Goal: Task Accomplishment & Management: Use online tool/utility

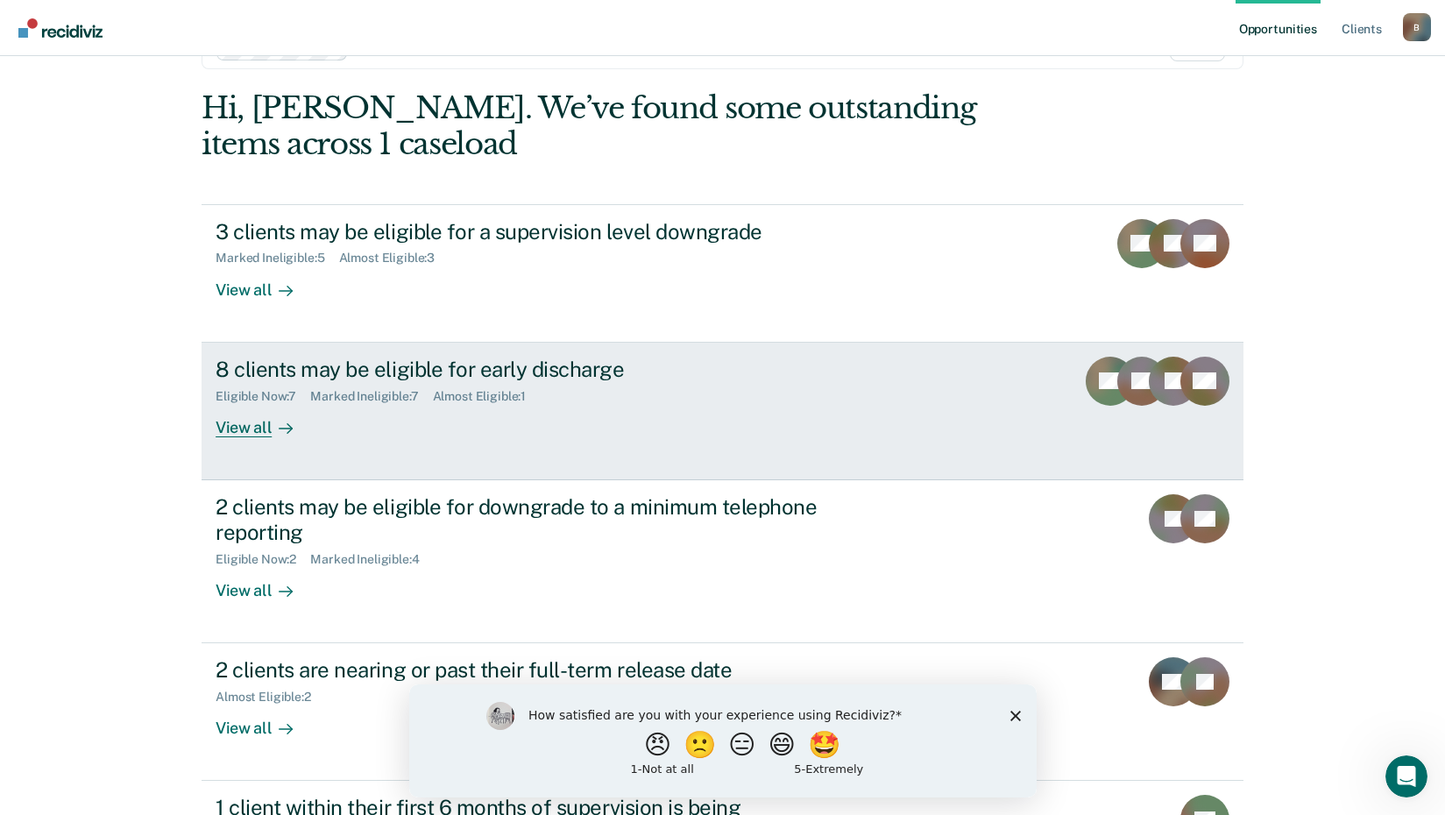
scroll to position [88, 0]
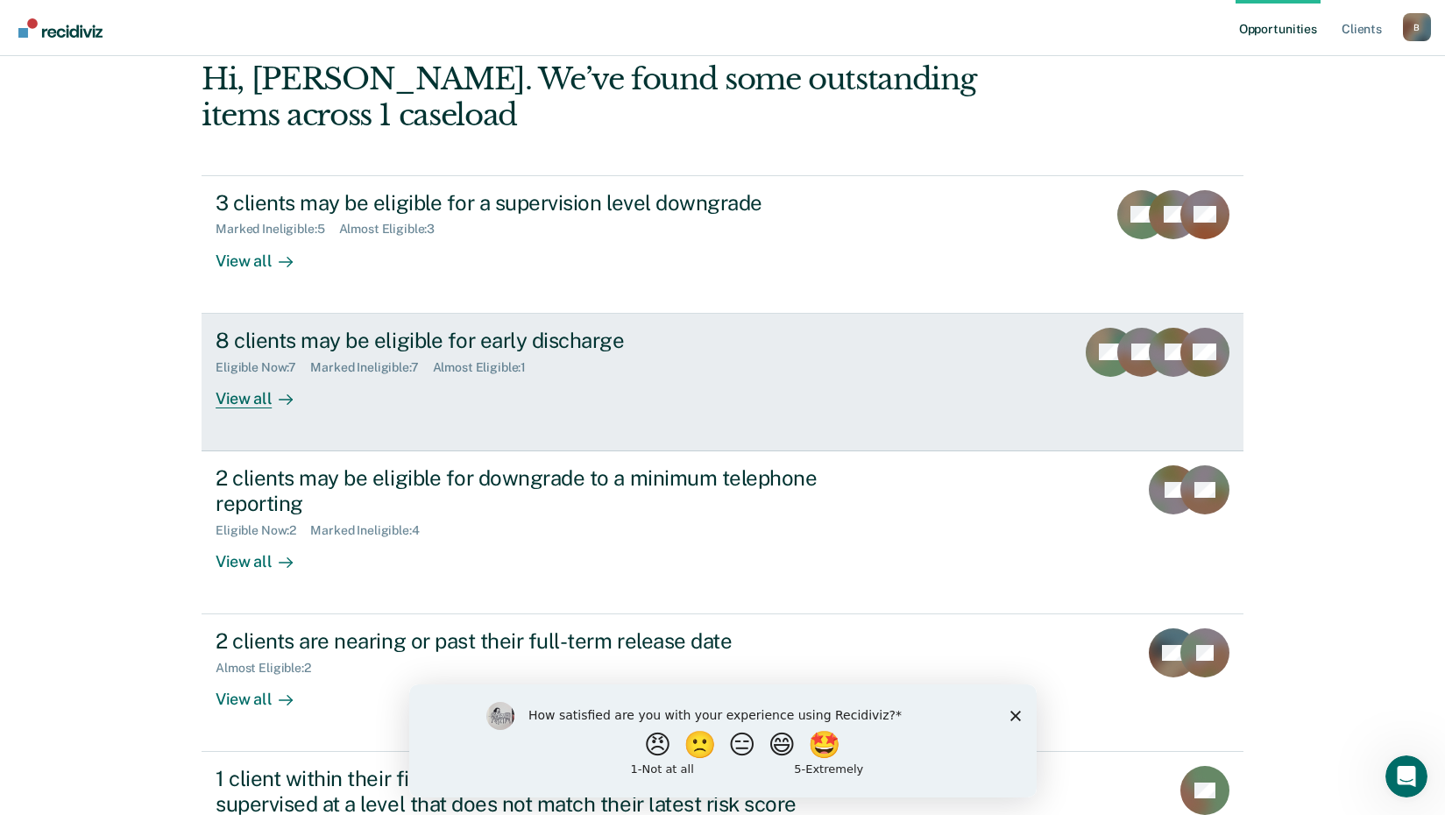
click at [241, 406] on div "View all" at bounding box center [265, 391] width 98 height 34
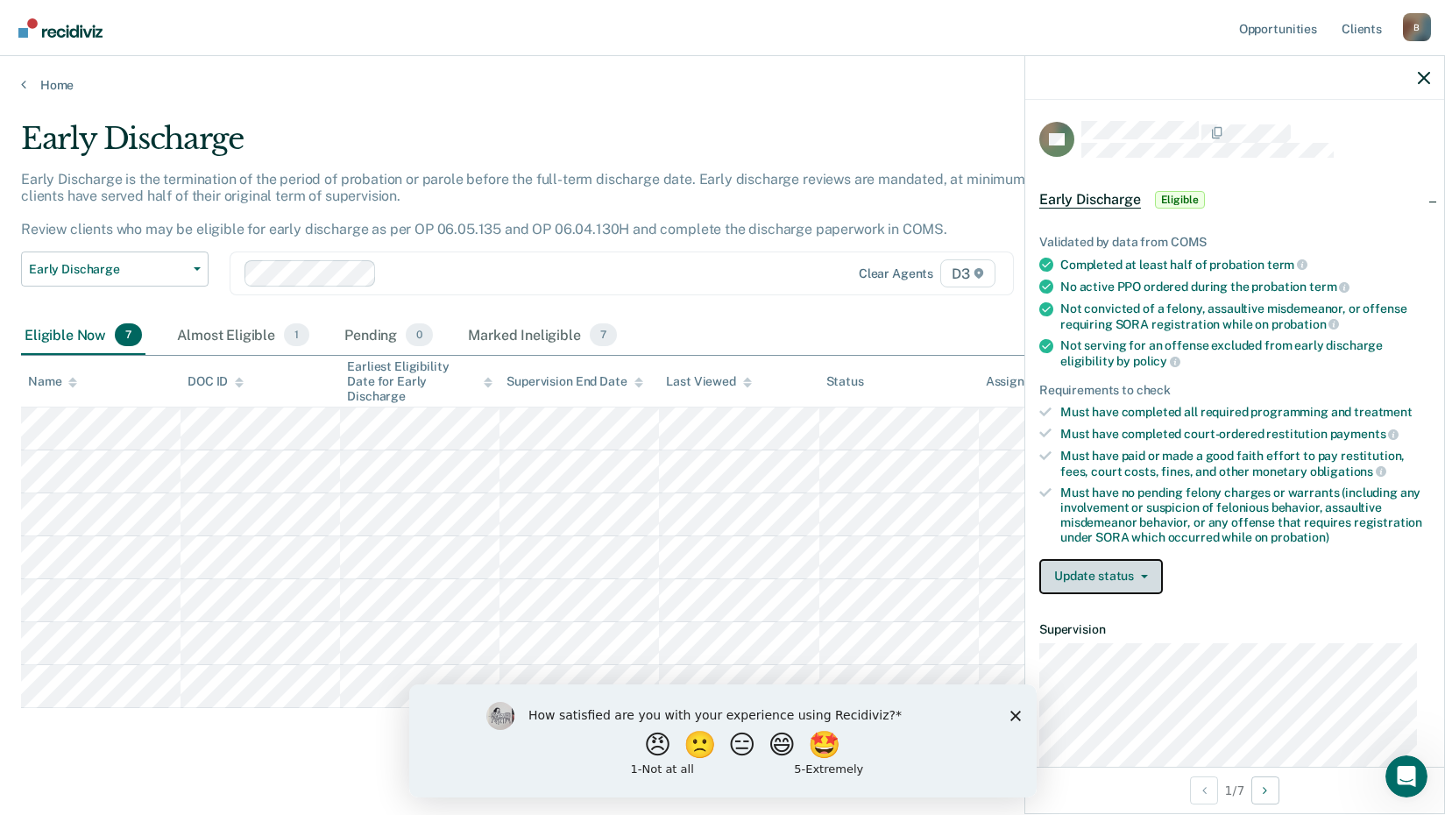
click at [1112, 568] on button "Update status" at bounding box center [1101, 576] width 124 height 35
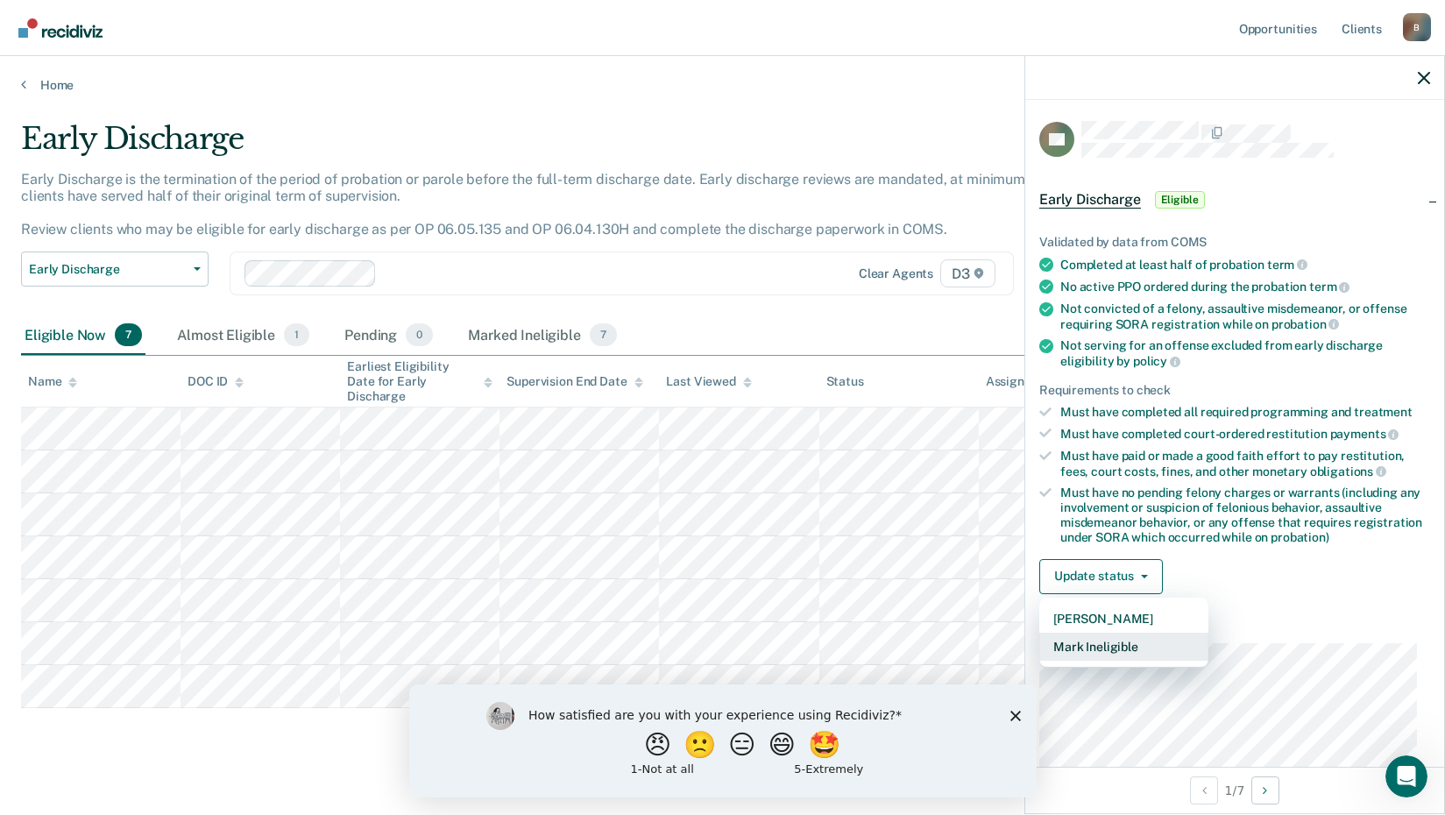
click at [1086, 644] on button "Mark Ineligible" at bounding box center [1123, 647] width 169 height 28
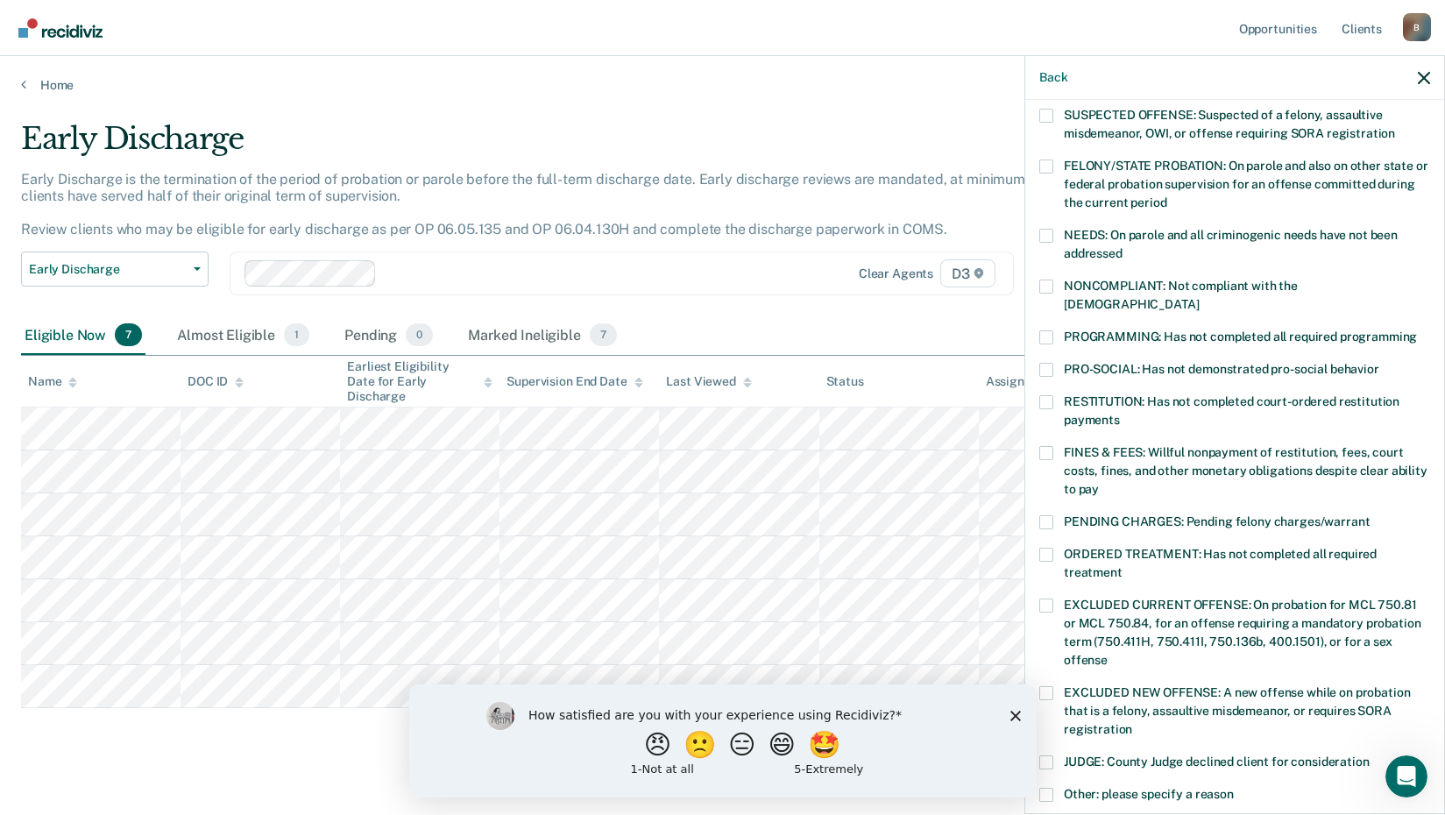
scroll to position [88, 0]
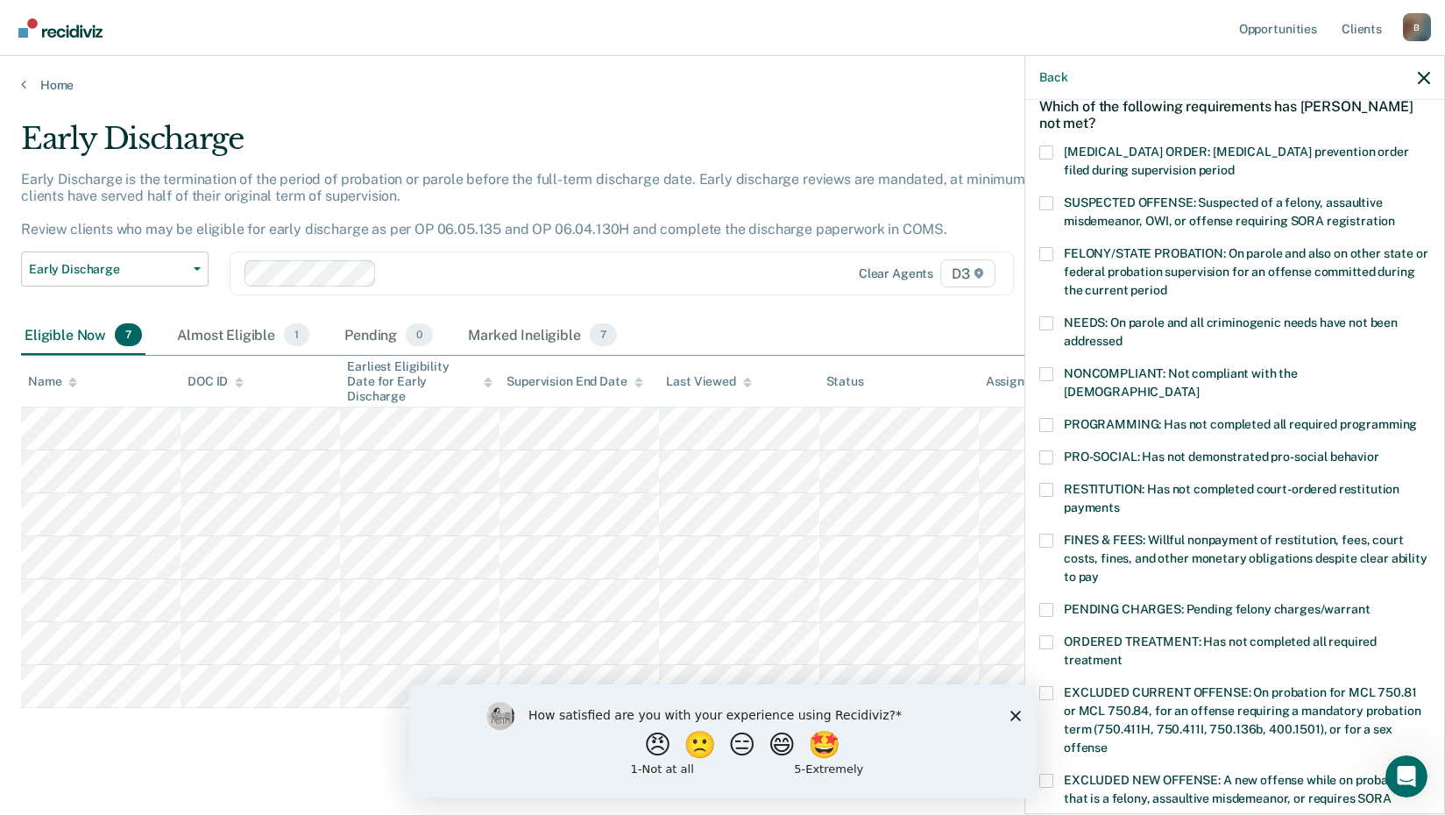
click at [1049, 381] on label "NONCOMPLIANT: Not compliant with the [DEMOGRAPHIC_DATA]" at bounding box center [1234, 385] width 391 height 37
click at [1199, 386] on input "NONCOMPLIANT: Not compliant with the [DEMOGRAPHIC_DATA]" at bounding box center [1199, 386] width 0 height 0
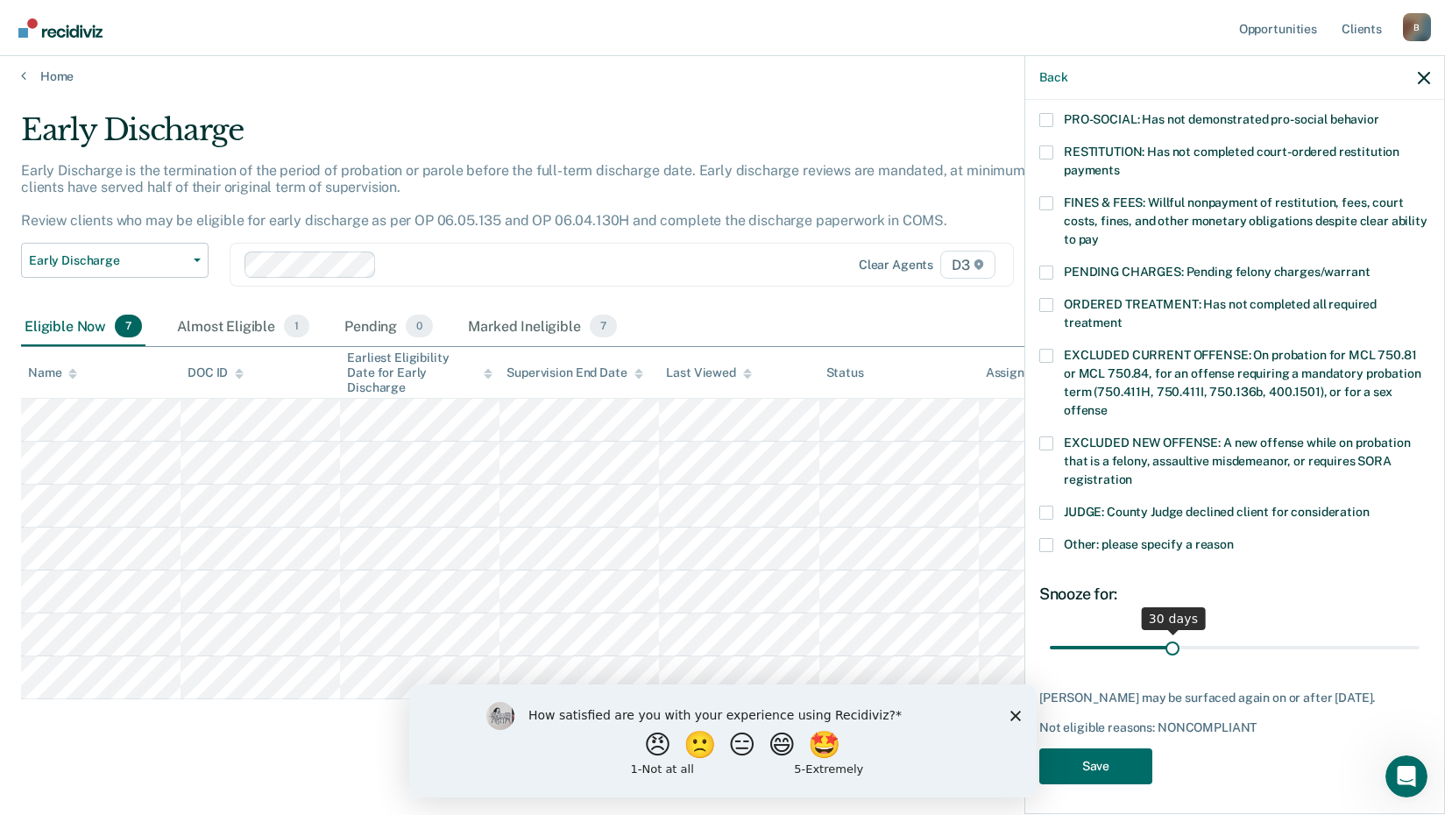
scroll to position [11, 0]
click at [1169, 632] on input "range" at bounding box center [1235, 647] width 370 height 31
drag, startPoint x: 1172, startPoint y: 627, endPoint x: 1424, endPoint y: 643, distance: 252.0
type input "90"
click at [1419, 643] on input "range" at bounding box center [1235, 647] width 370 height 31
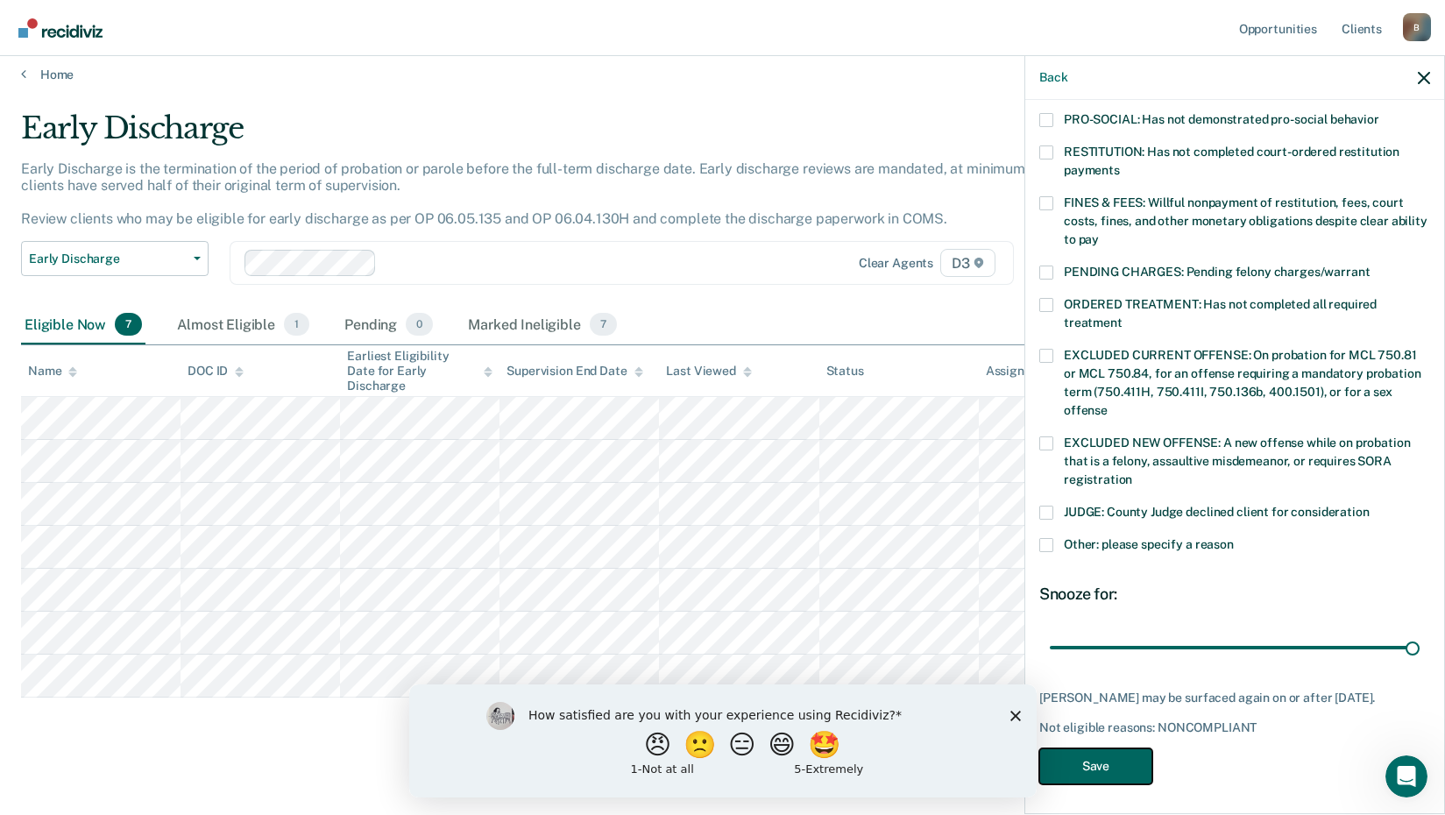
click at [1125, 756] on button "Save" at bounding box center [1095, 766] width 113 height 36
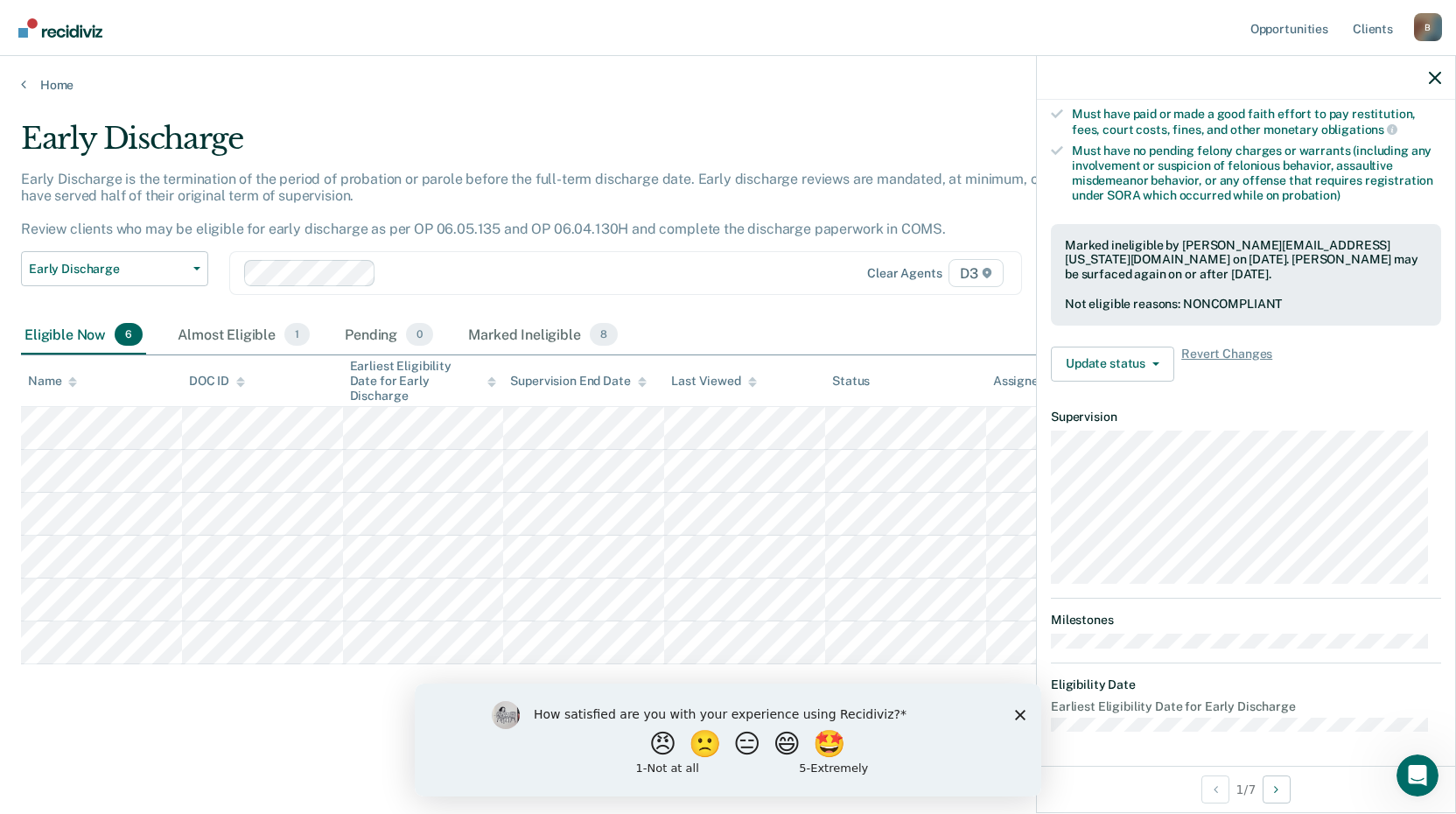
scroll to position [212, 0]
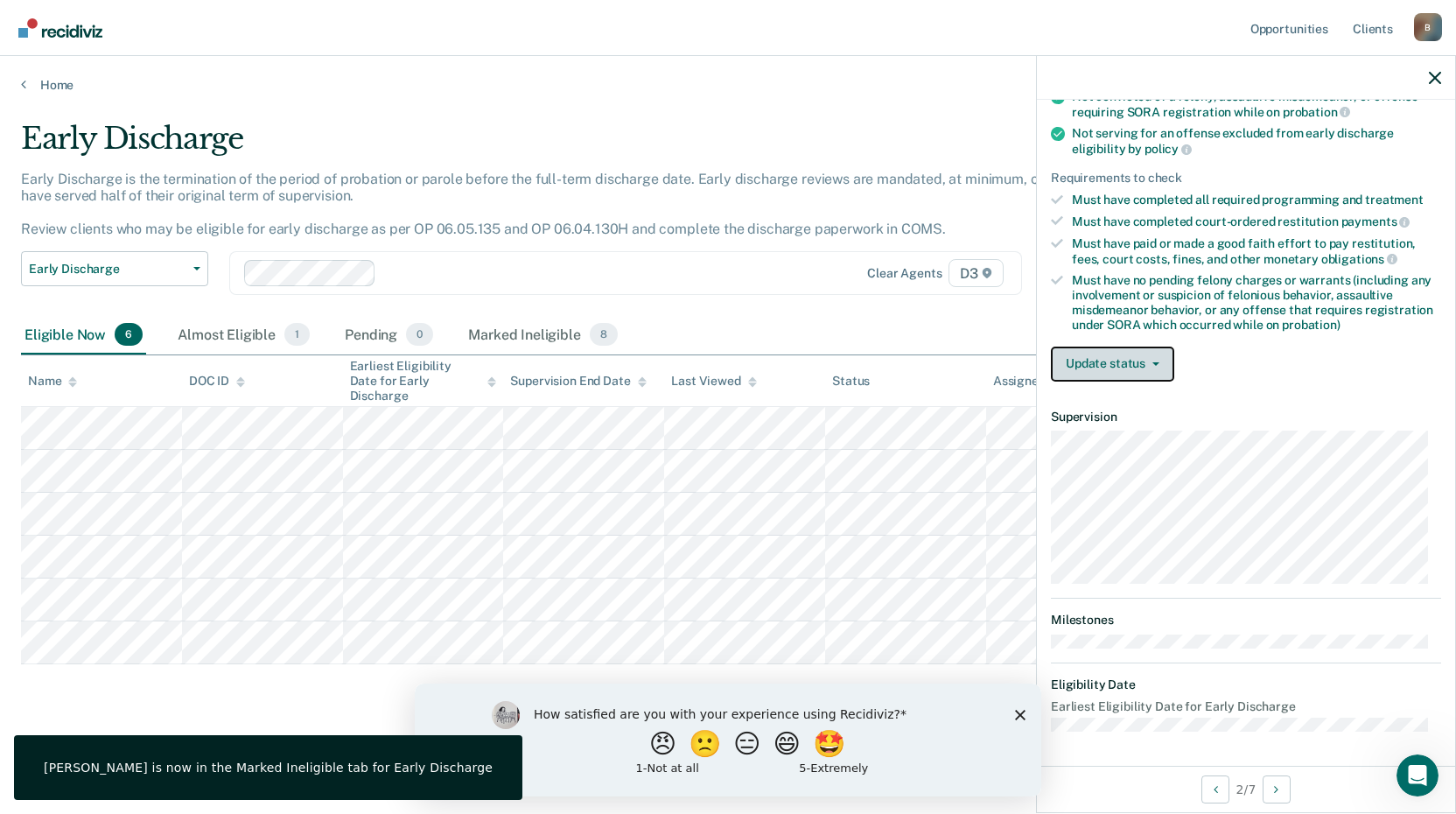
click at [1131, 363] on button "Update status" at bounding box center [1112, 364] width 124 height 35
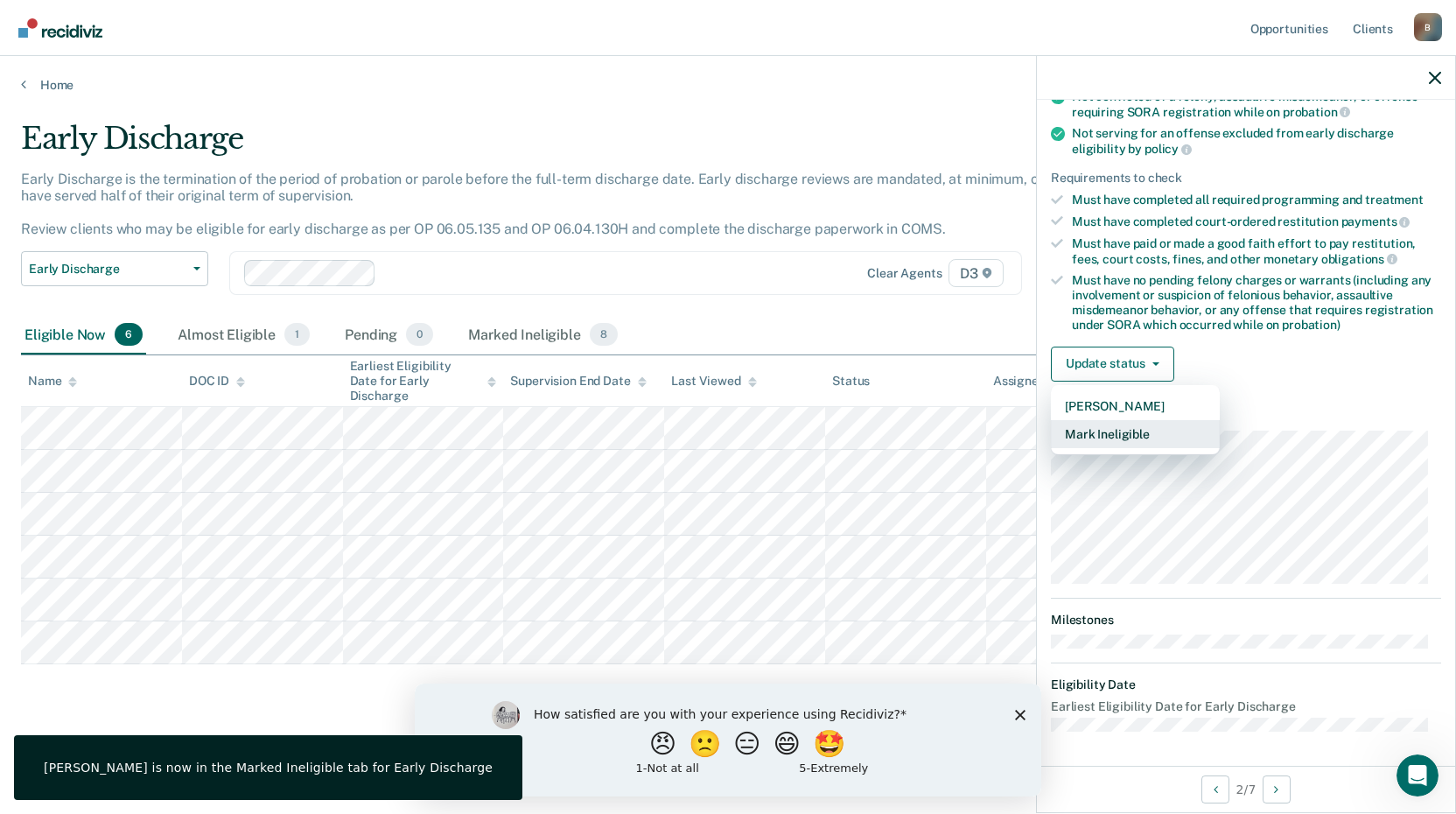
click at [1118, 434] on button "Mark Ineligible" at bounding box center [1134, 434] width 169 height 28
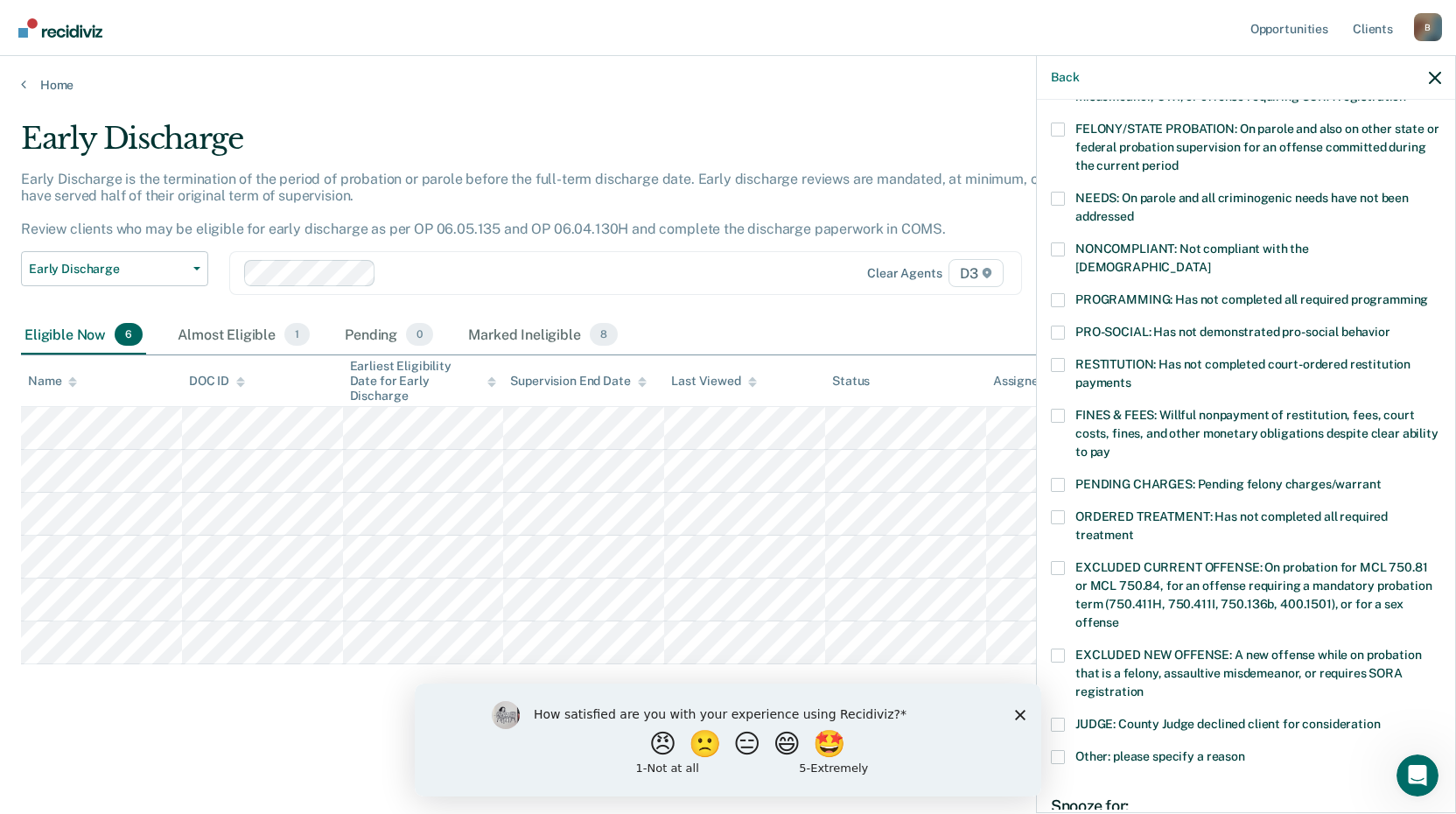
click at [1068, 408] on label "FINES & FEES: Willful nonpayment of restitution, fees, court costs, fines, and …" at bounding box center [1245, 435] width 390 height 55
click at [1110, 445] on input "FINES & FEES: Willful nonpayment of restitution, fees, court costs, fines, and …" at bounding box center [1110, 445] width 0 height 0
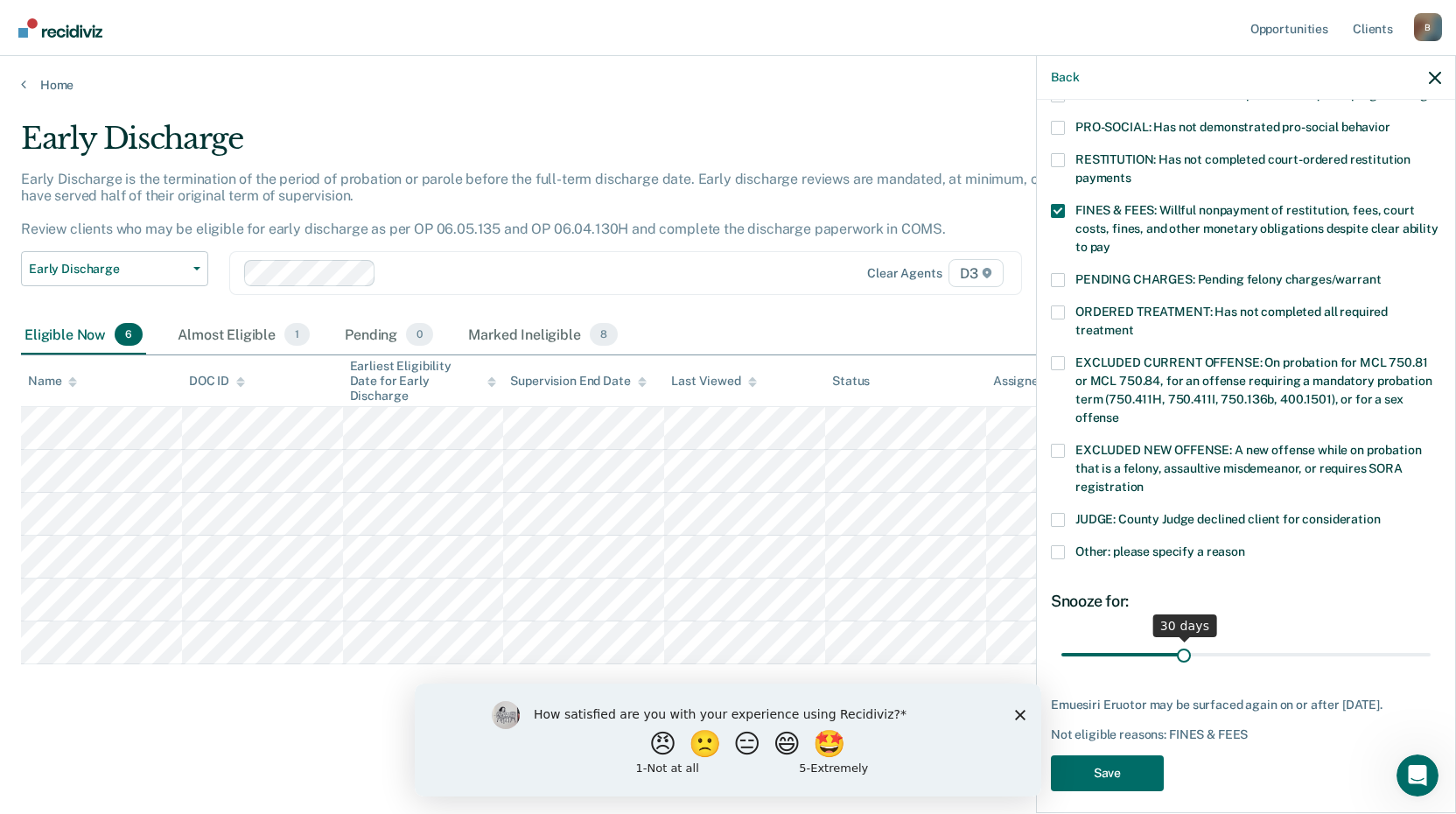
scroll to position [424, 0]
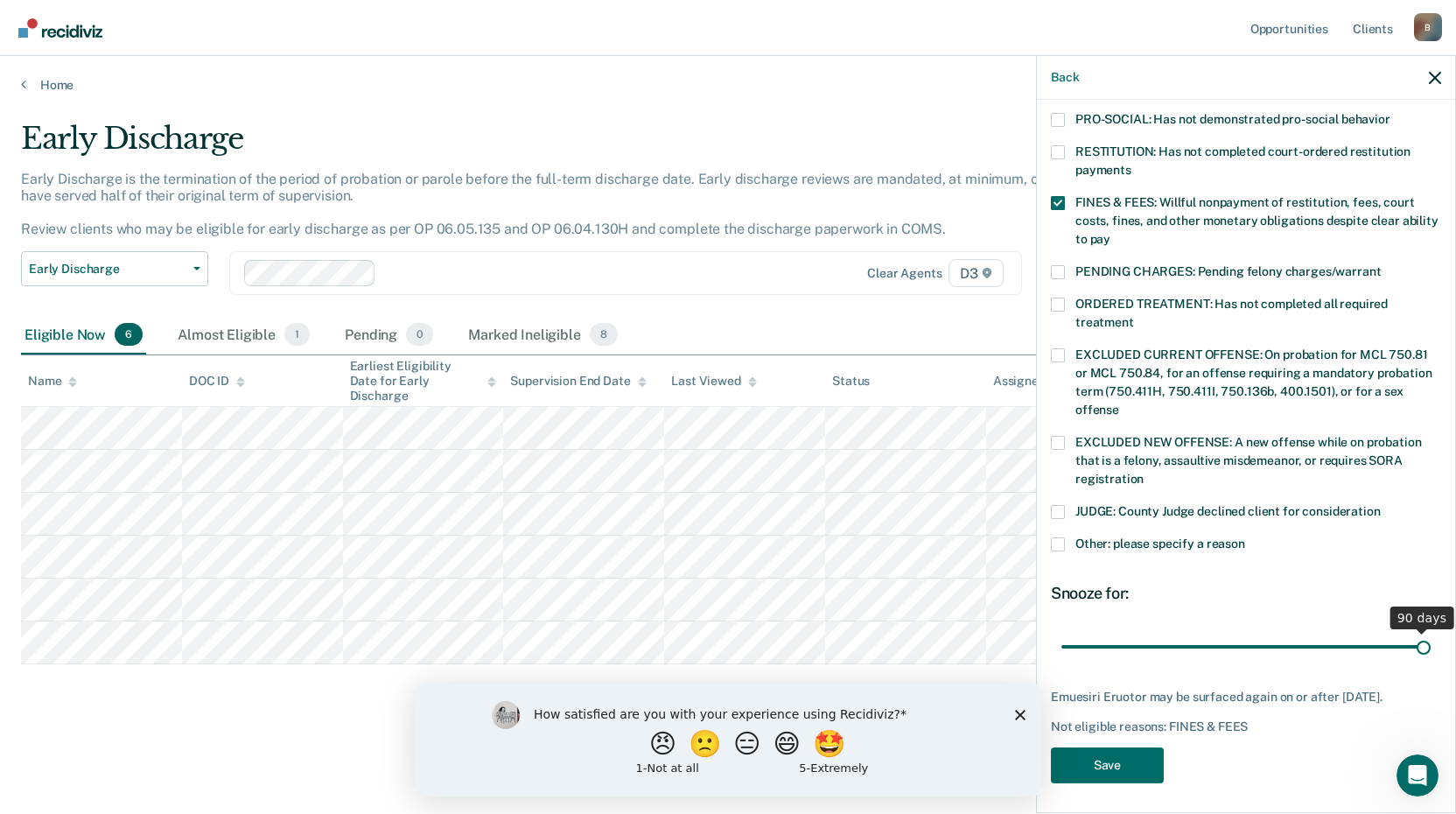
drag, startPoint x: 1177, startPoint y: 626, endPoint x: 1500, endPoint y: 647, distance: 323.7
type input "90"
click at [1431, 647] on input "range" at bounding box center [1246, 646] width 369 height 31
click at [1104, 757] on button "Save" at bounding box center [1106, 765] width 113 height 36
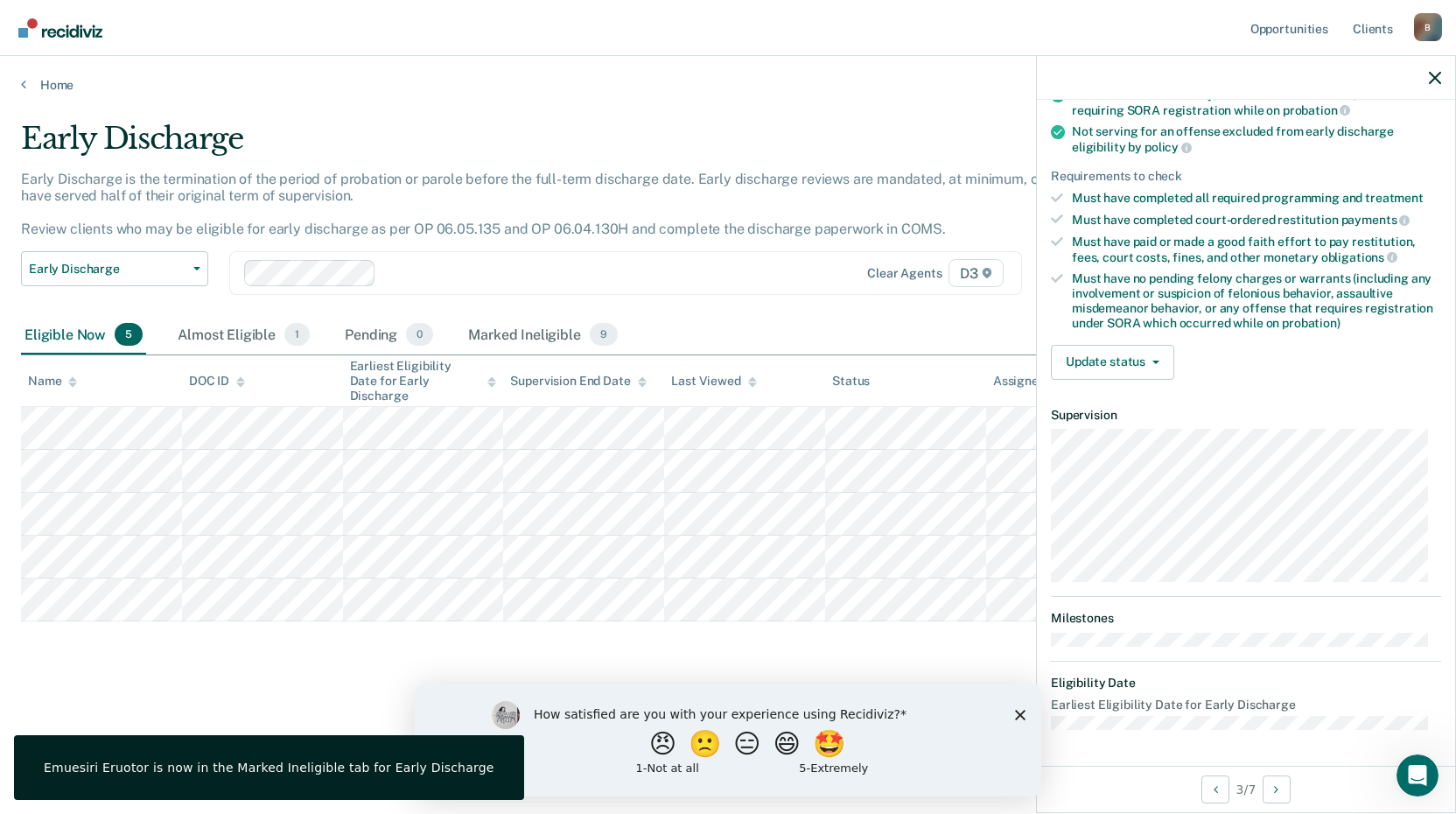
scroll to position [212, 0]
click at [1134, 353] on button "Update status" at bounding box center [1112, 364] width 124 height 35
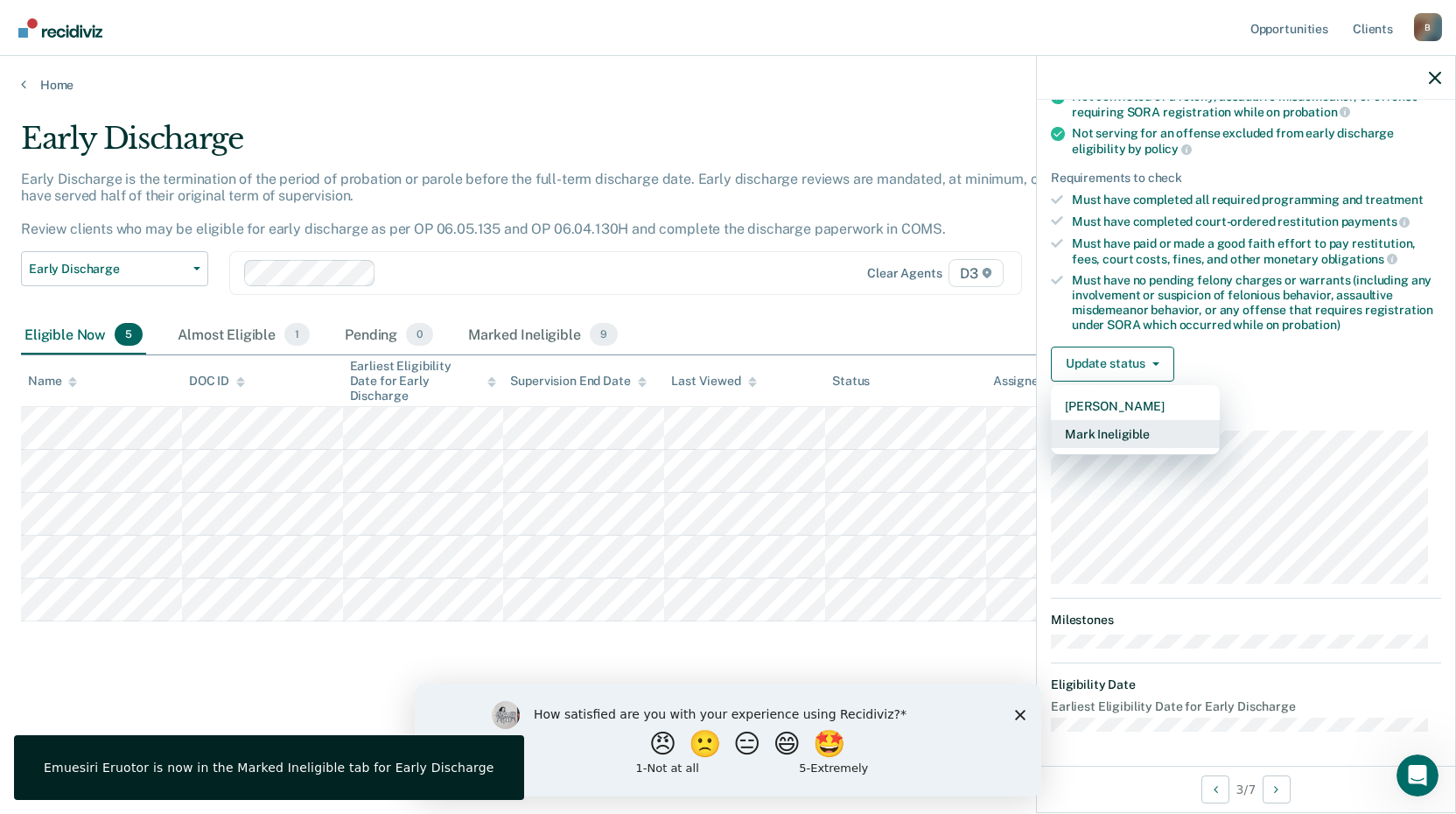
click at [1091, 436] on button "Mark Ineligible" at bounding box center [1134, 434] width 169 height 28
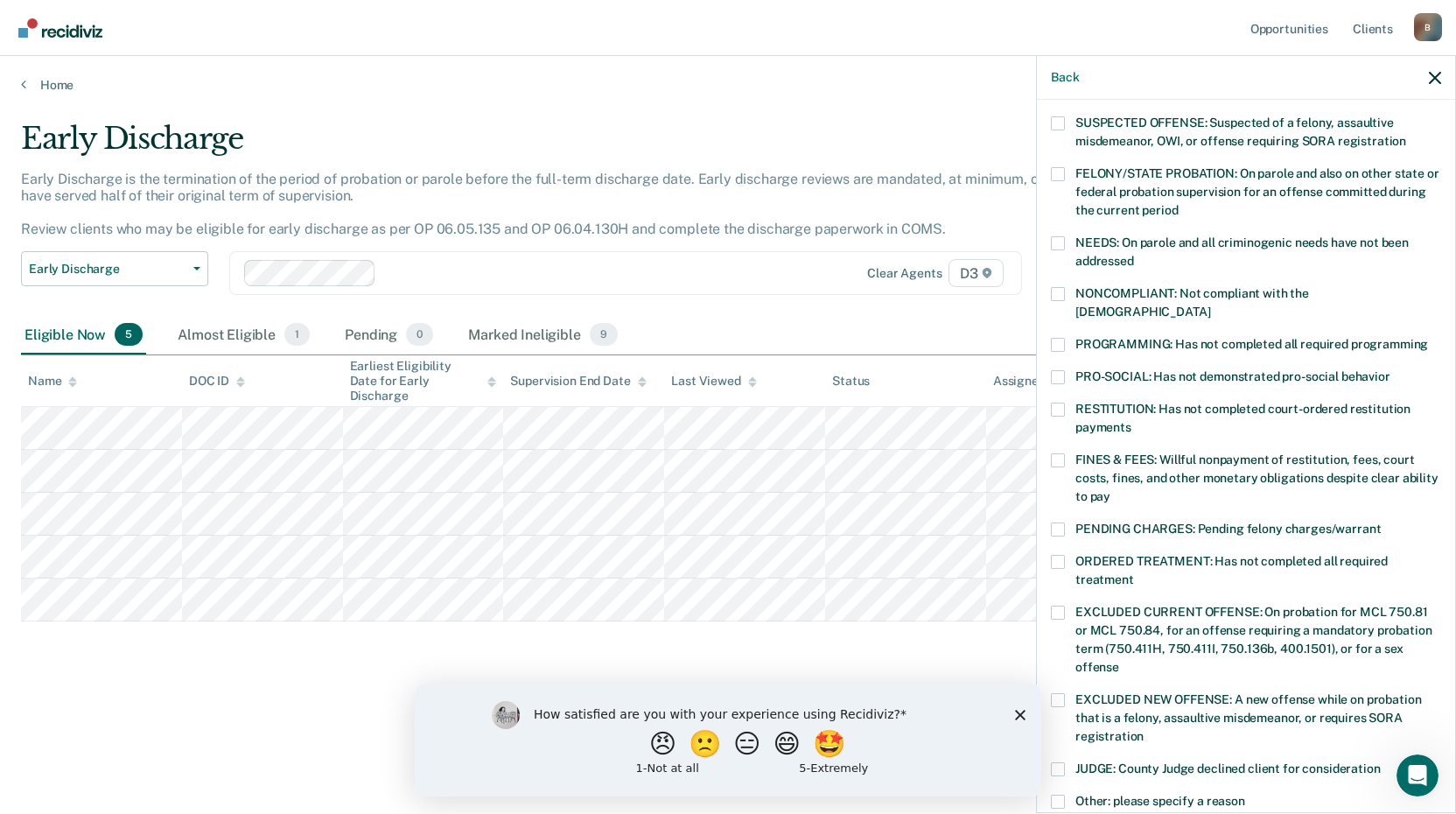
scroll to position [124, 0]
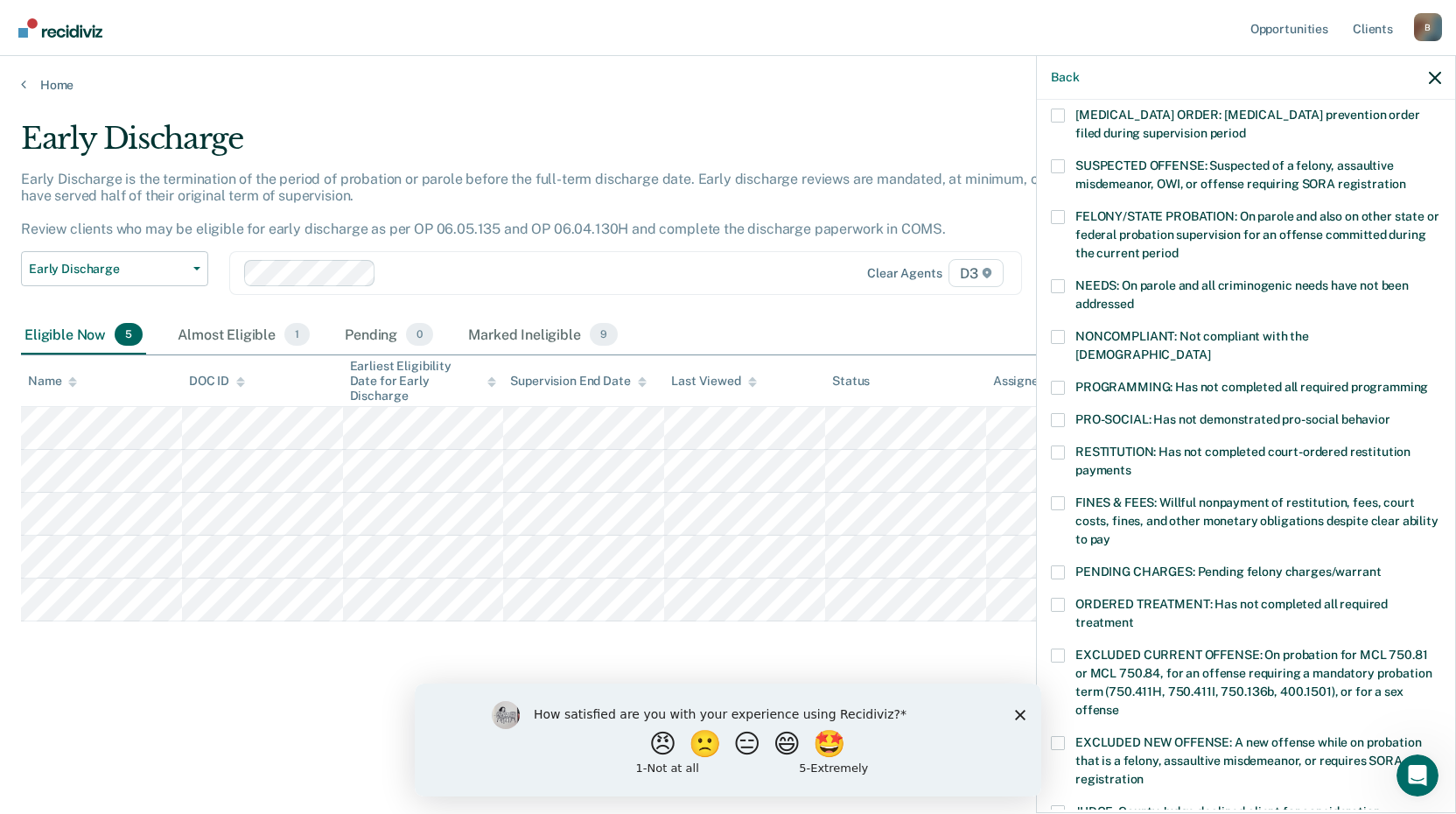
click at [1057, 381] on span at bounding box center [1058, 388] width 14 height 14
click at [1428, 381] on input "PROGRAMMING: Has not completed all required programming" at bounding box center [1428, 381] width 0 height 0
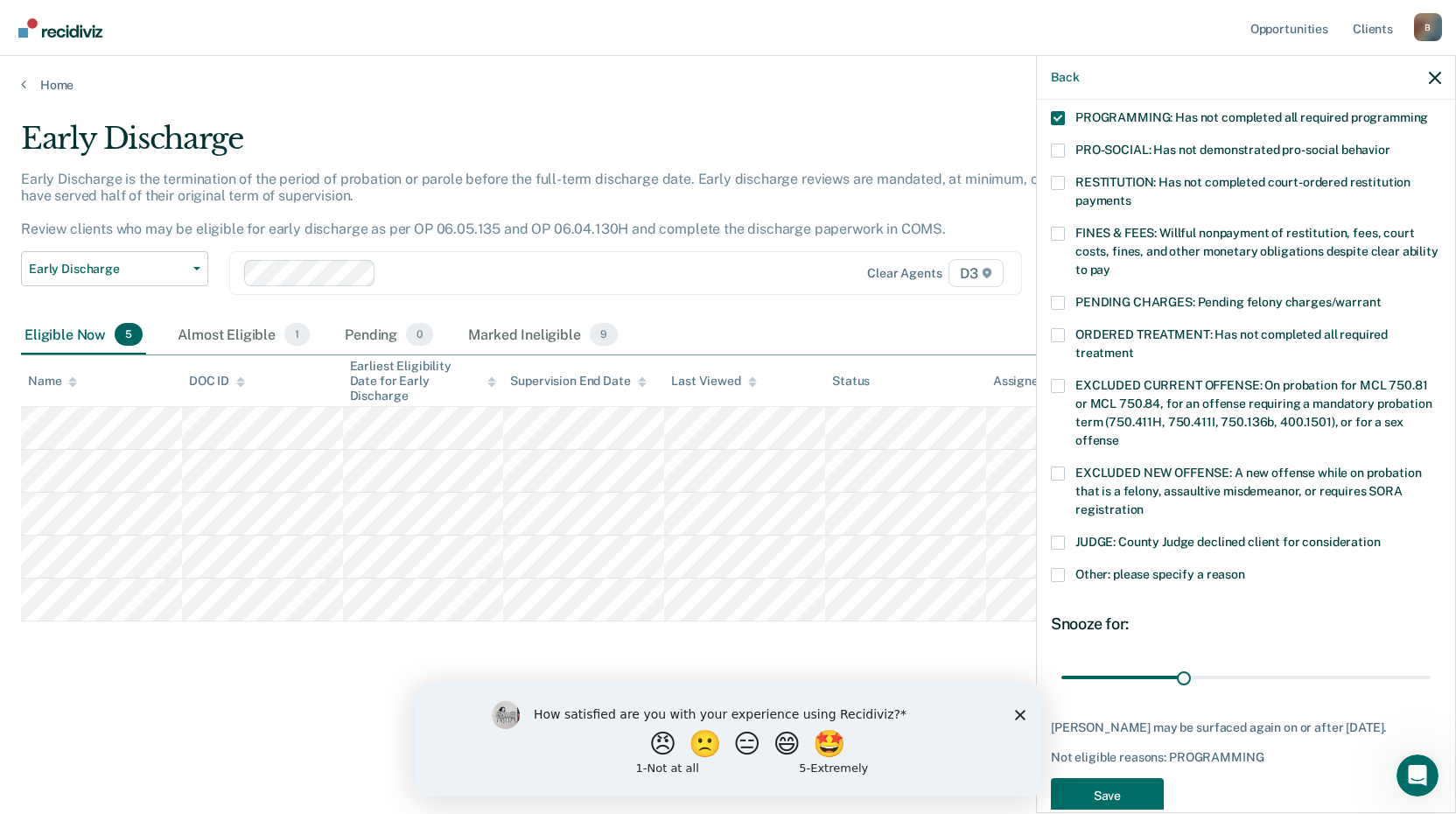
scroll to position [409, 0]
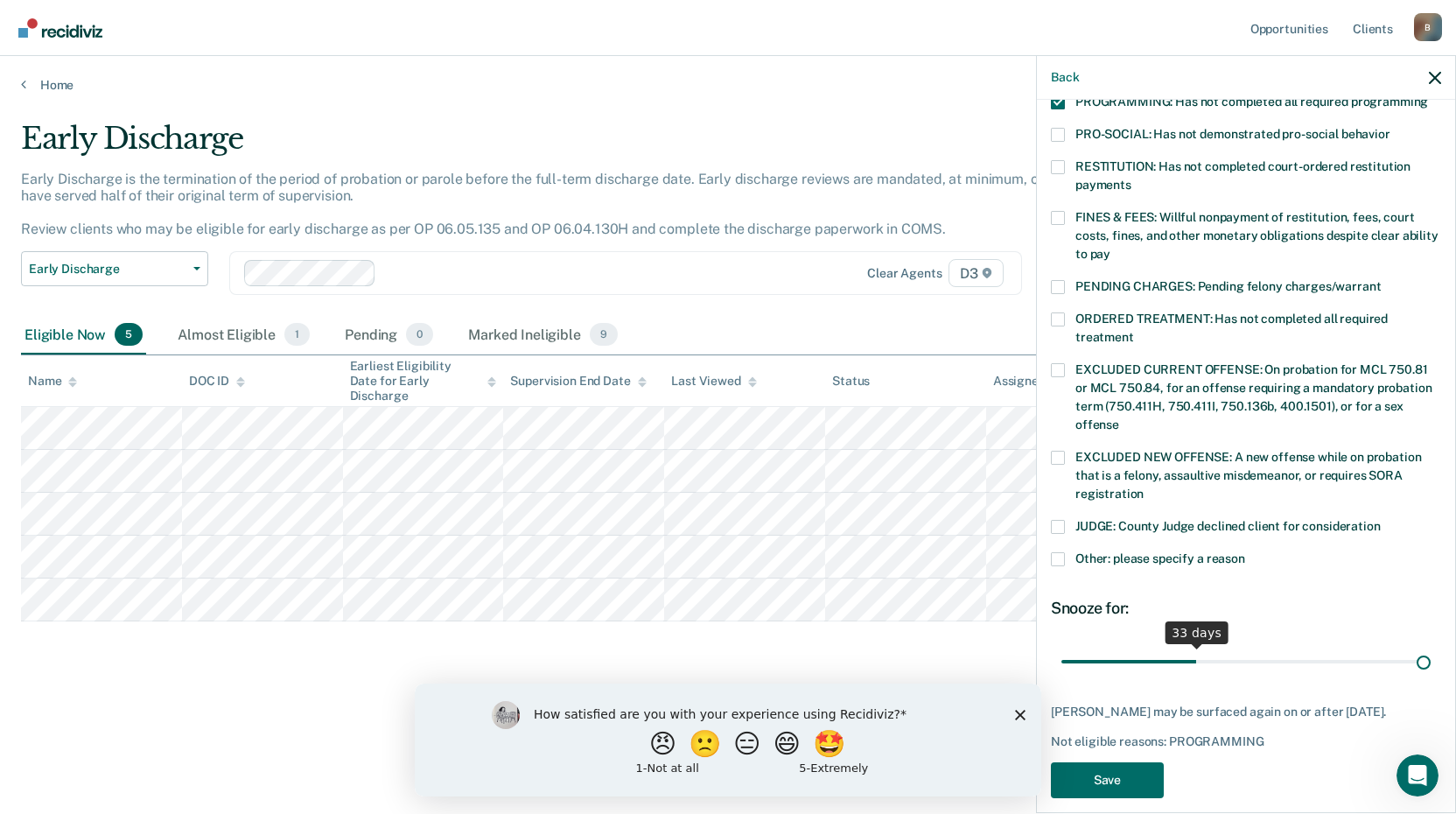
drag, startPoint x: 1176, startPoint y: 642, endPoint x: 1530, endPoint y: 760, distance: 373.1
type input "90"
click at [1431, 676] on input "range" at bounding box center [1246, 661] width 369 height 31
click at [1107, 762] on button "Save" at bounding box center [1106, 780] width 113 height 36
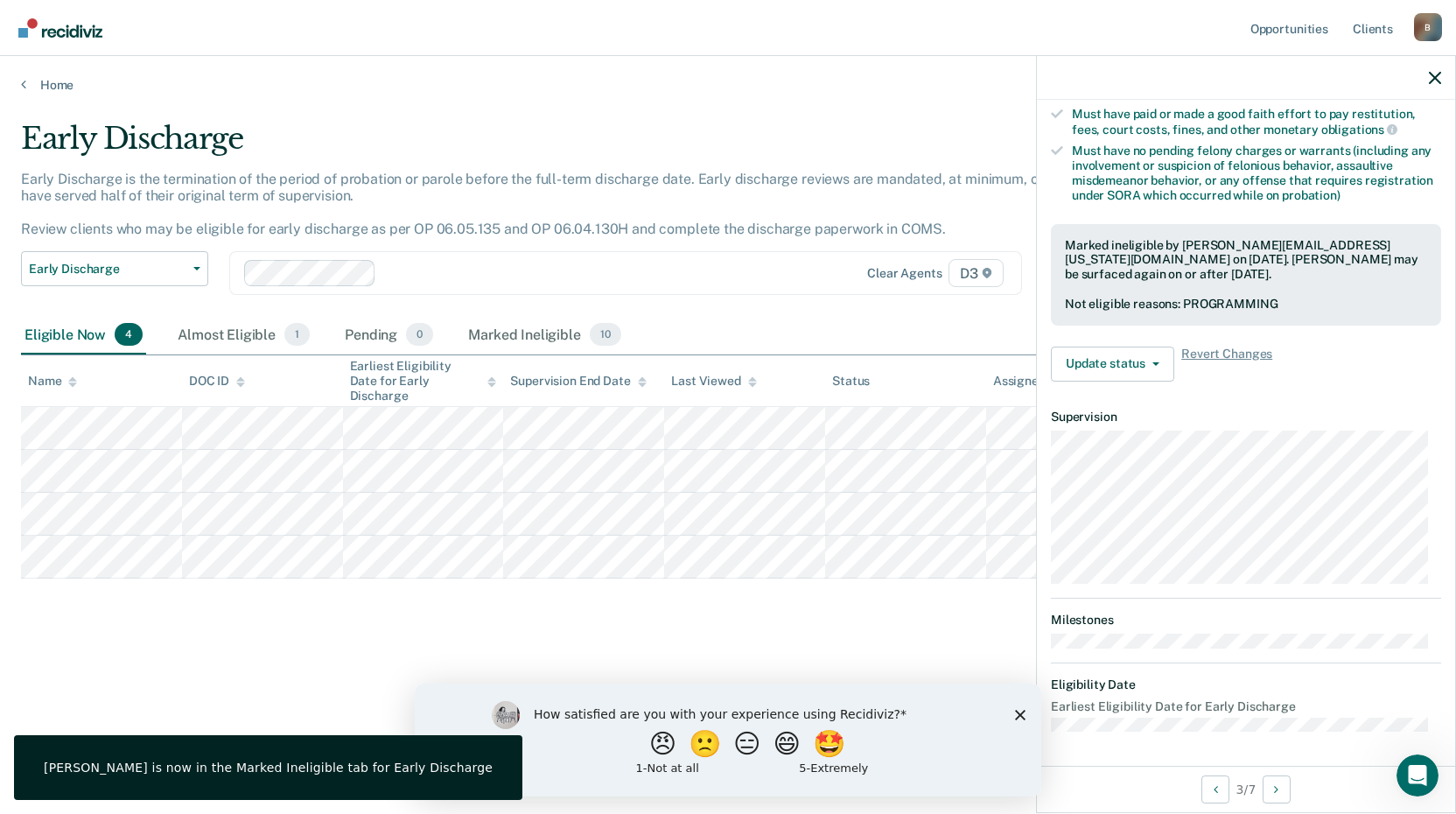
scroll to position [212, 0]
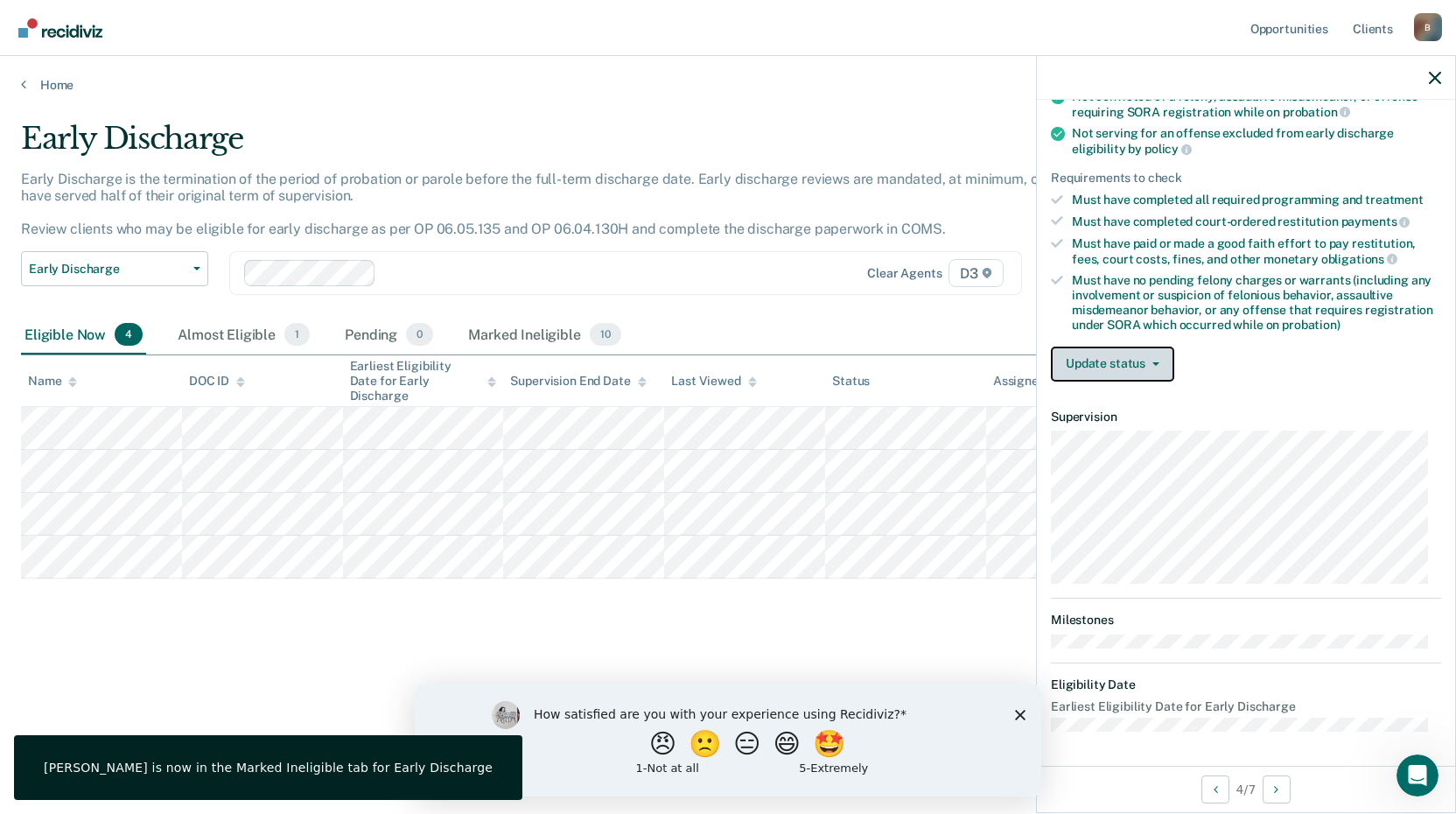
click at [1091, 371] on button "Update status" at bounding box center [1112, 364] width 124 height 35
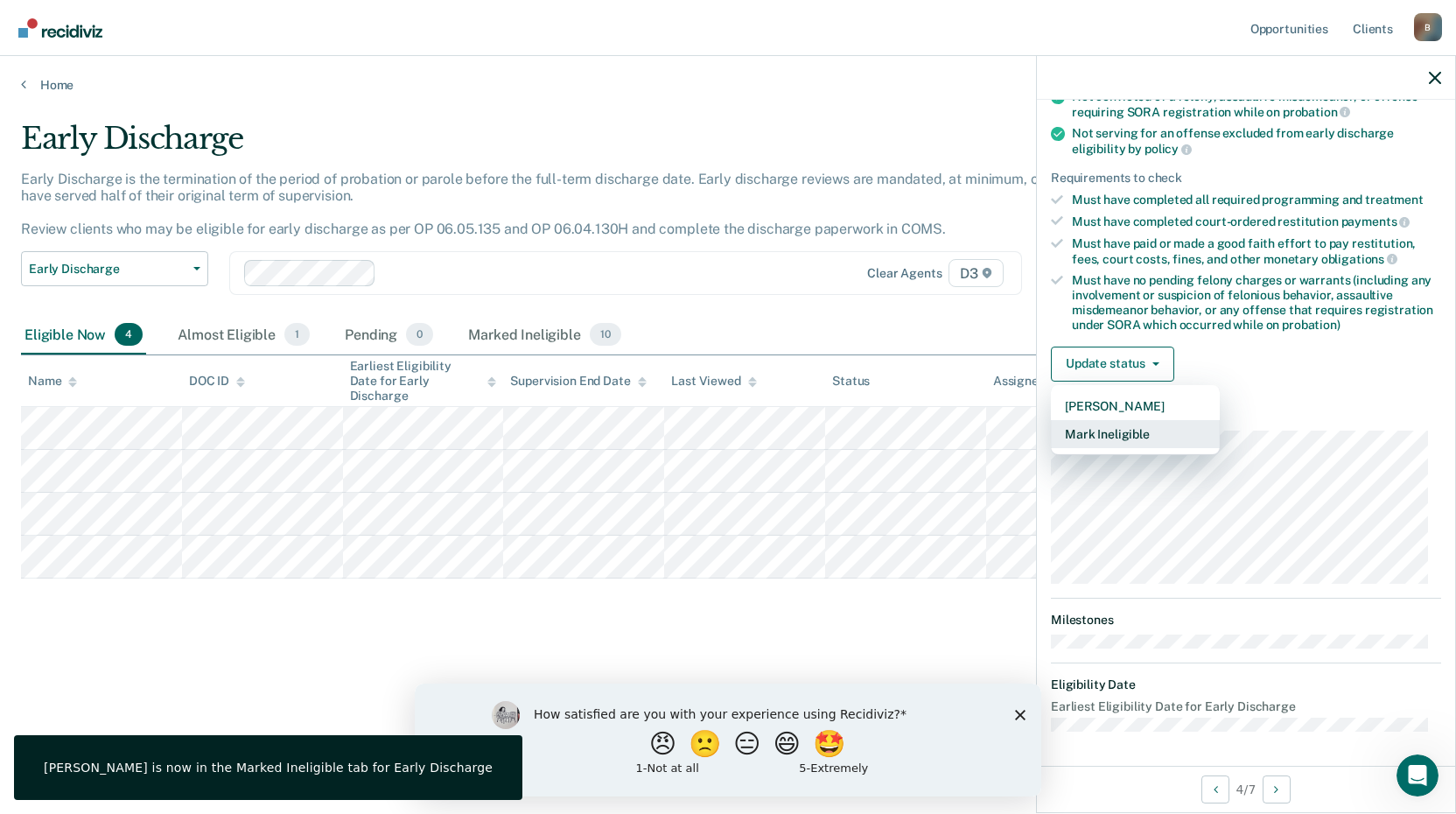
click at [1098, 430] on button "Mark Ineligible" at bounding box center [1134, 434] width 169 height 28
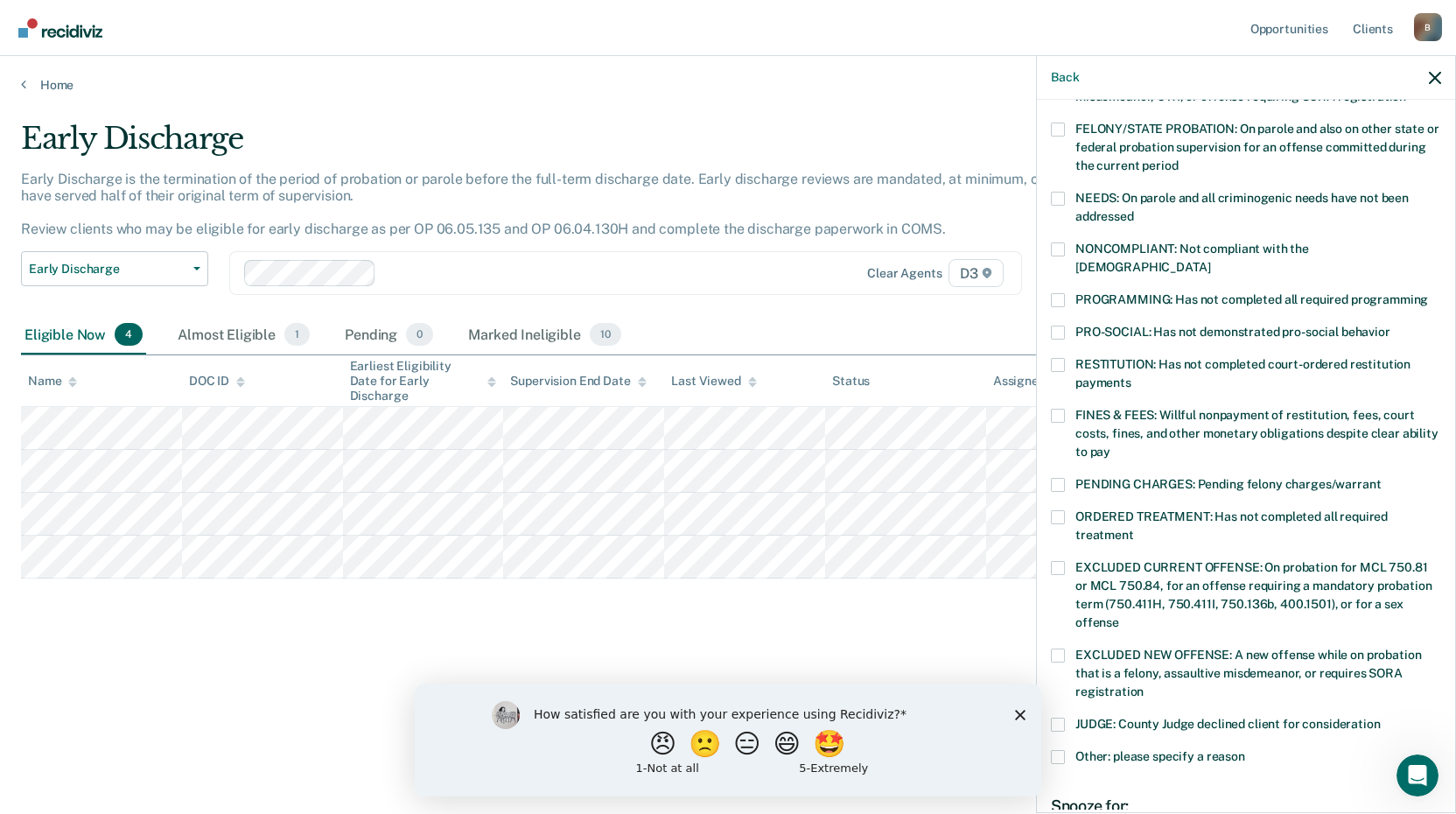
click at [1061, 294] on span at bounding box center [1058, 301] width 14 height 14
click at [1428, 294] on input "PROGRAMMING: Has not completed all required programming" at bounding box center [1428, 294] width 0 height 0
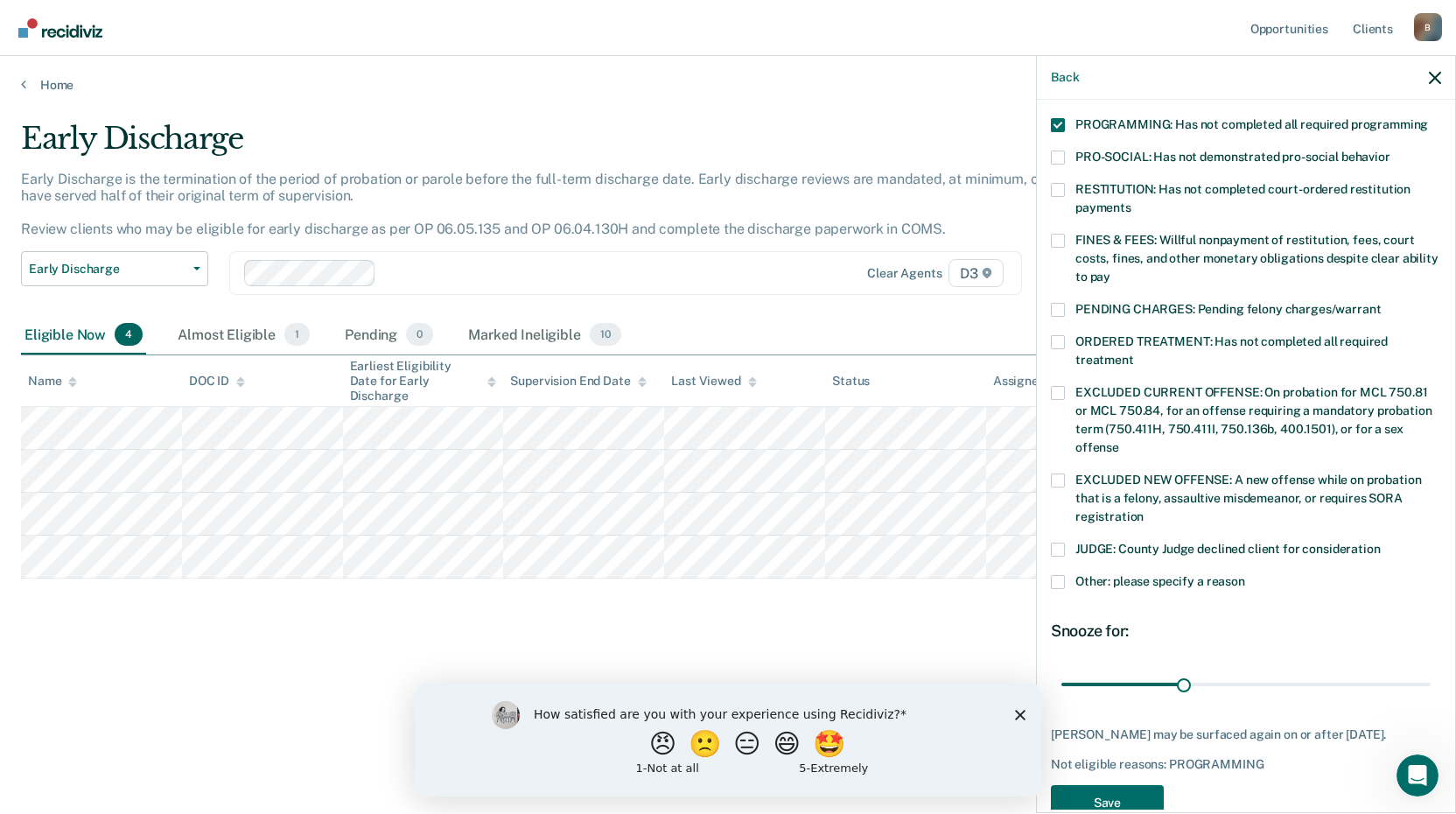
scroll to position [409, 0]
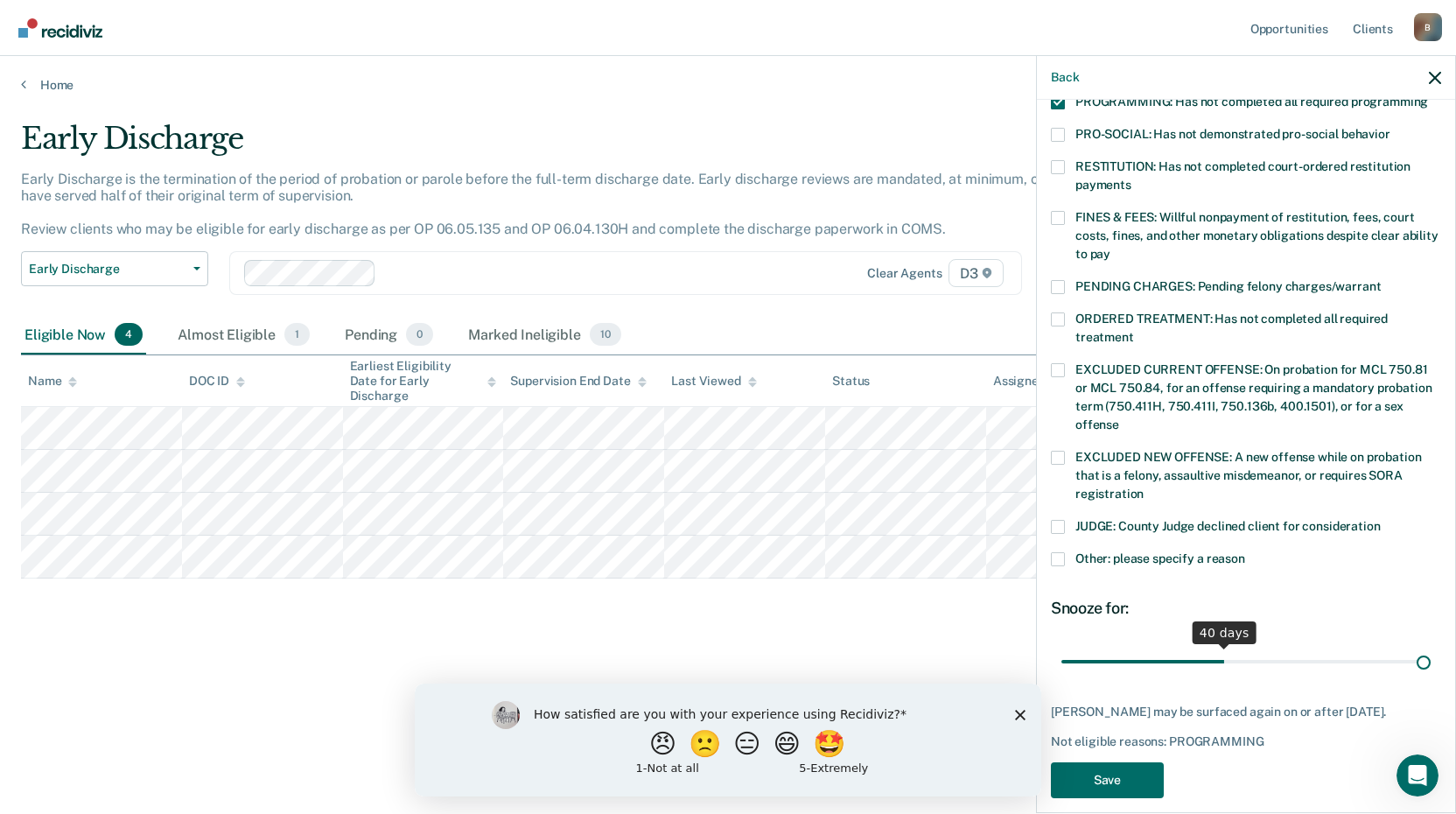
drag, startPoint x: 1181, startPoint y: 644, endPoint x: 1468, endPoint y: 670, distance: 288.2
type input "90"
click at [1431, 670] on input "range" at bounding box center [1246, 661] width 369 height 31
click at [1130, 774] on button "Save" at bounding box center [1106, 780] width 113 height 36
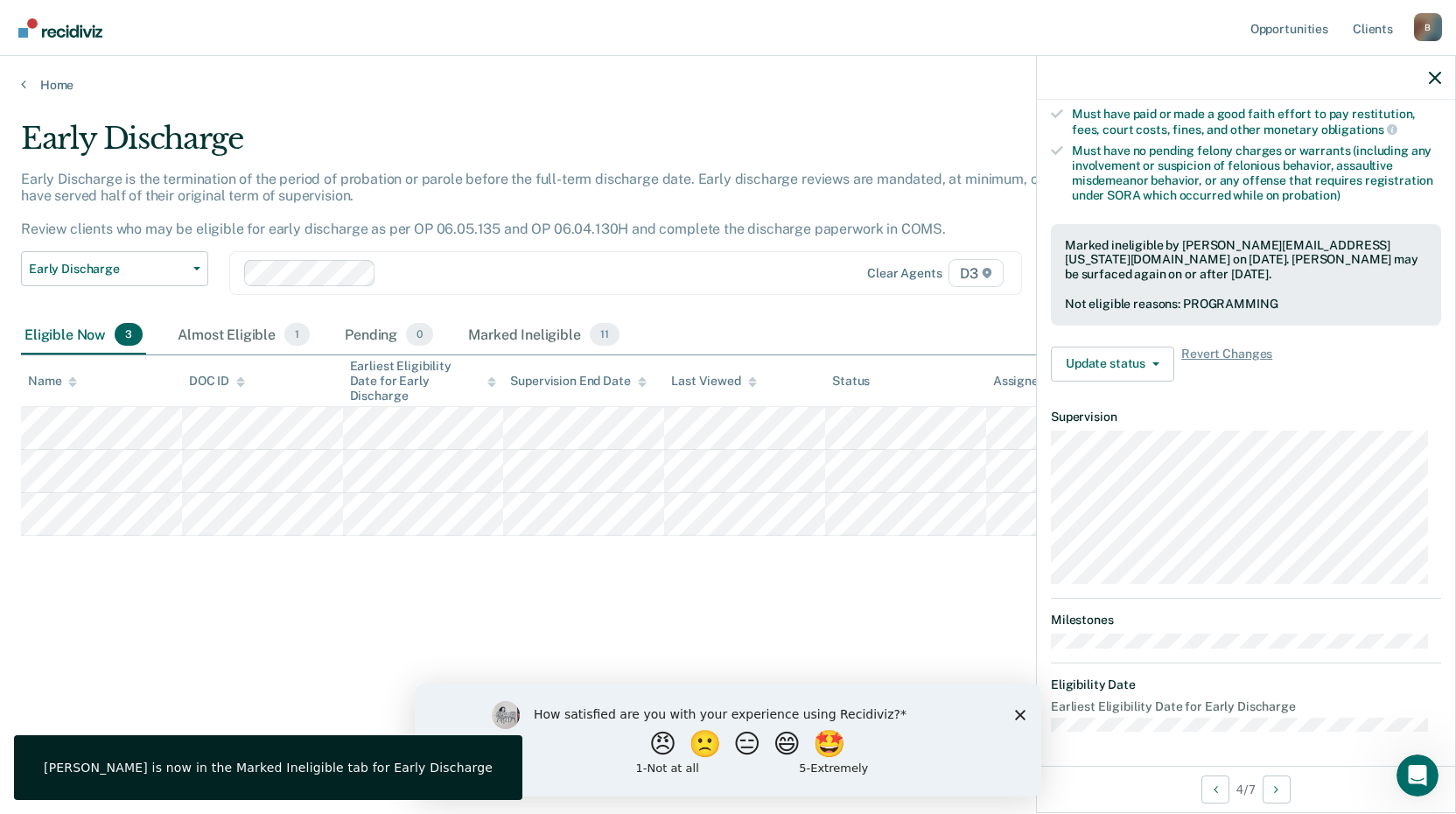
scroll to position [212, 0]
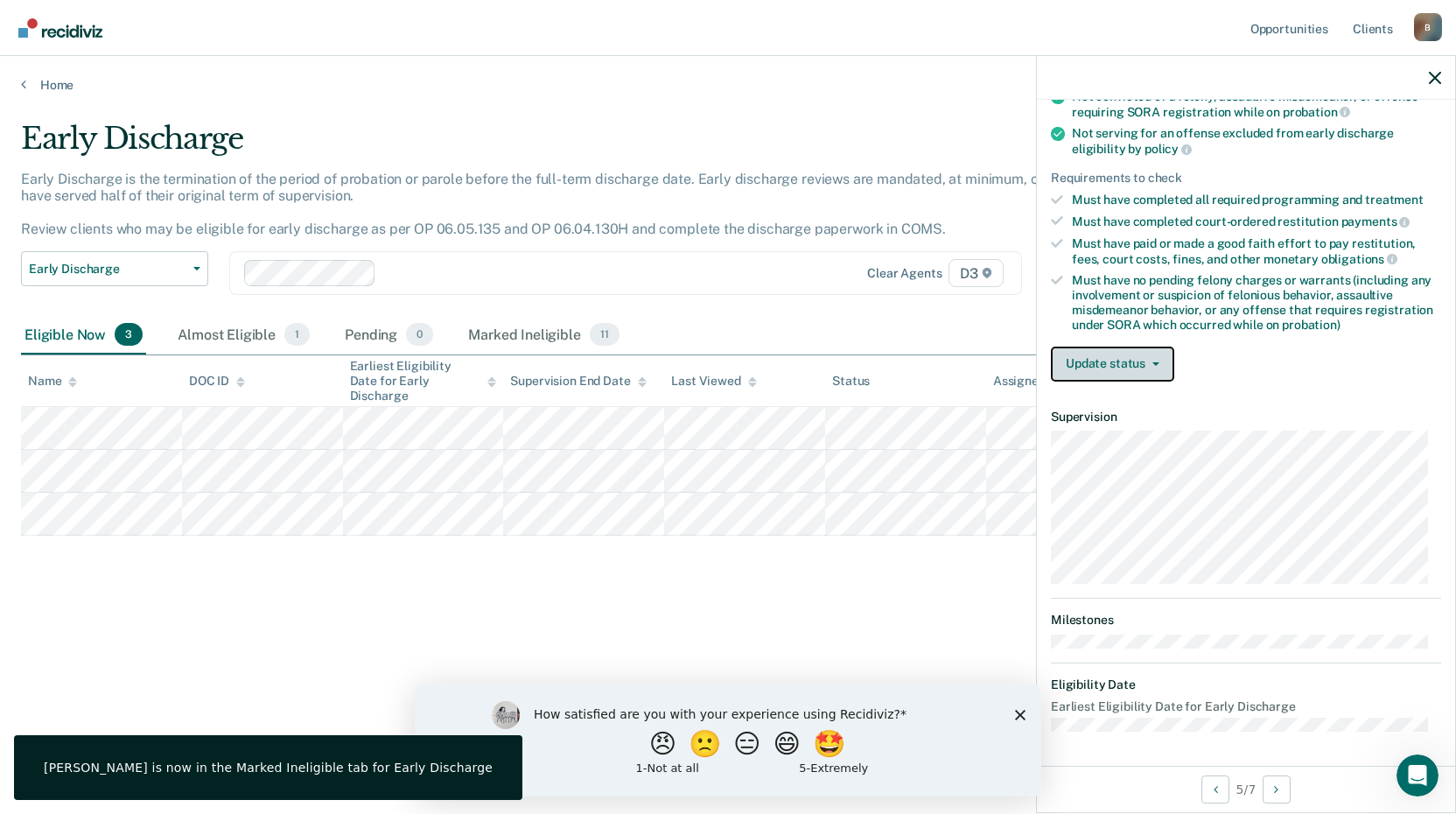
click at [1125, 352] on button "Update status" at bounding box center [1112, 364] width 124 height 35
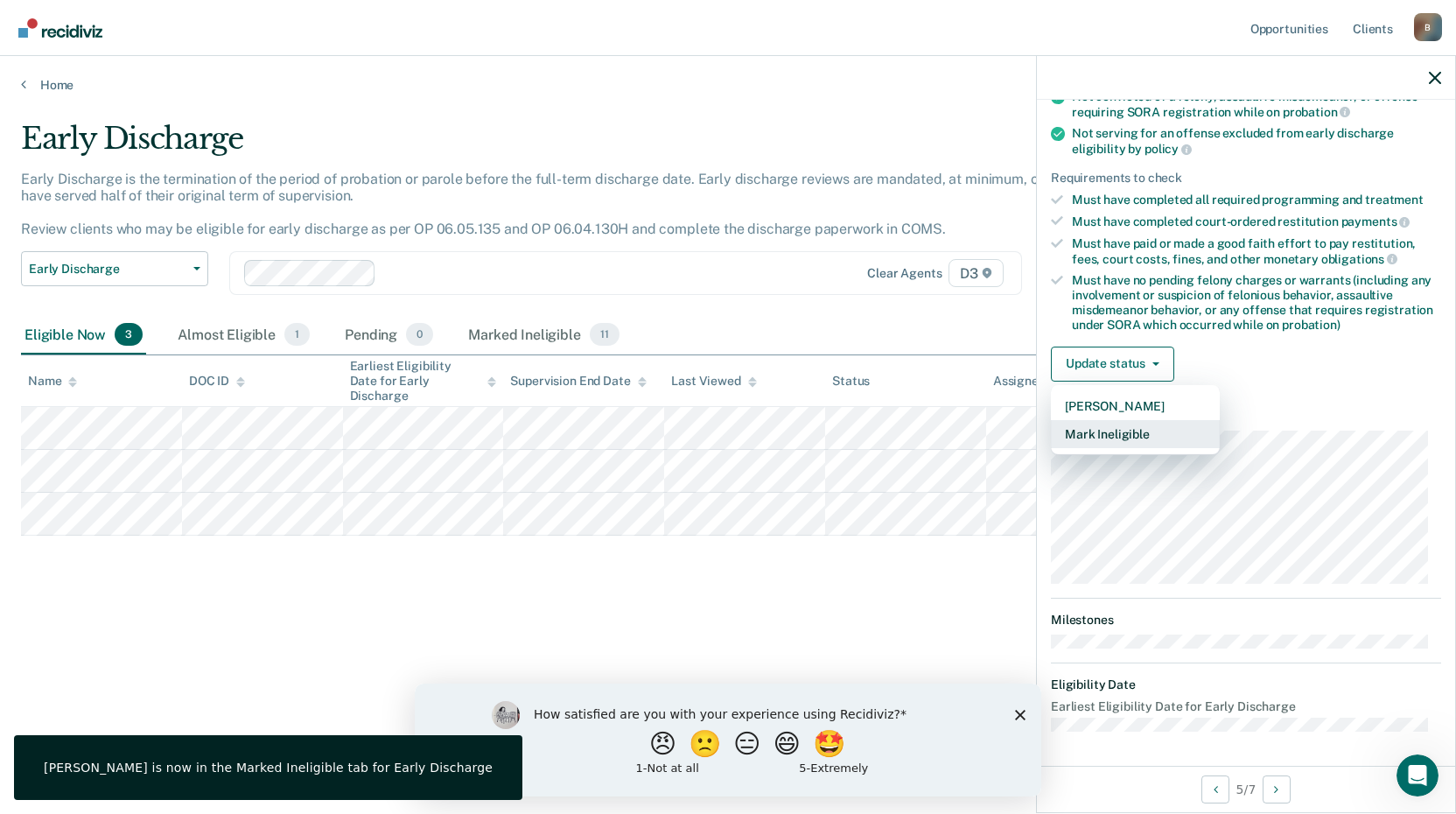
click at [1098, 433] on button "Mark Ineligible" at bounding box center [1134, 434] width 169 height 28
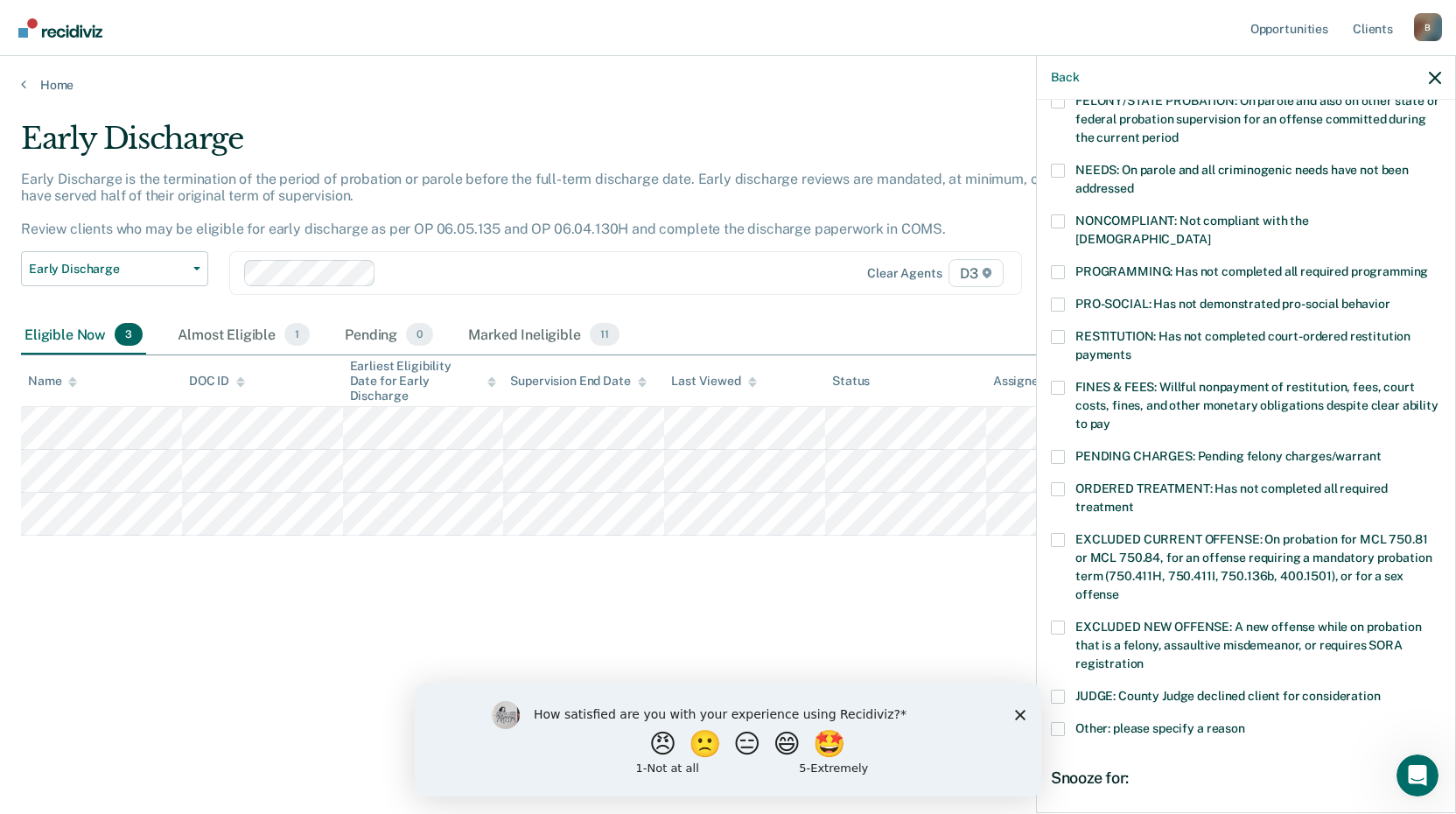
scroll to position [300, 0]
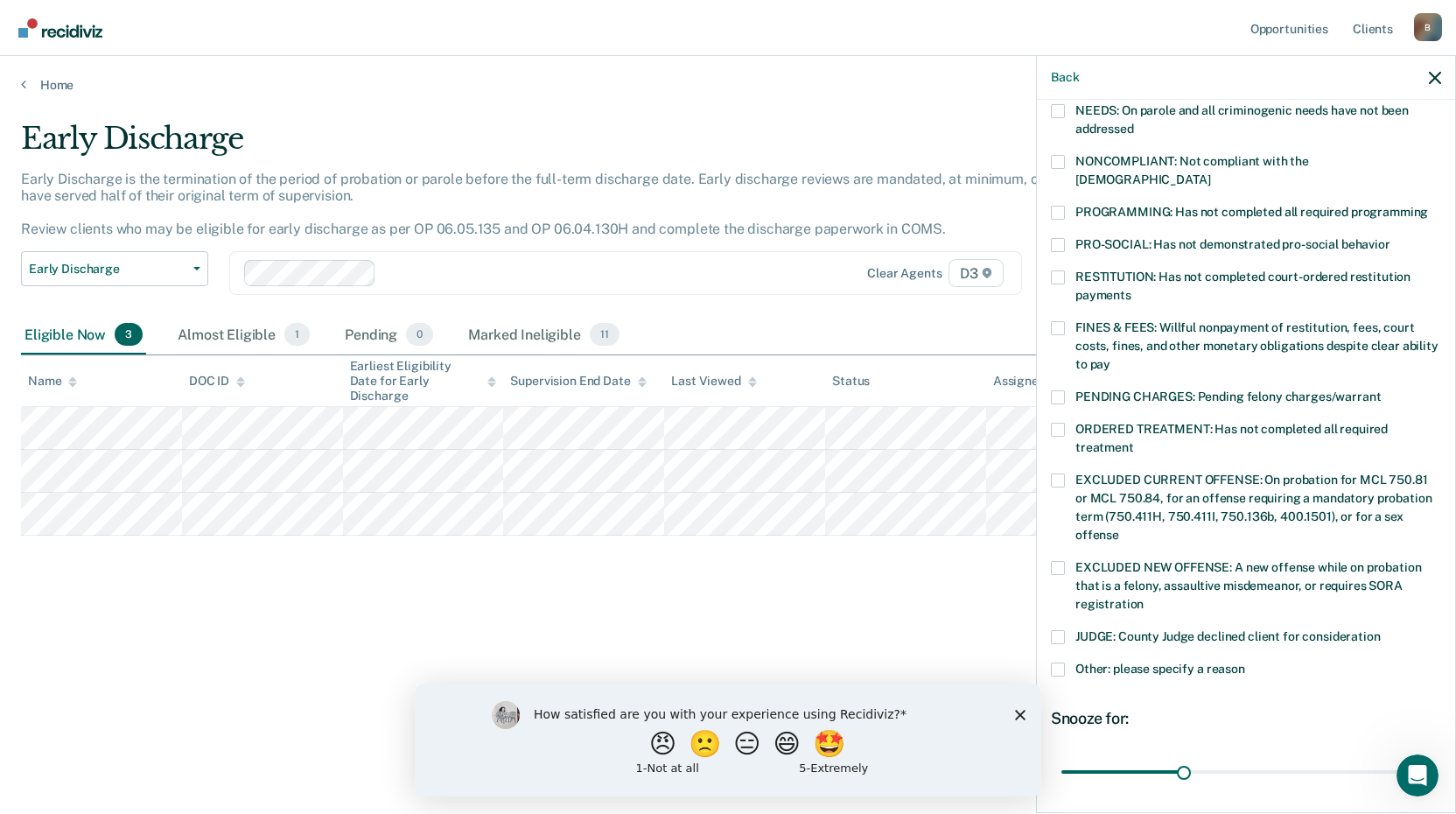
click at [1062, 473] on span at bounding box center [1058, 480] width 14 height 14
click at [1119, 528] on input "EXCLUDED CURRENT OFFENSE: On probation for MCL 750.81 or MCL 750.84, for an off…" at bounding box center [1119, 528] width 0 height 0
drag, startPoint x: 1179, startPoint y: 754, endPoint x: 1381, endPoint y: 752, distance: 202.0
type input "90"
click at [1431, 785] on input "range" at bounding box center [1246, 771] width 369 height 31
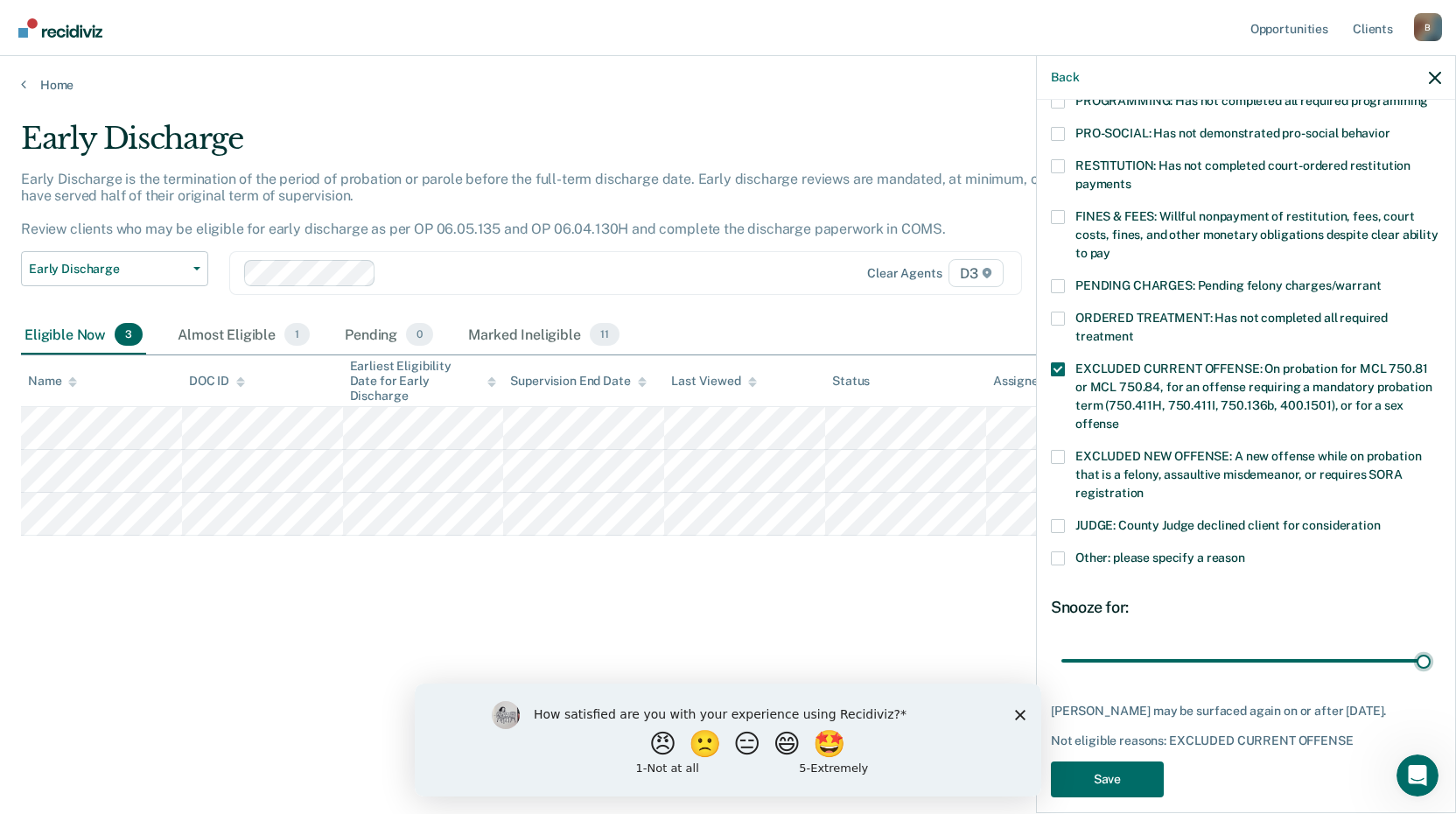
scroll to position [424, 0]
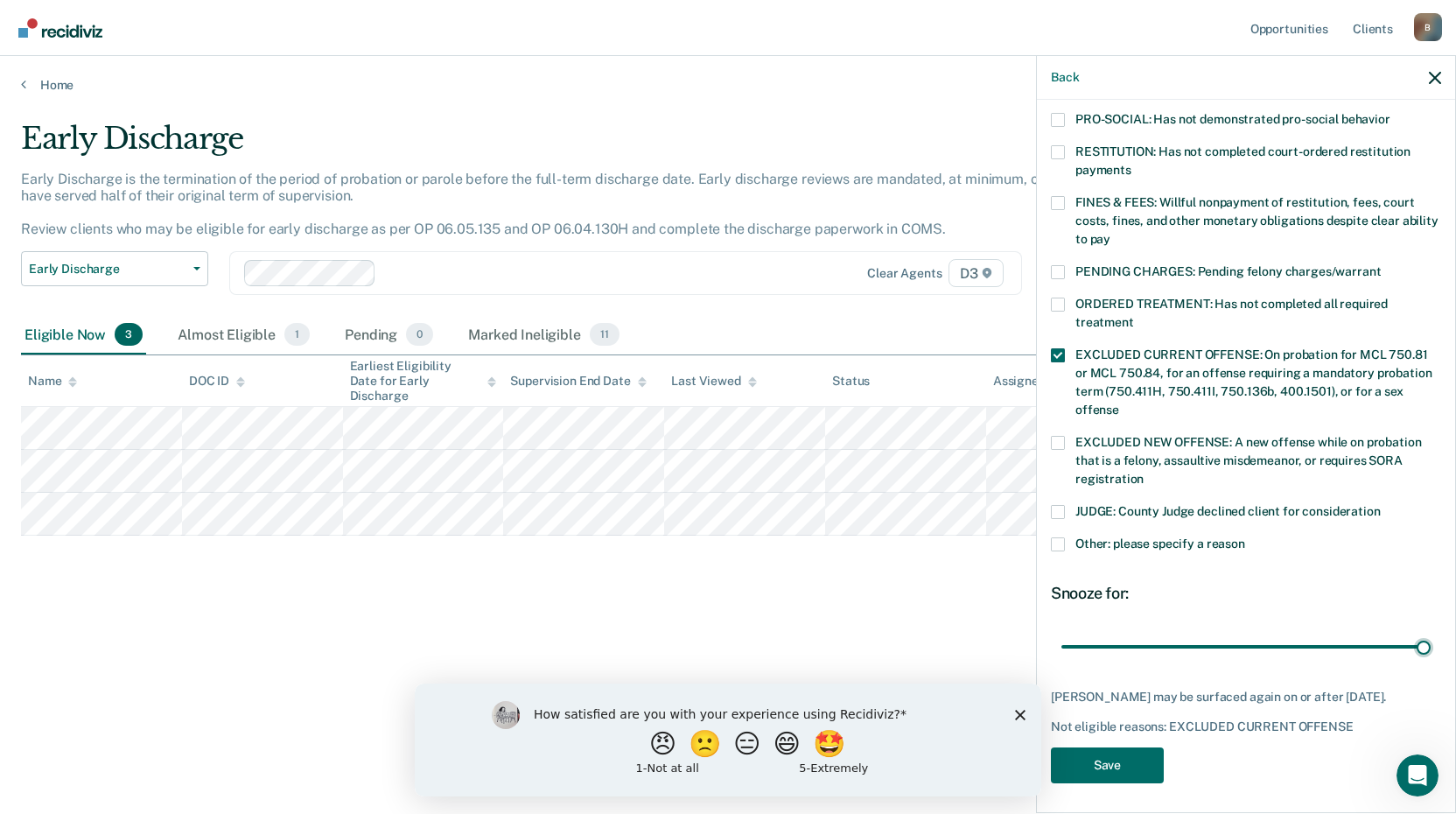
click at [1064, 505] on span at bounding box center [1058, 512] width 14 height 14
click at [1381, 505] on input "JUDGE: County Judge declined client for consideration" at bounding box center [1381, 505] width 0 height 0
click at [1119, 767] on button "Save" at bounding box center [1106, 765] width 113 height 36
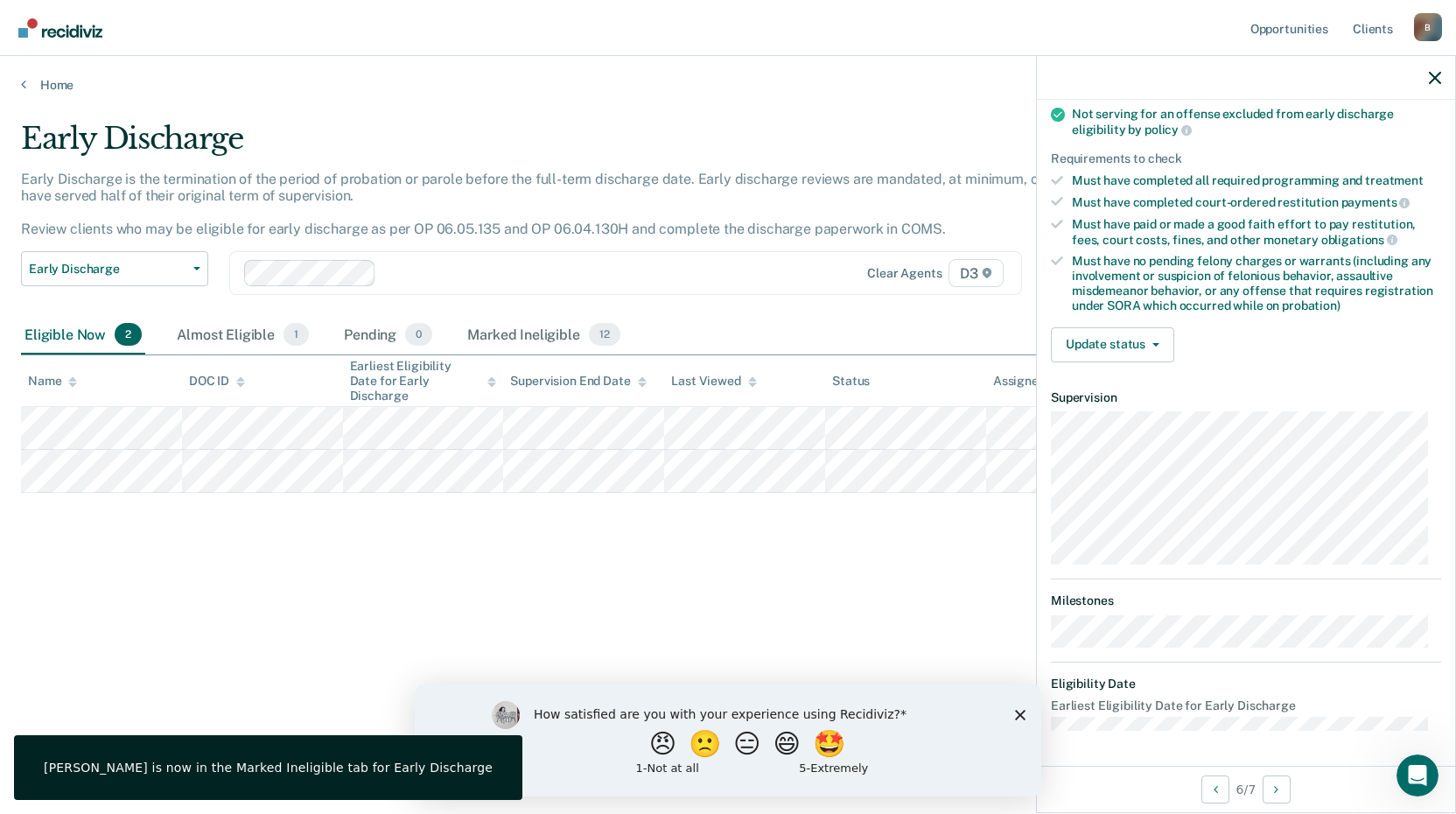
scroll to position [230, 0]
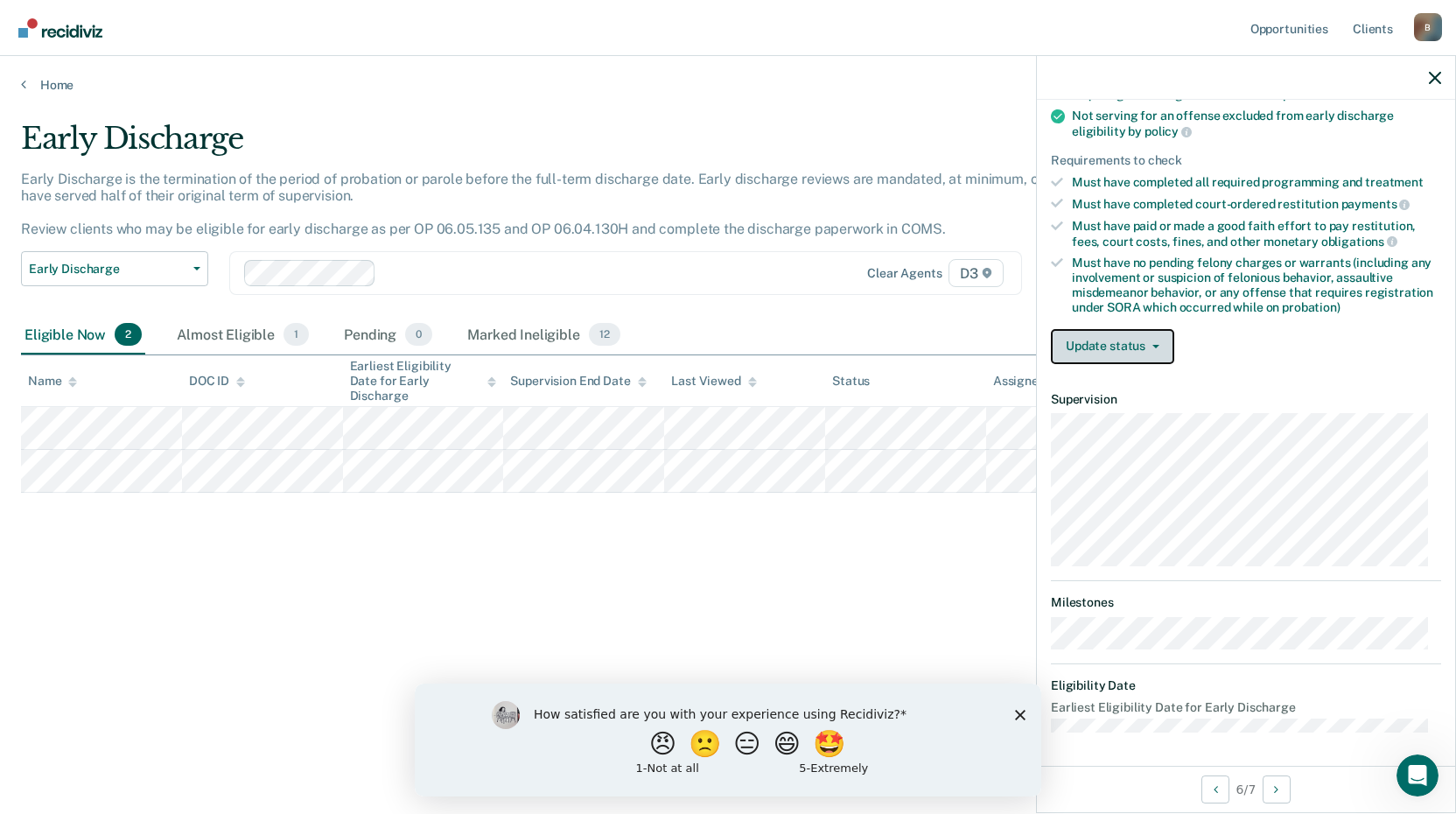
click at [1140, 339] on button "Update status" at bounding box center [1112, 346] width 124 height 35
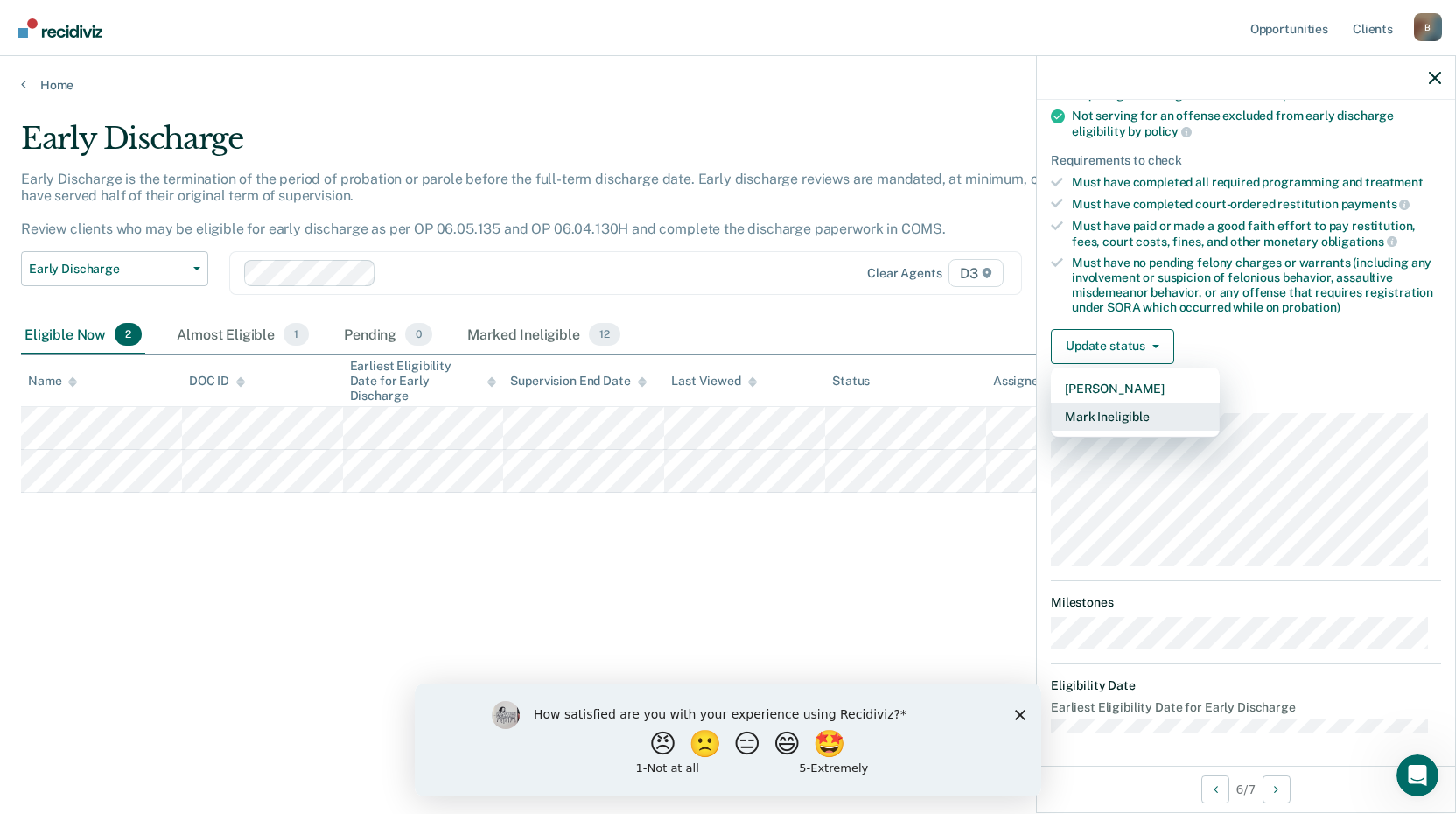
click at [1121, 408] on button "Mark Ineligible" at bounding box center [1134, 416] width 169 height 28
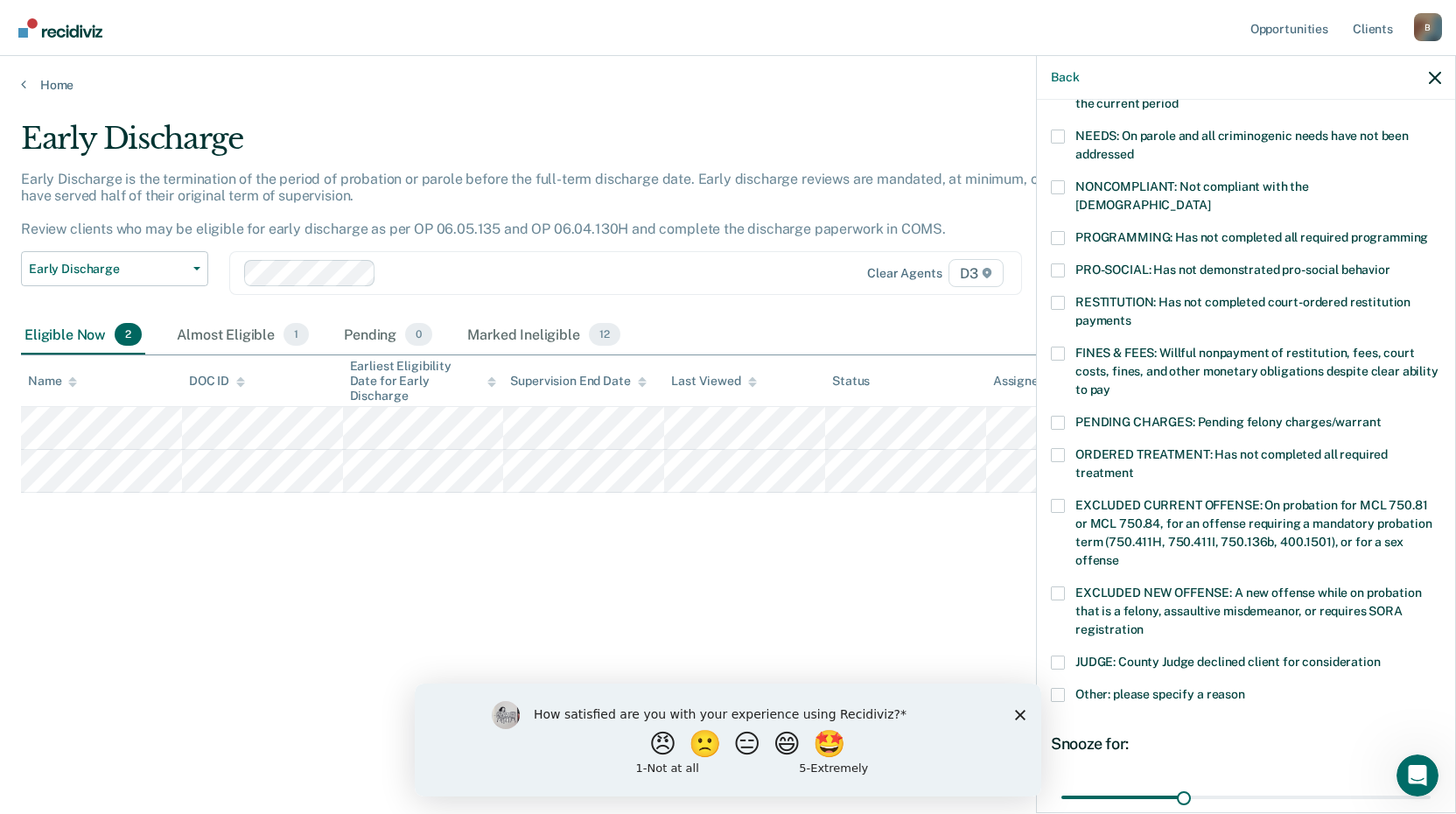
scroll to position [317, 0]
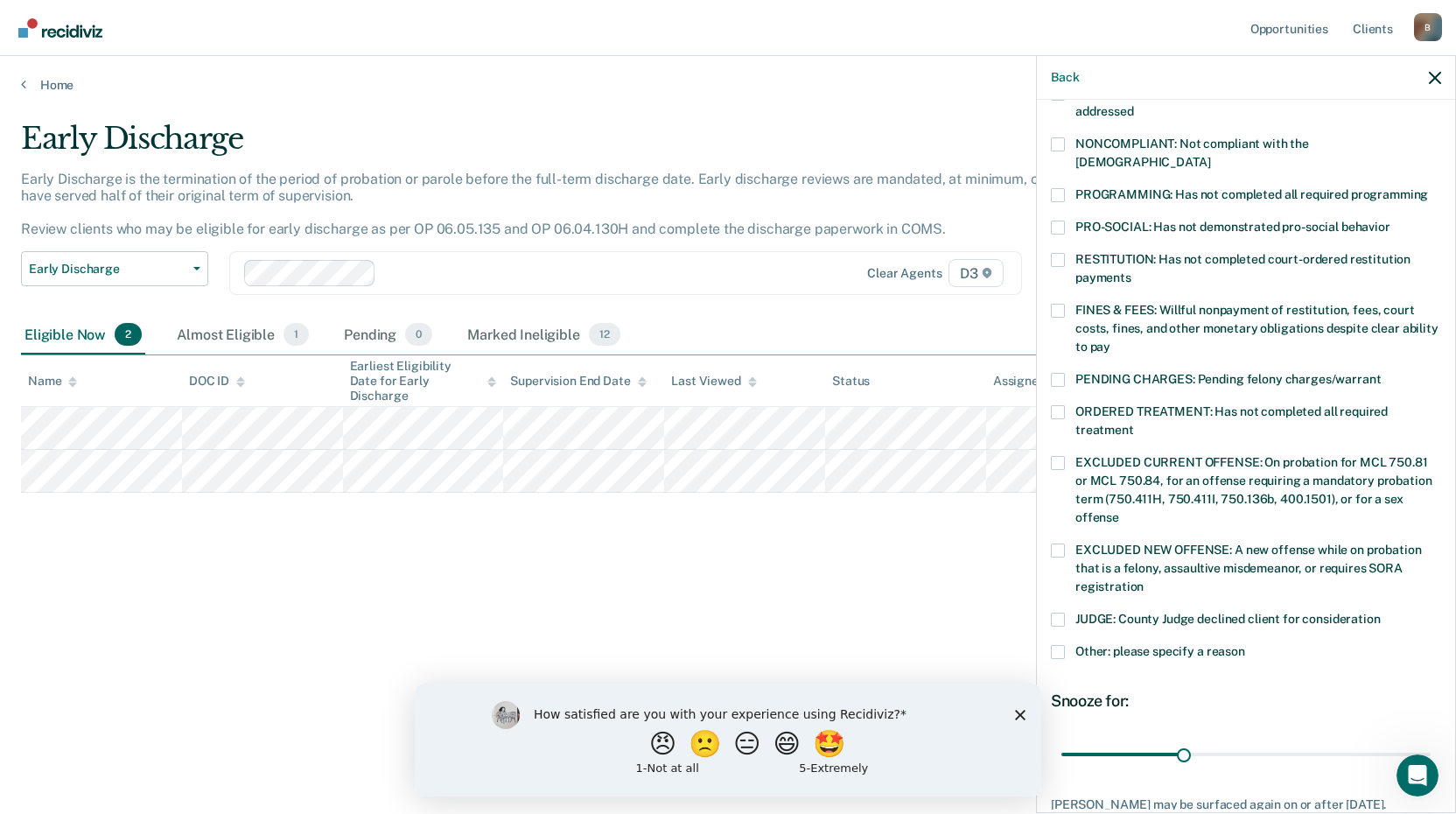
click at [1060, 612] on span at bounding box center [1058, 619] width 14 height 14
click at [1381, 612] on input "JUDGE: County Judge declined client for consideration" at bounding box center [1381, 612] width 0 height 0
drag, startPoint x: 1179, startPoint y: 731, endPoint x: 1487, endPoint y: 710, distance: 308.7
type input "90"
click at [1431, 738] on input "range" at bounding box center [1246, 753] width 369 height 31
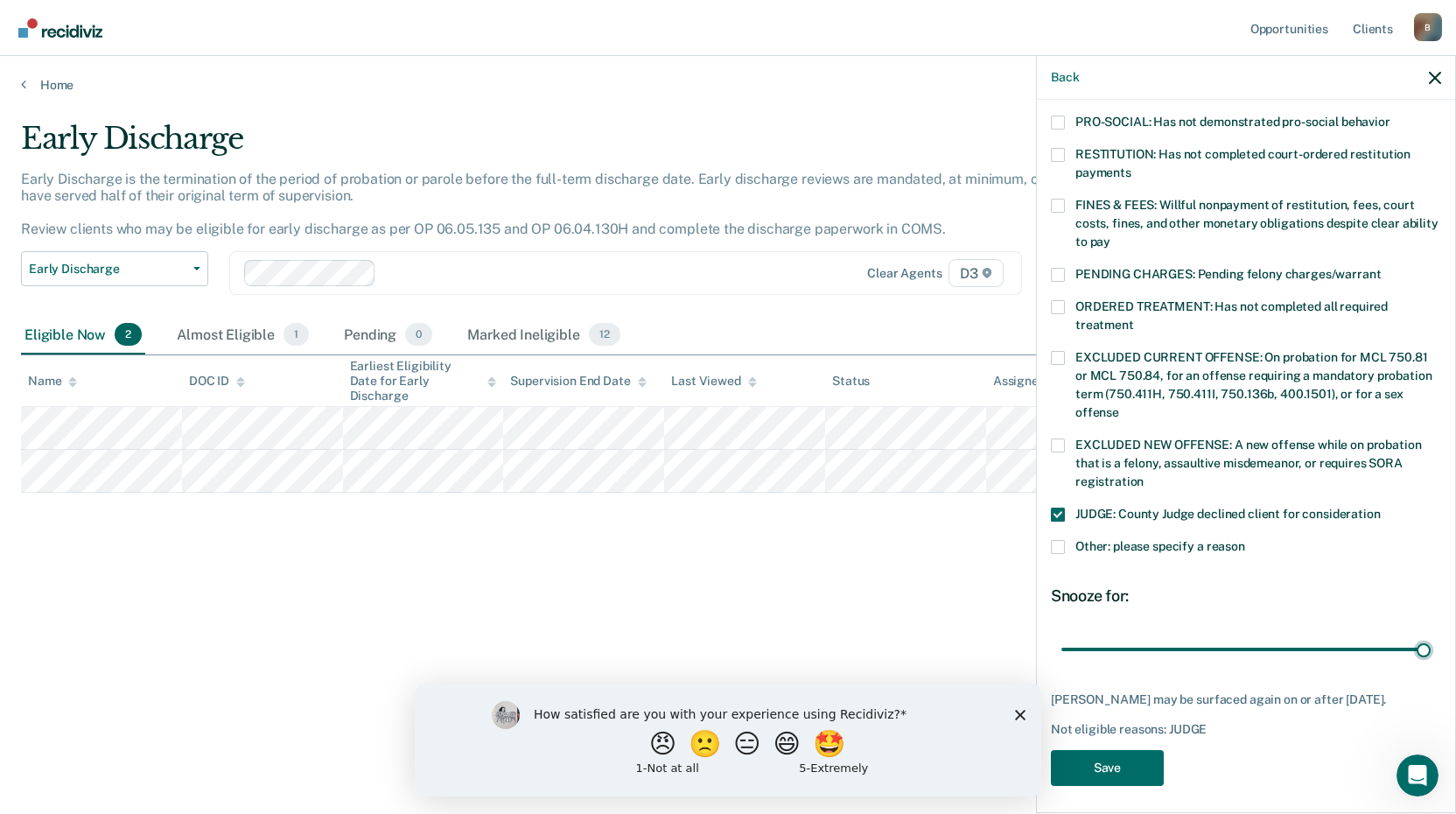
scroll to position [424, 0]
click at [1091, 747] on button "Save" at bounding box center [1106, 765] width 113 height 36
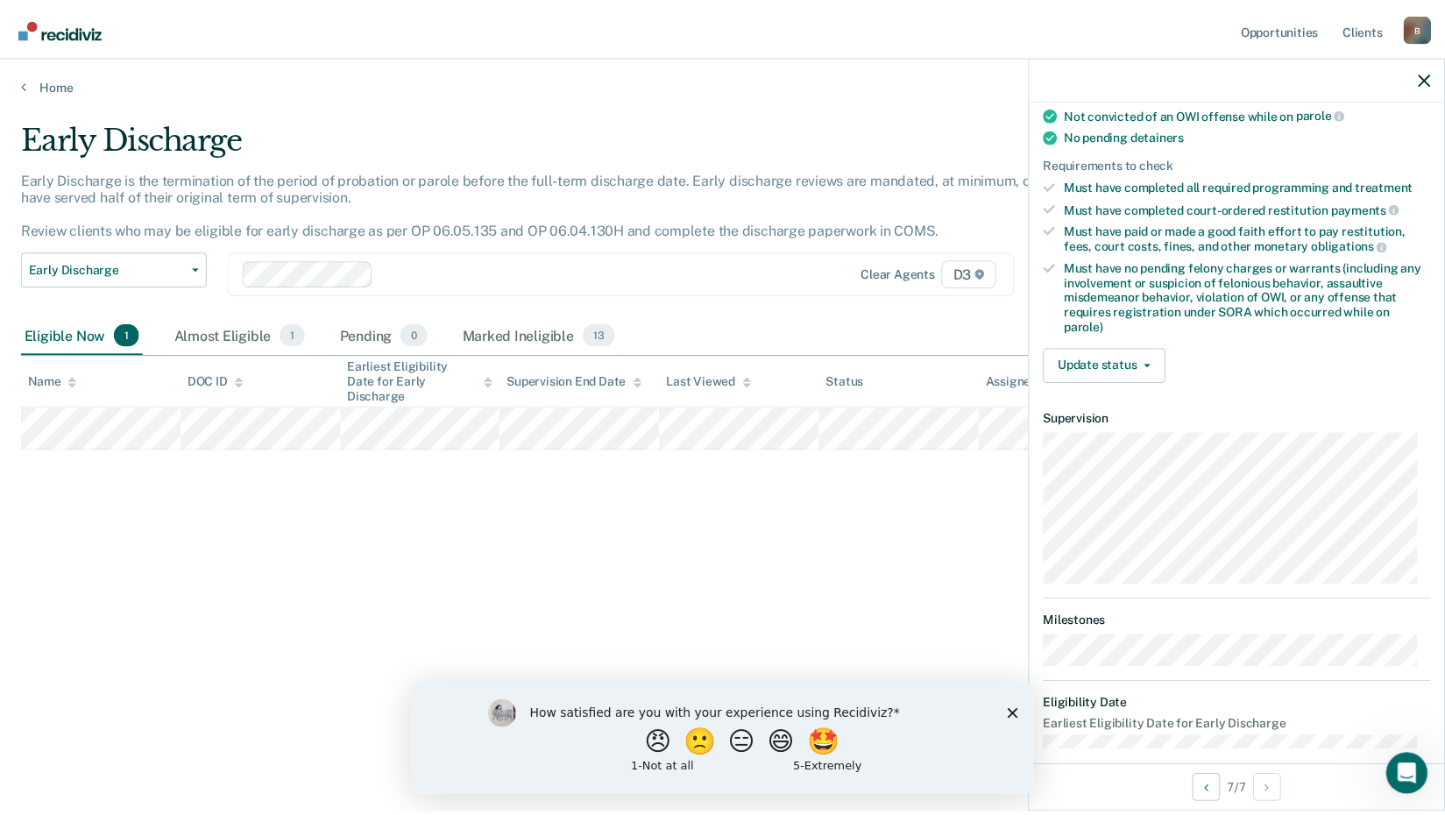
scroll to position [379, 0]
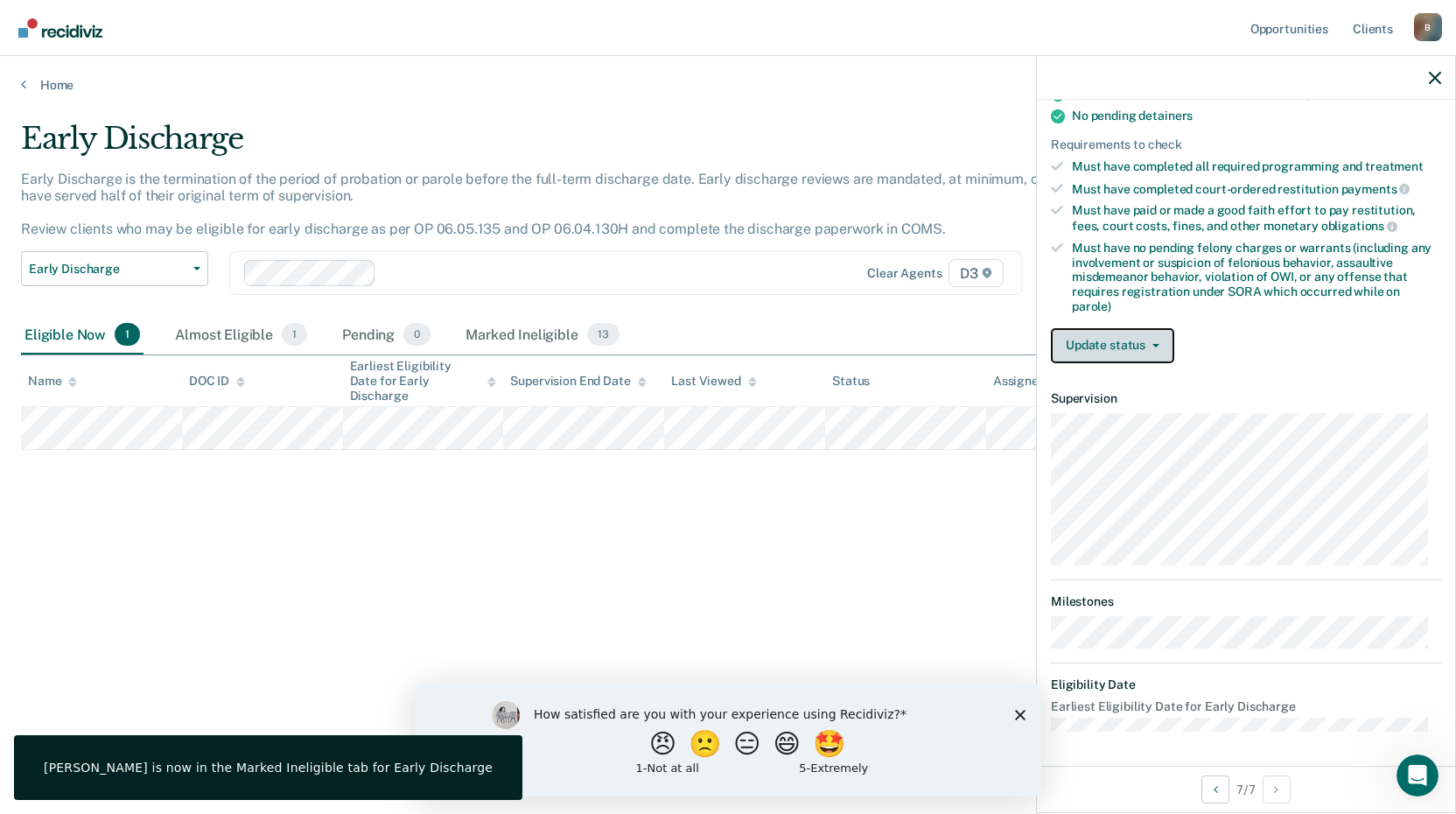
click at [1136, 347] on button "Update status" at bounding box center [1112, 346] width 124 height 35
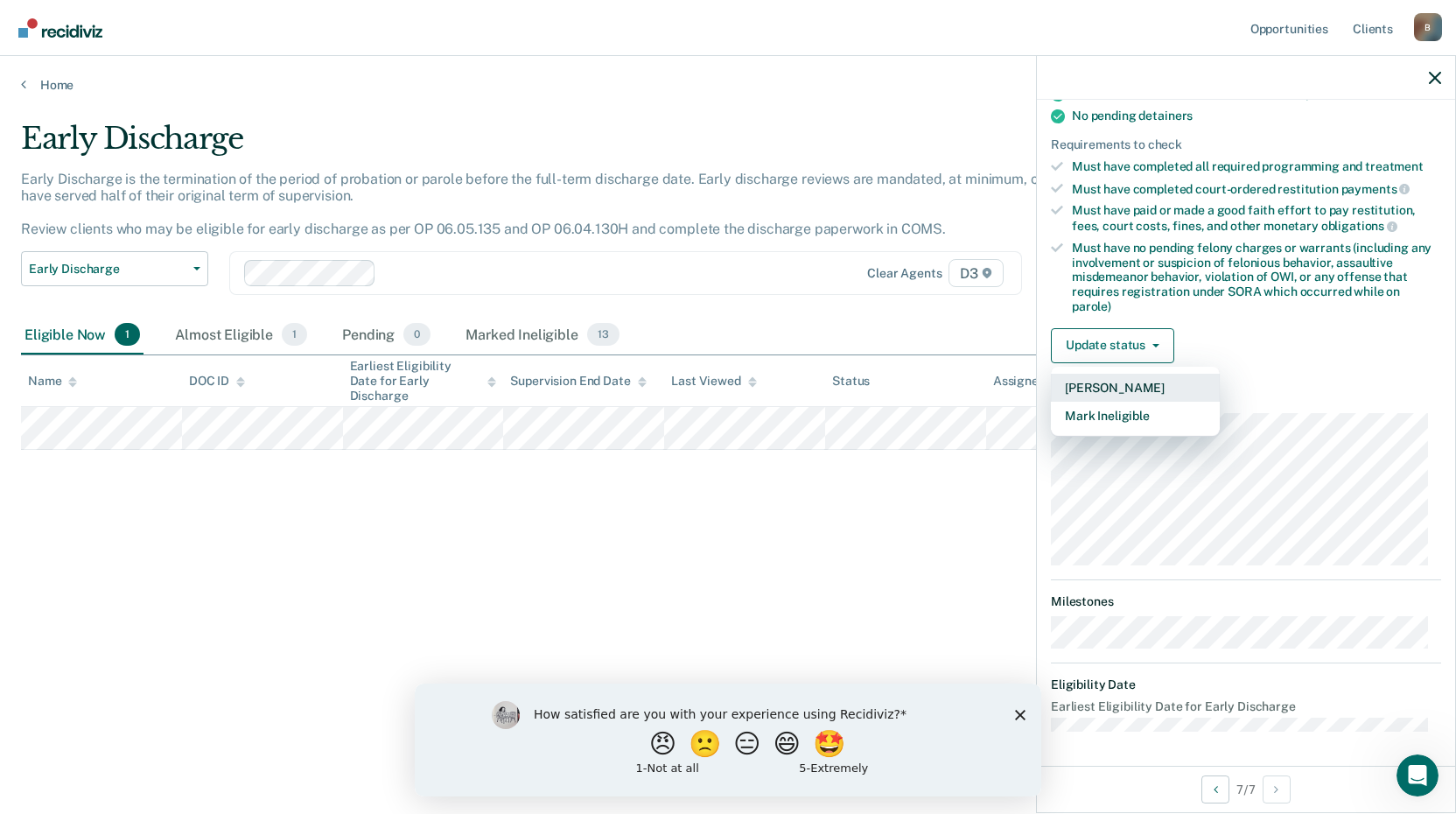
click at [1111, 388] on button "[PERSON_NAME]" at bounding box center [1134, 388] width 169 height 28
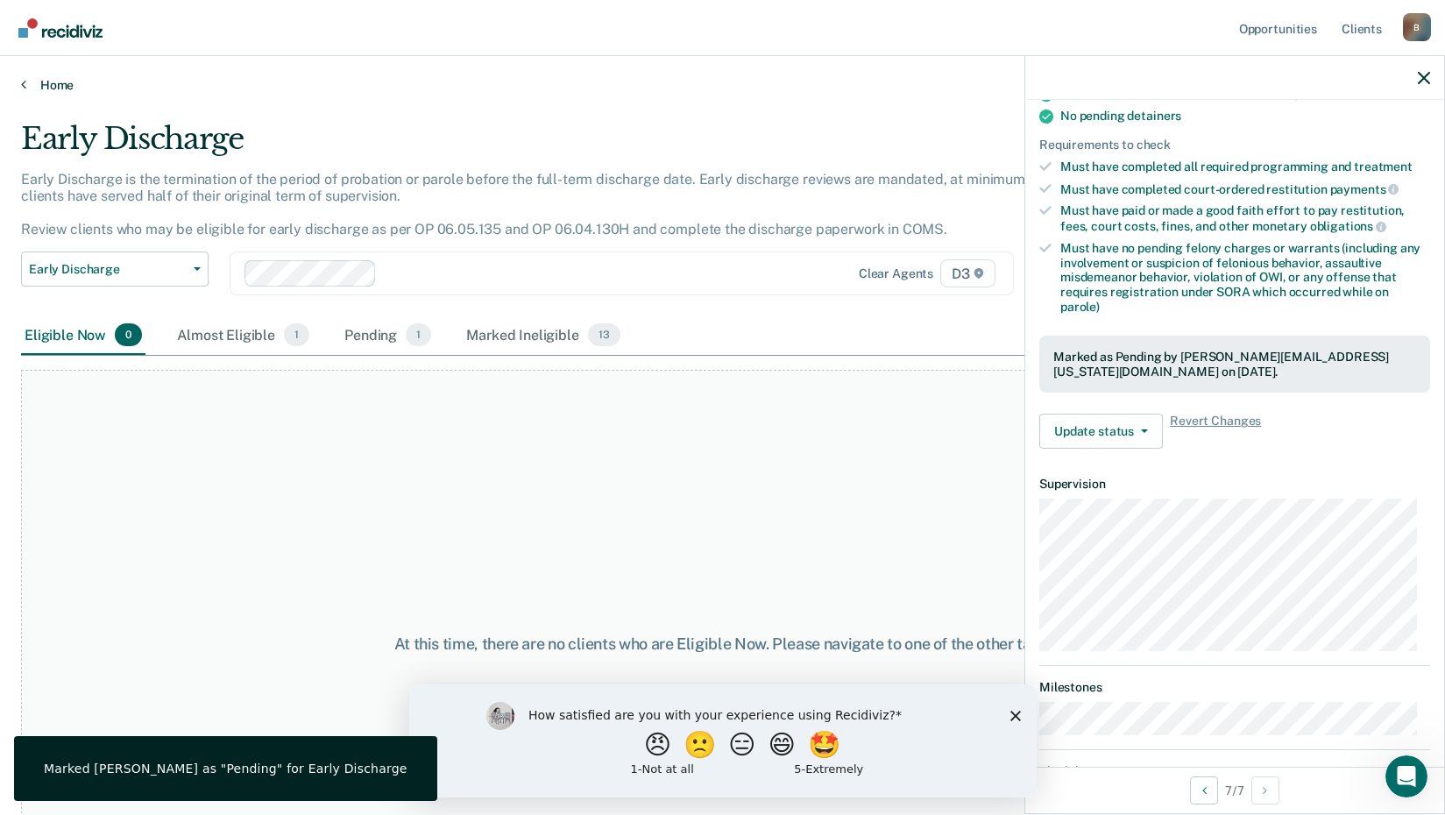
click at [53, 81] on link "Home" at bounding box center [722, 85] width 1403 height 16
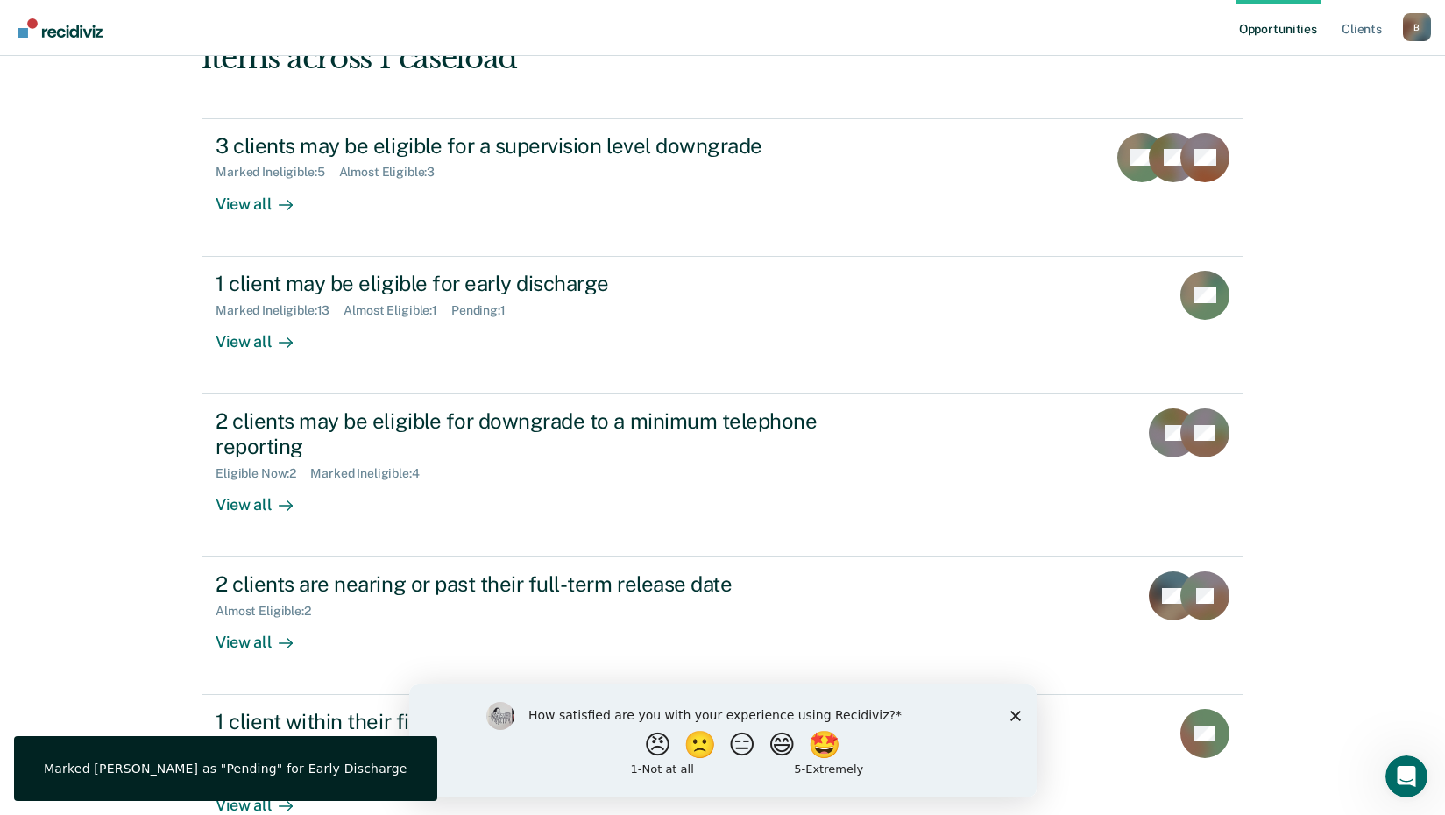
scroll to position [175, 0]
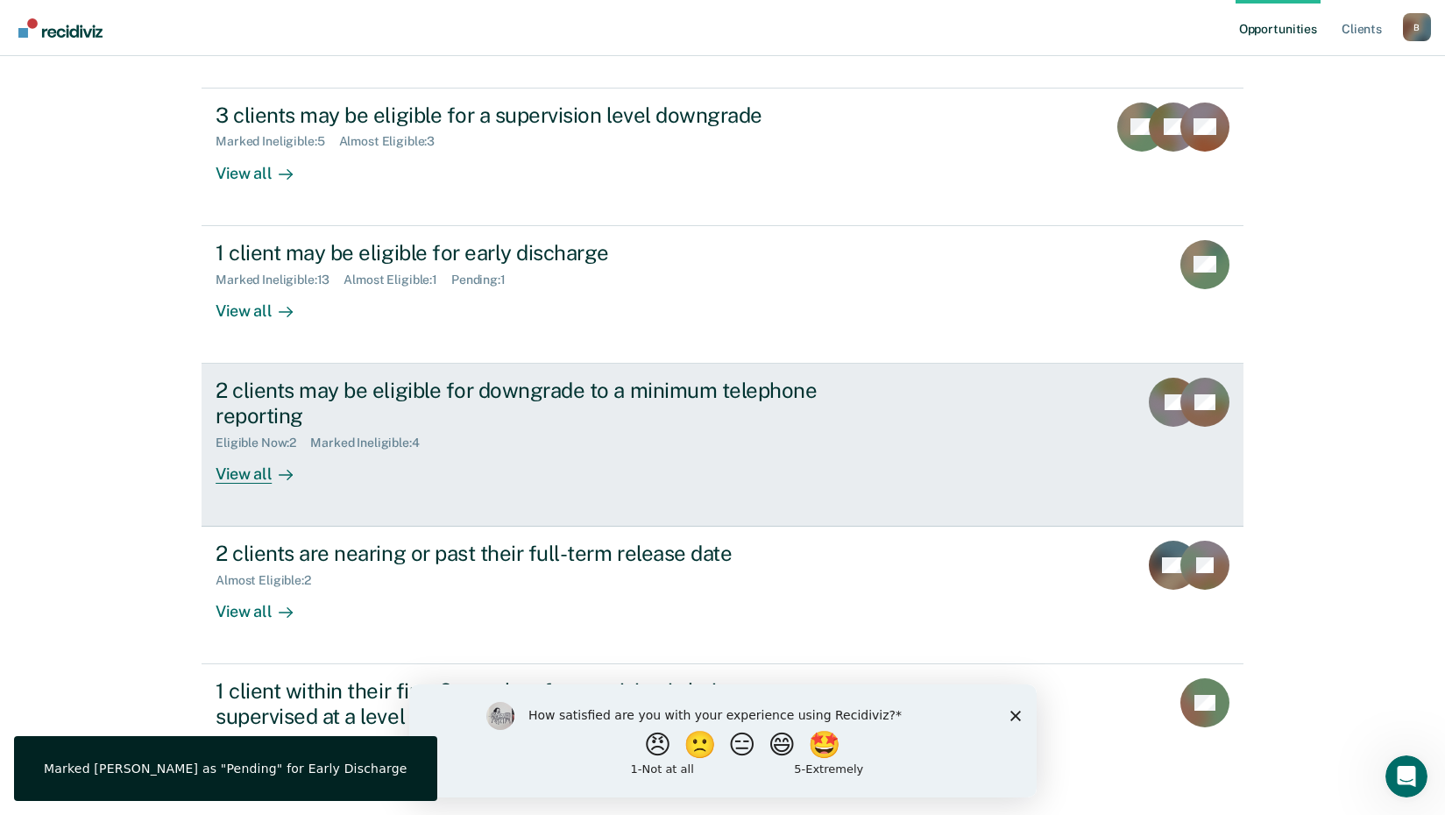
click at [236, 471] on div "View all" at bounding box center [265, 466] width 98 height 34
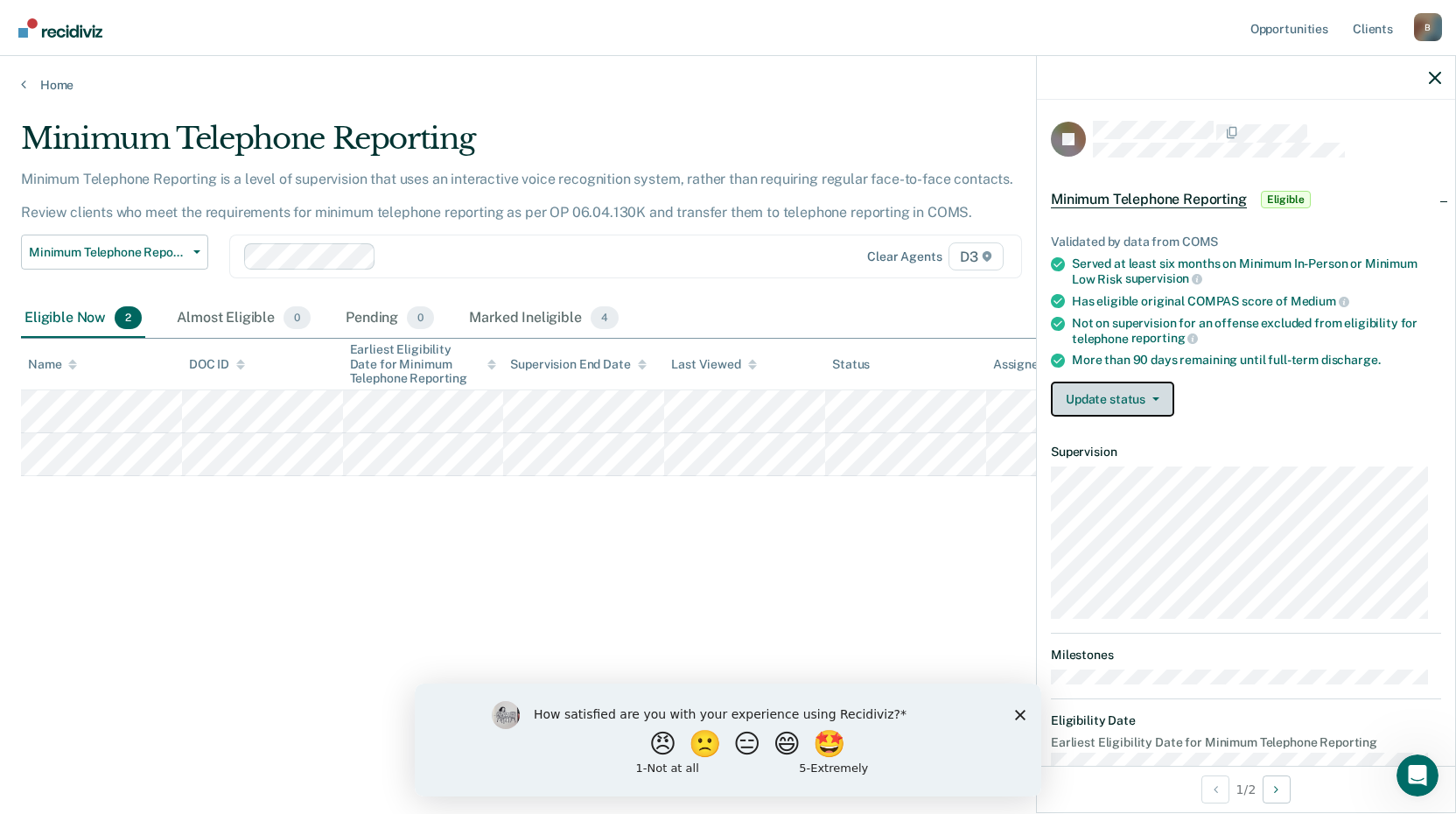
click at [1130, 385] on button "Update status" at bounding box center [1112, 399] width 124 height 35
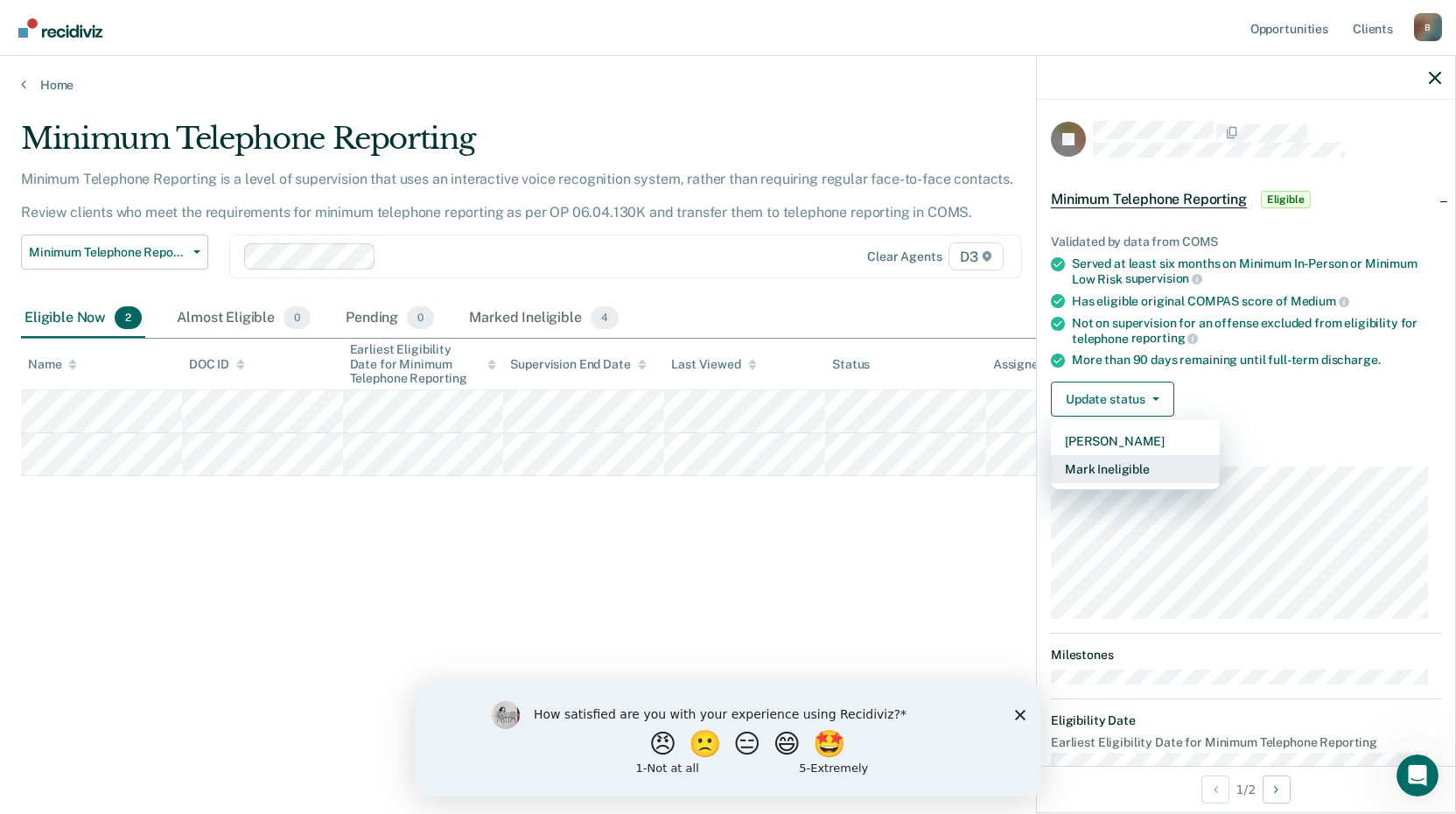
click at [1098, 469] on button "Mark Ineligible" at bounding box center [1134, 469] width 169 height 28
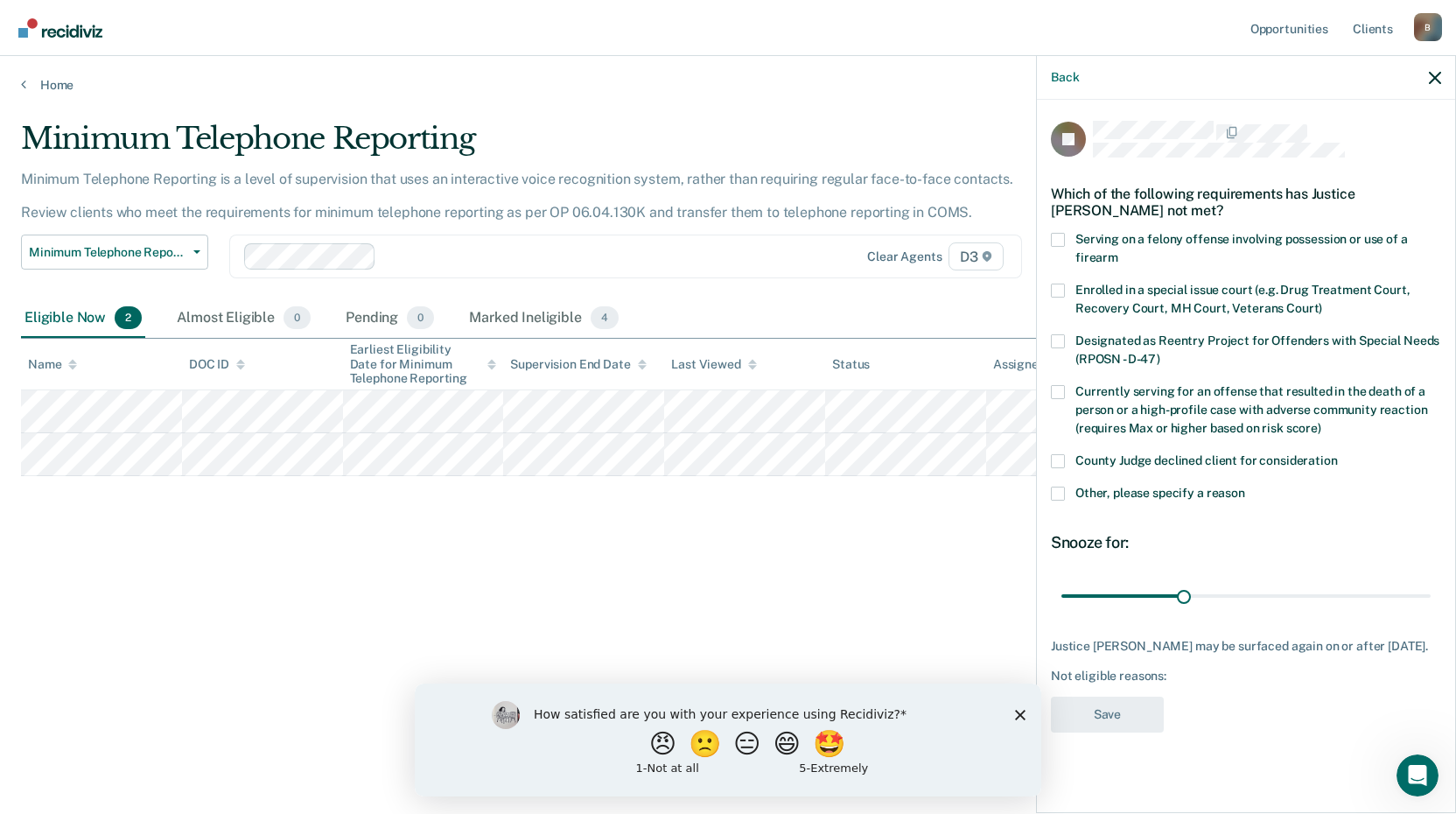
click at [1059, 494] on span at bounding box center [1058, 493] width 14 height 14
click at [1245, 486] on input "Other, please specify a reason" at bounding box center [1245, 486] width 0 height 0
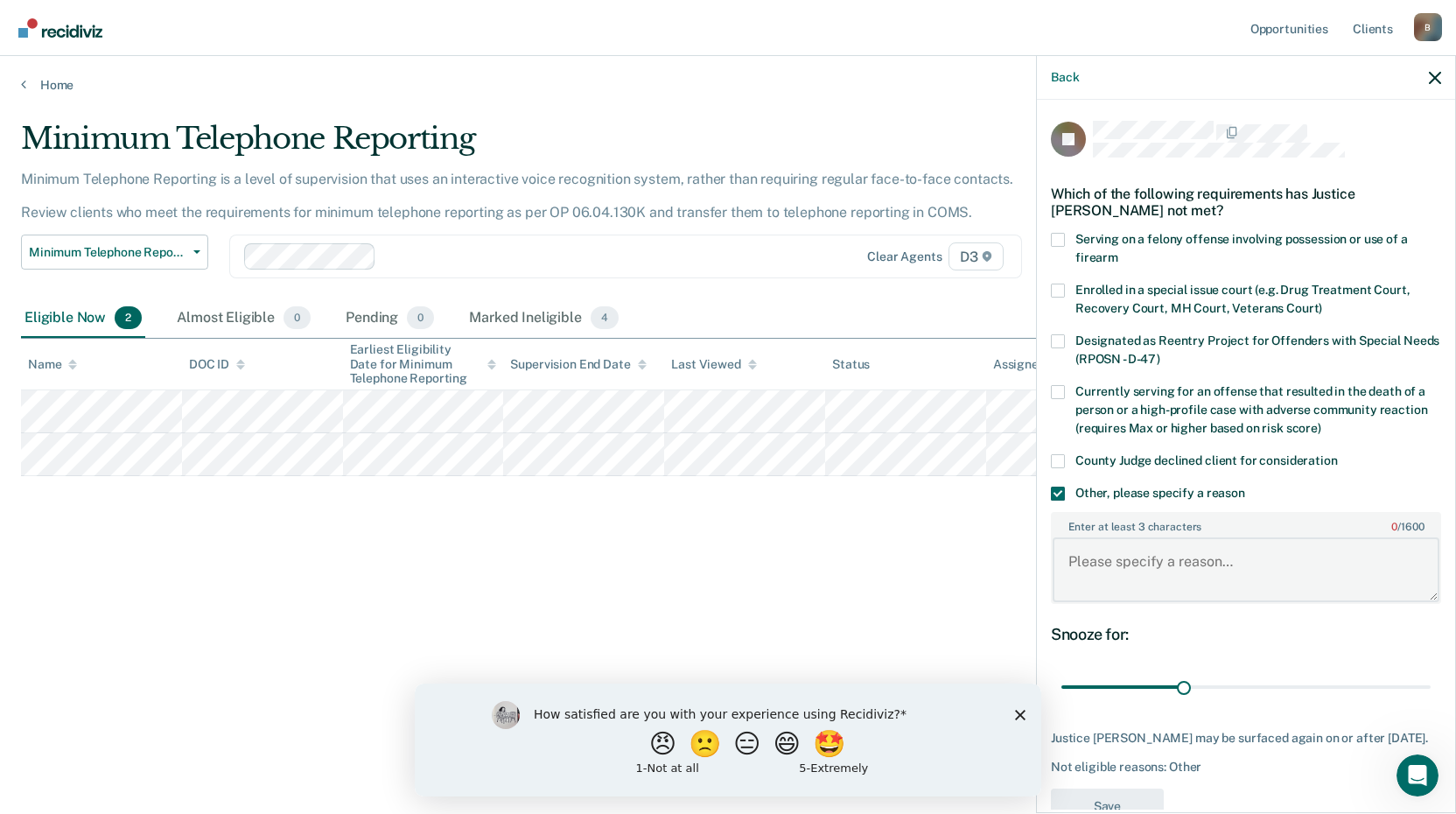
click at [1119, 566] on textarea "Enter at least 3 characters 0 / 1600" at bounding box center [1245, 569] width 386 height 65
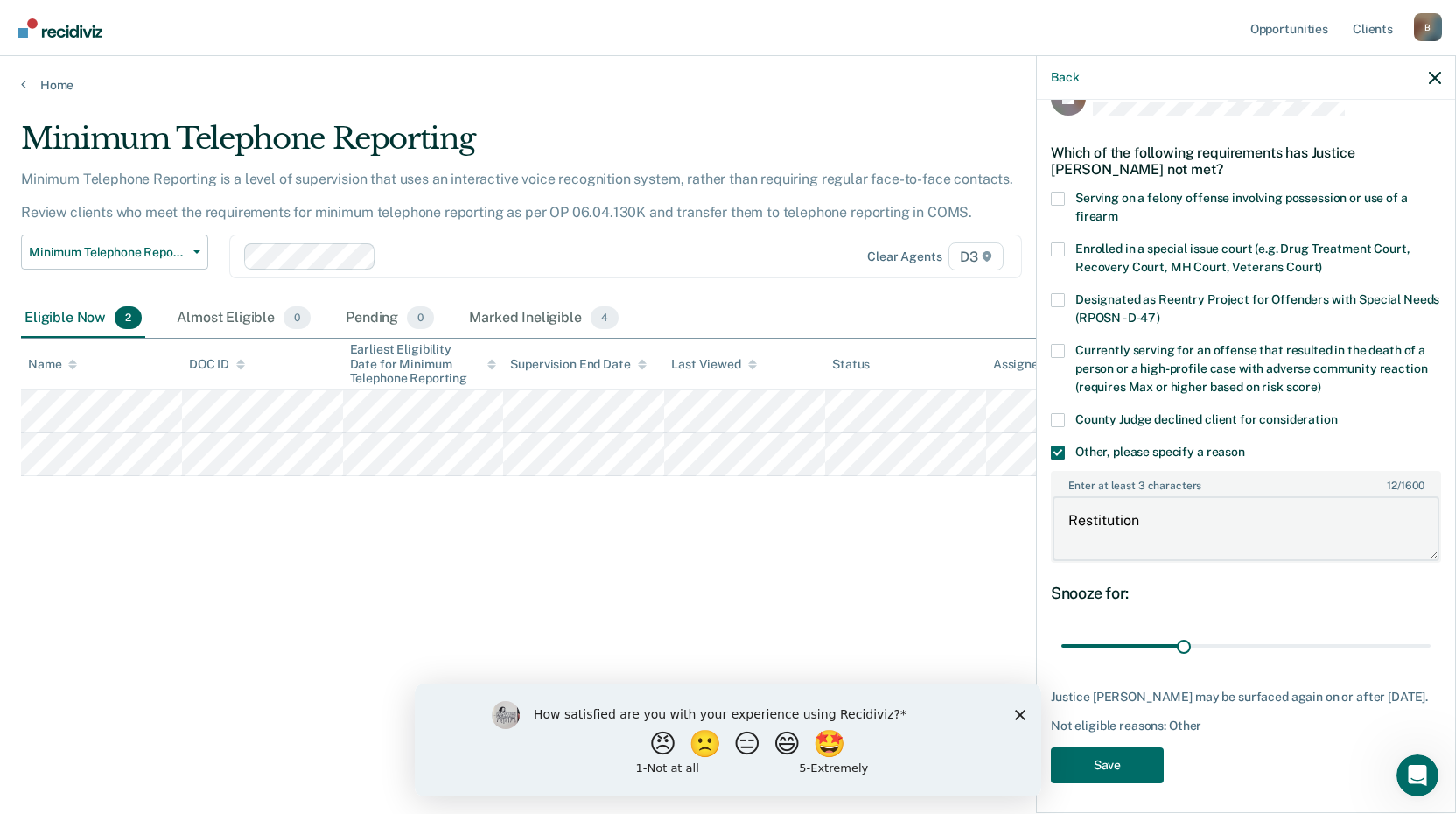
scroll to position [60, 0]
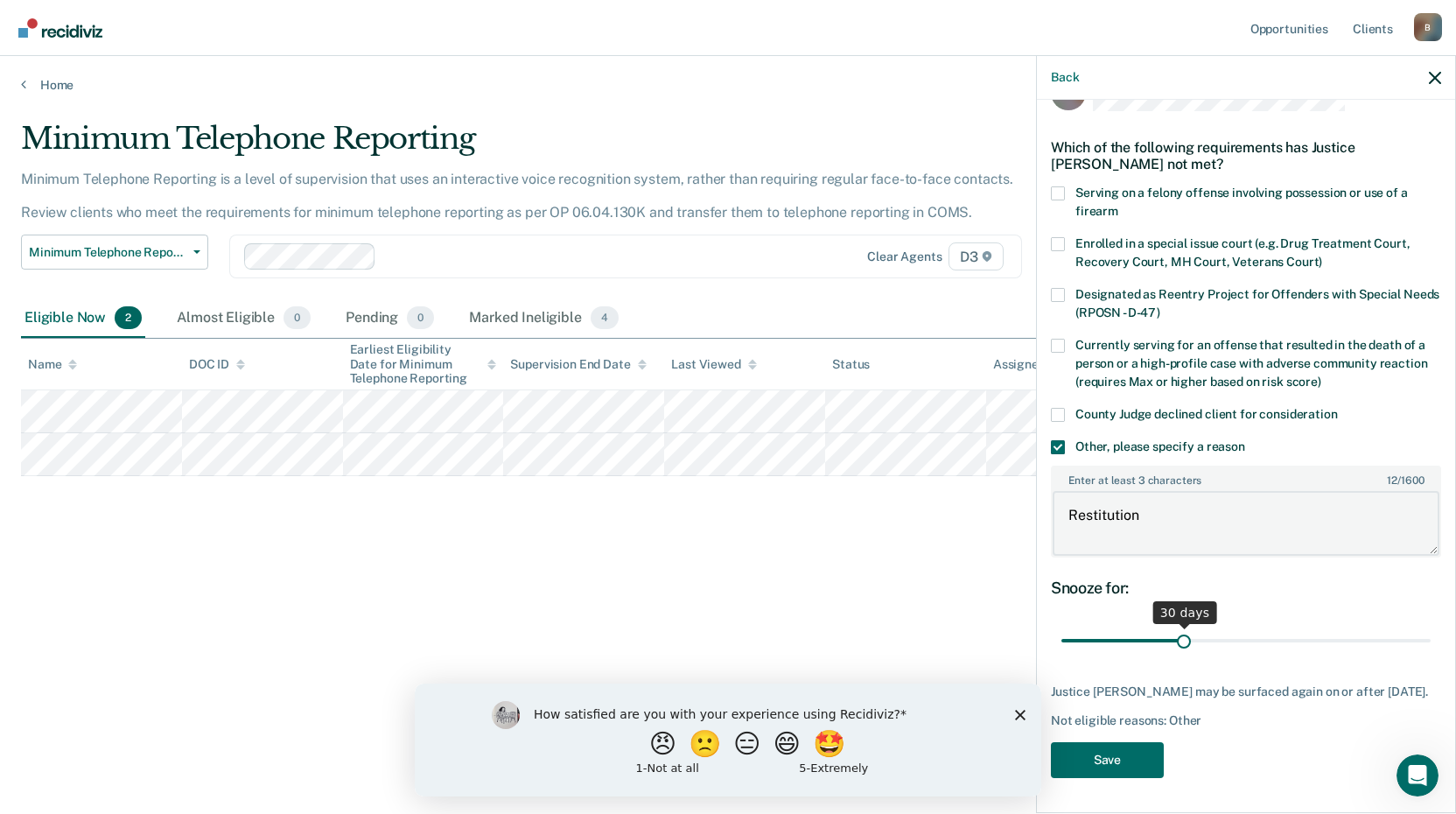
type textarea "Restitution"
drag, startPoint x: 1181, startPoint y: 623, endPoint x: 1531, endPoint y: 645, distance: 350.7
type input "90"
click at [1431, 645] on input "range" at bounding box center [1246, 640] width 369 height 31
click at [1131, 752] on button "Save" at bounding box center [1106, 760] width 113 height 36
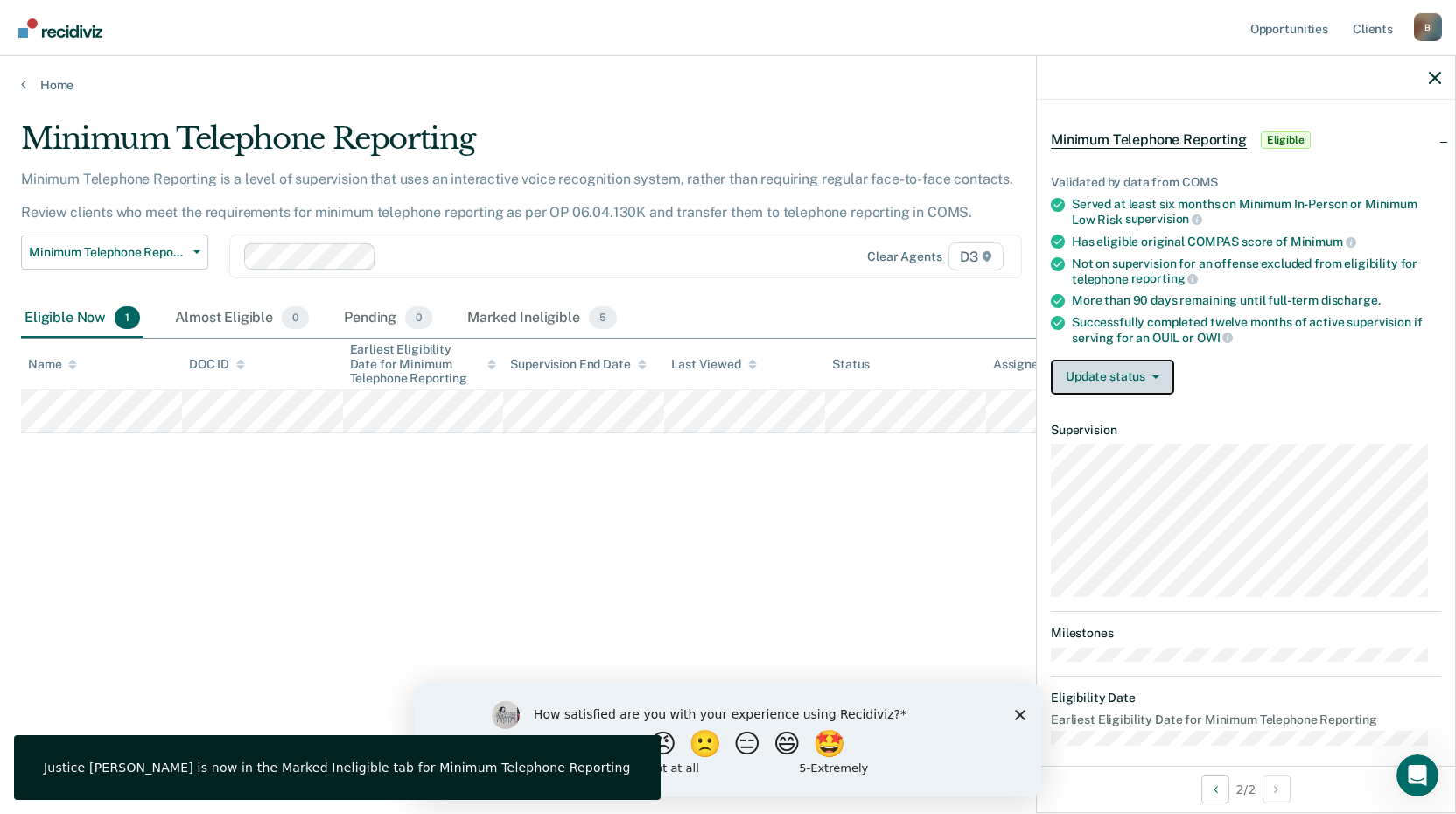
click at [1135, 367] on button "Update status" at bounding box center [1112, 377] width 124 height 35
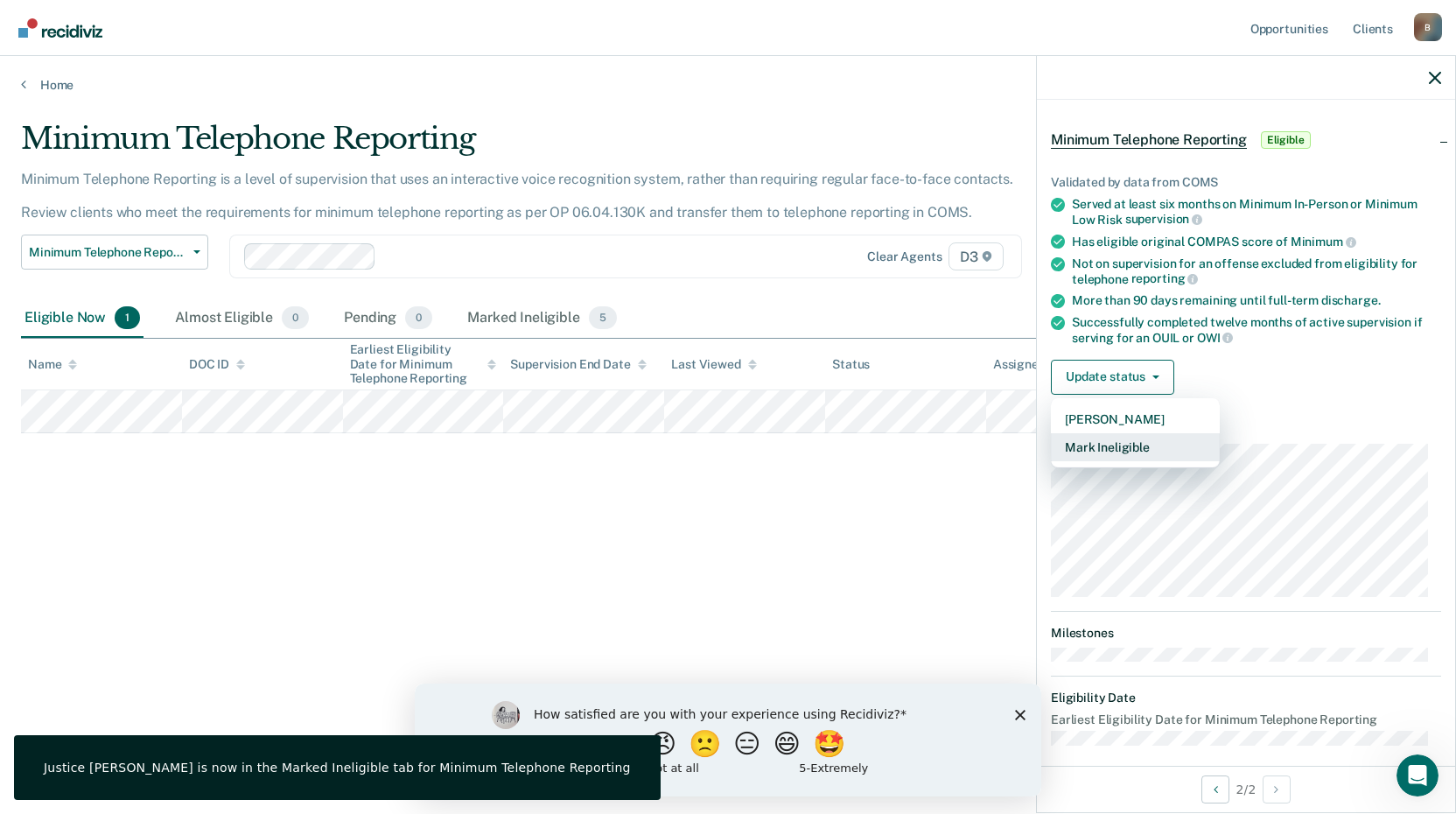
click at [1113, 444] on button "Mark Ineligible" at bounding box center [1134, 447] width 169 height 28
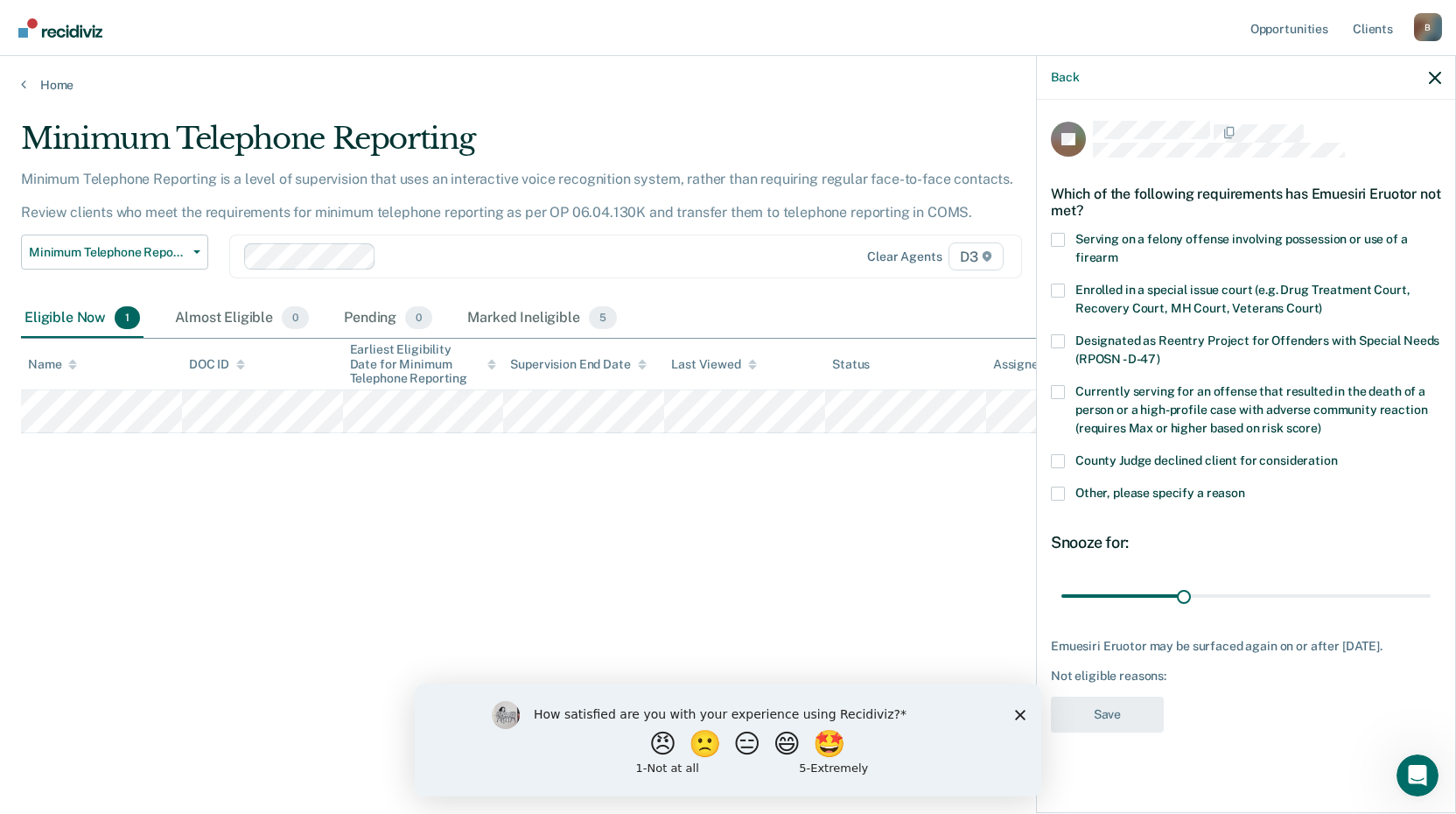
click at [1058, 489] on span at bounding box center [1058, 493] width 14 height 14
click at [1245, 486] on input "Other, please specify a reason" at bounding box center [1245, 486] width 0 height 0
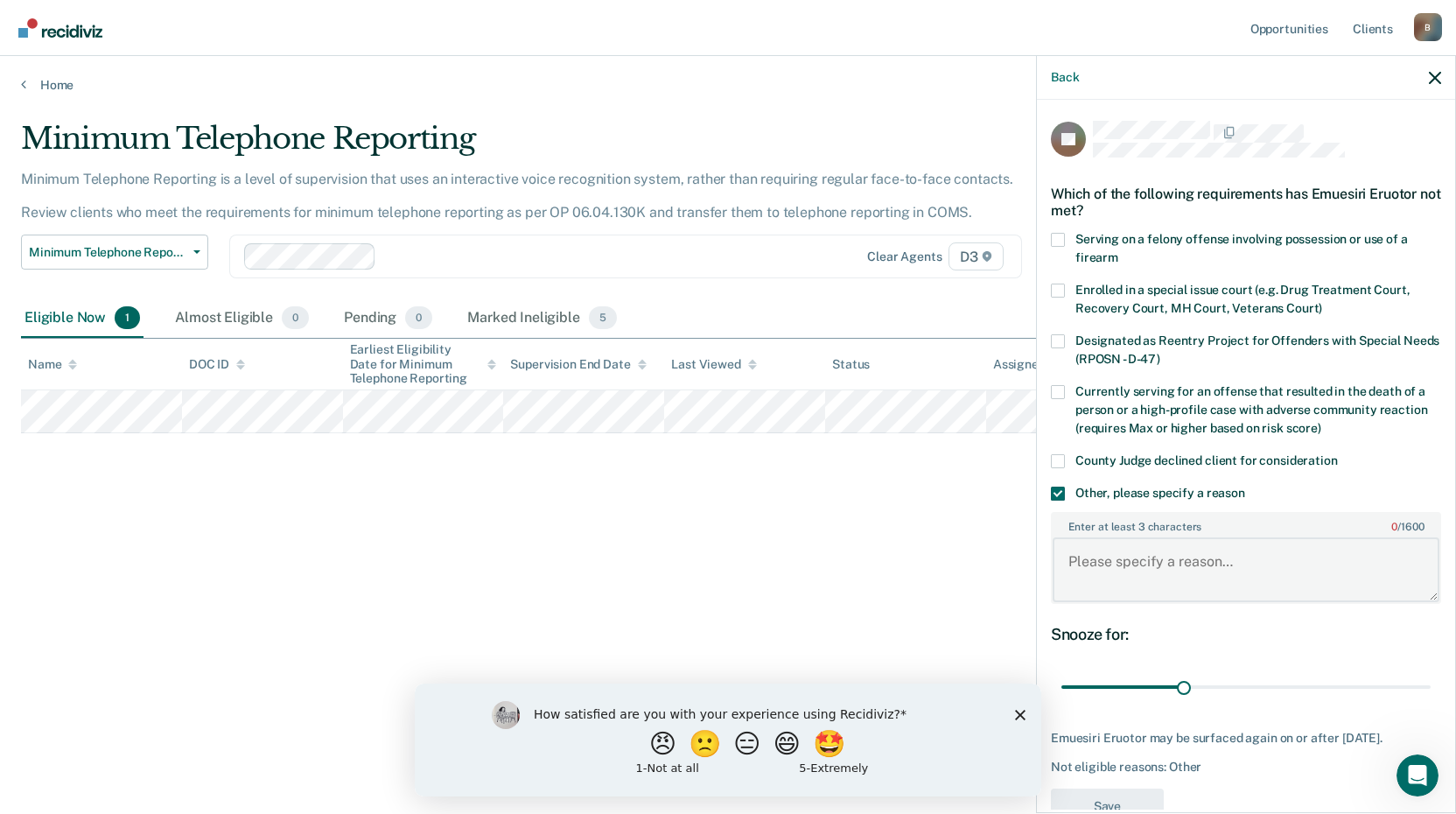
click at [1101, 580] on textarea "Enter at least 3 characters 0 / 1600" at bounding box center [1245, 569] width 386 height 65
type textarea "F/C"
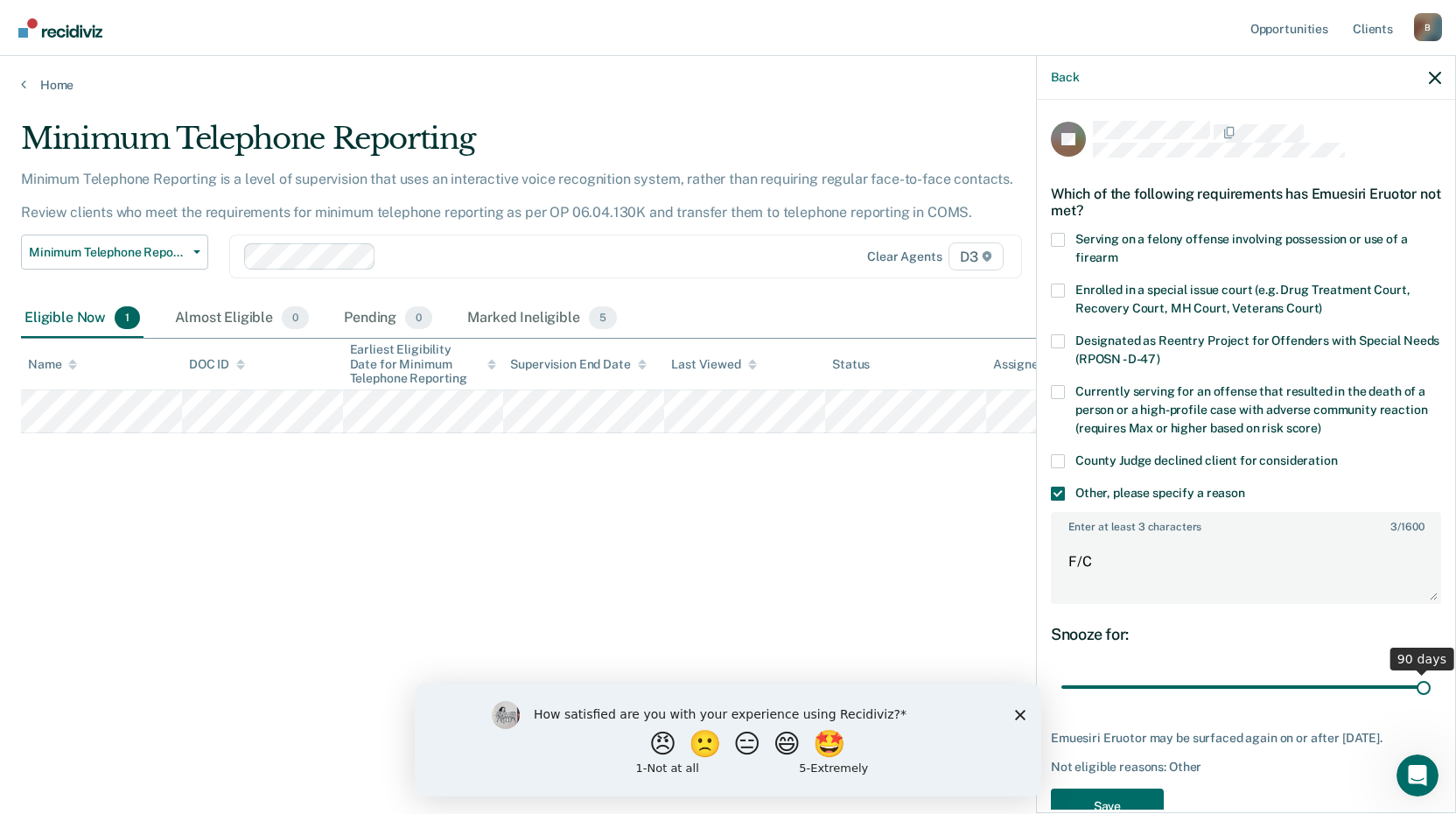
drag, startPoint x: 1177, startPoint y: 687, endPoint x: 1606, endPoint y: 737, distance: 431.9
type input "90"
click at [1431, 703] on input "range" at bounding box center [1246, 687] width 369 height 31
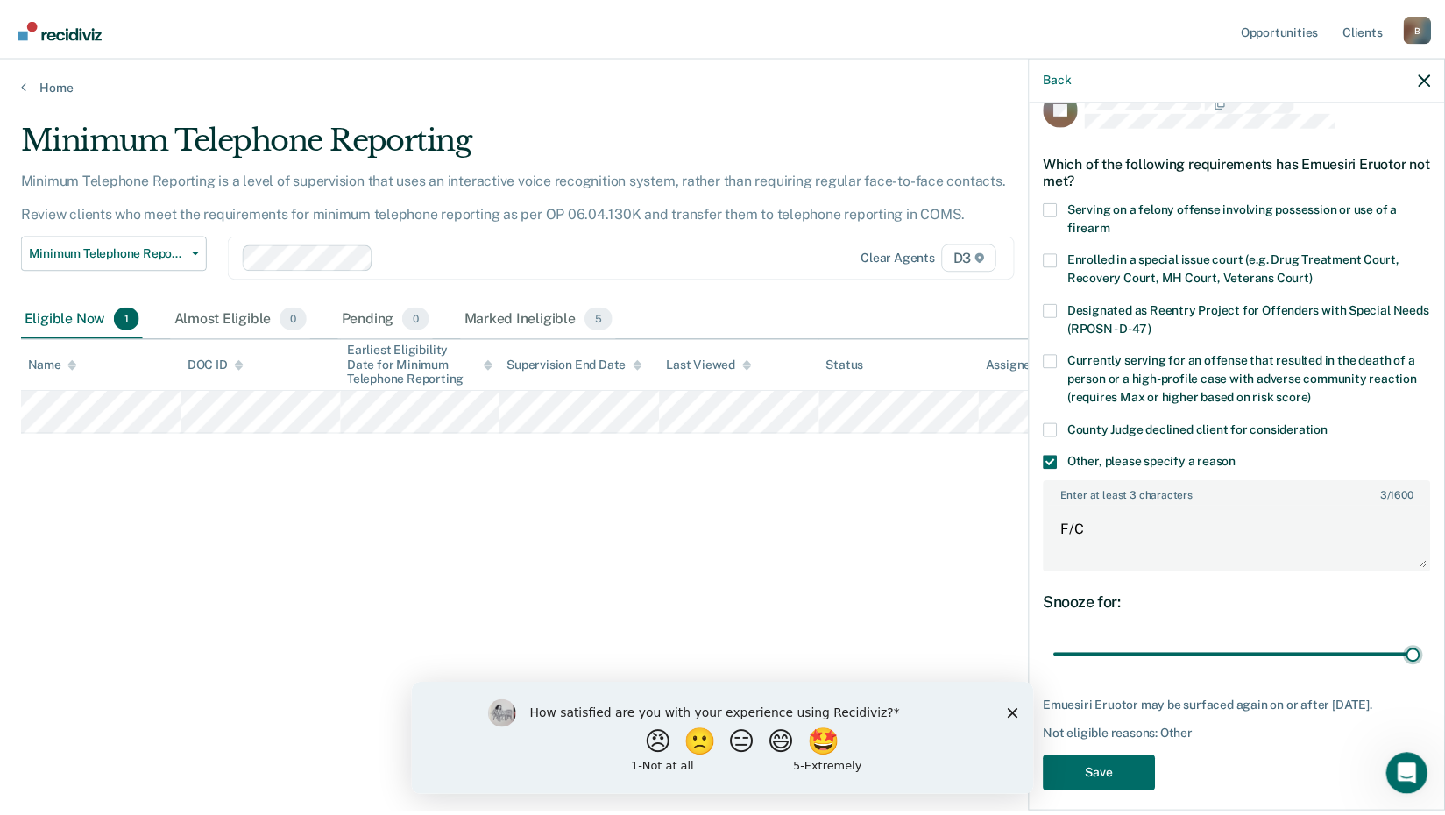
scroll to position [60, 0]
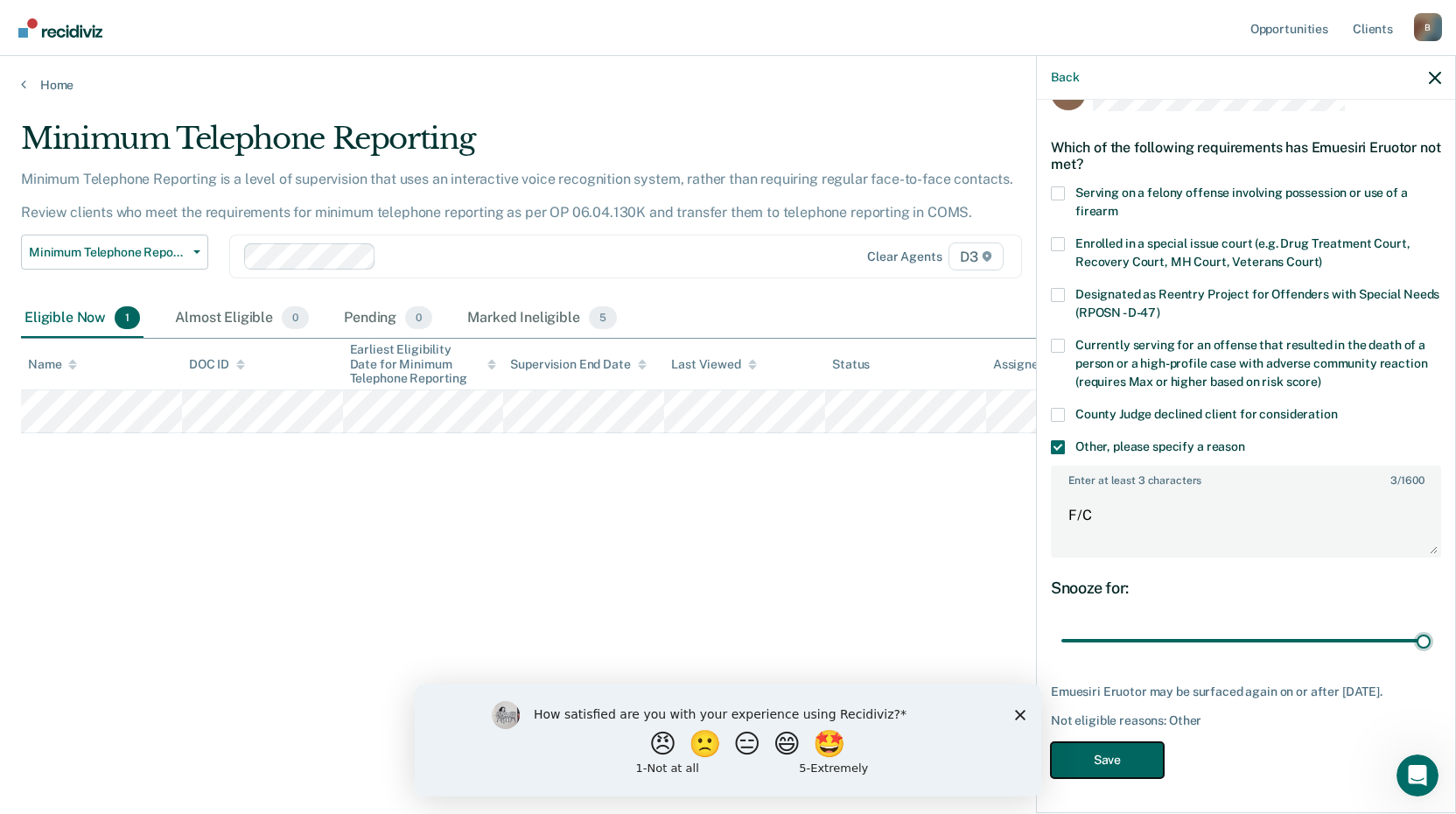
click at [1103, 769] on button "Save" at bounding box center [1106, 760] width 113 height 36
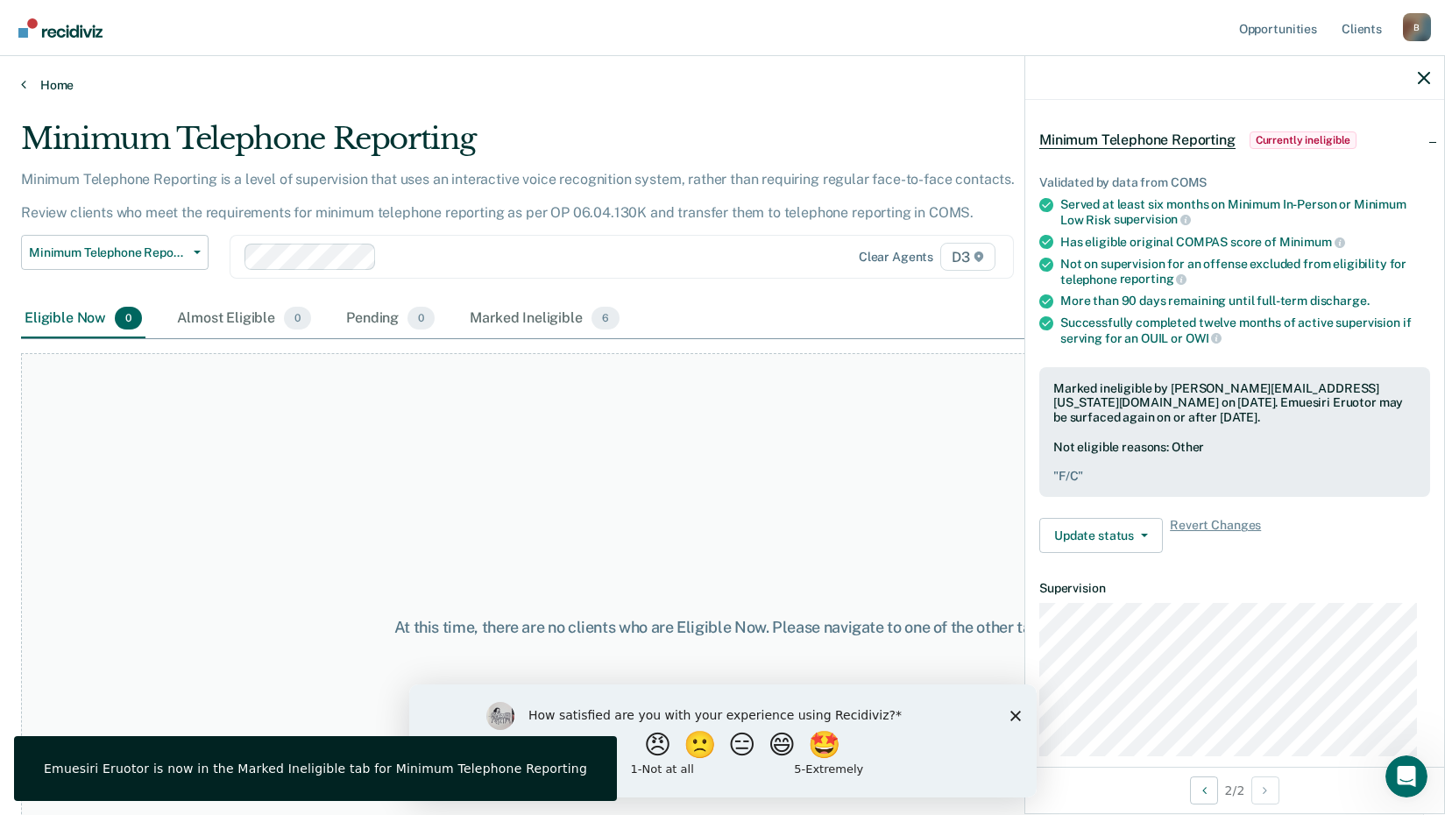
click at [53, 84] on link "Home" at bounding box center [722, 85] width 1403 height 16
